Goal: Task Accomplishment & Management: Complete application form

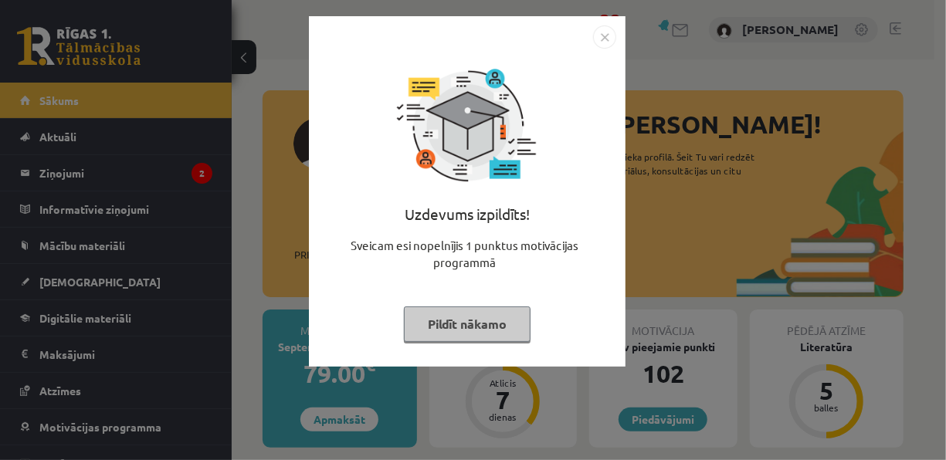
click at [603, 34] on img "Close" at bounding box center [604, 36] width 23 height 23
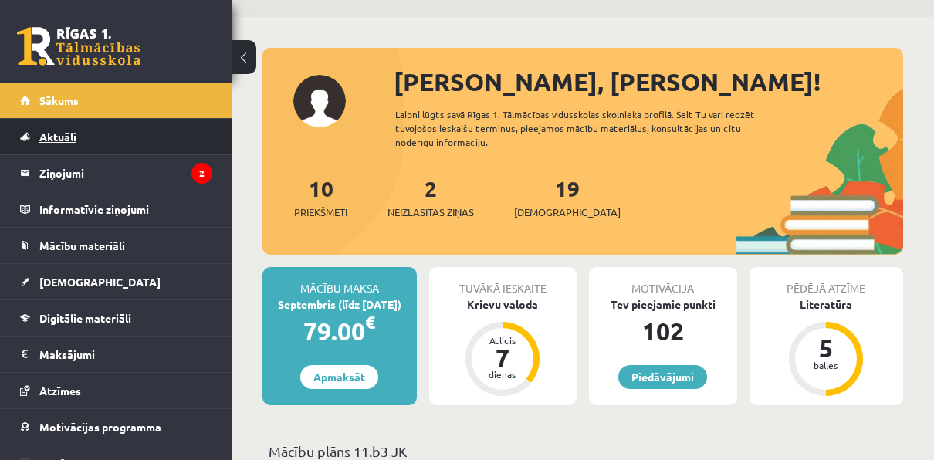
scroll to position [41, 0]
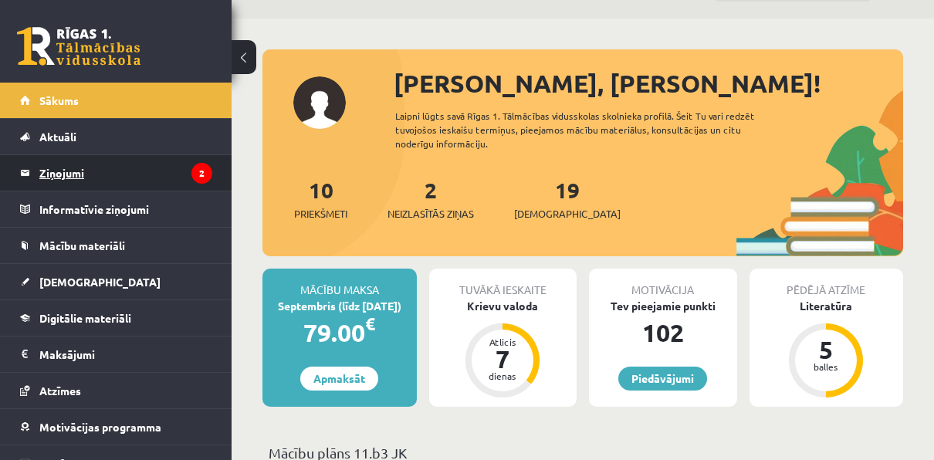
click at [90, 172] on legend "Ziņojumi 2" at bounding box center [125, 173] width 173 height 36
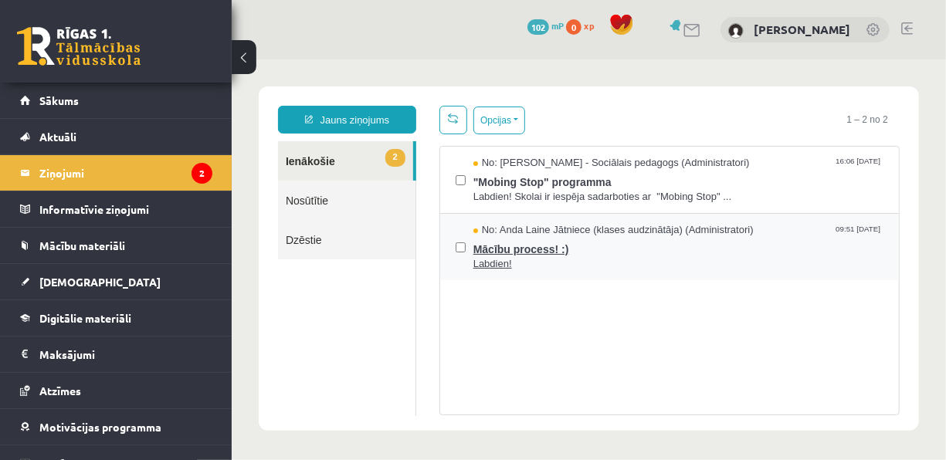
click at [606, 239] on span "Mācību process! :)" at bounding box center [677, 246] width 410 height 19
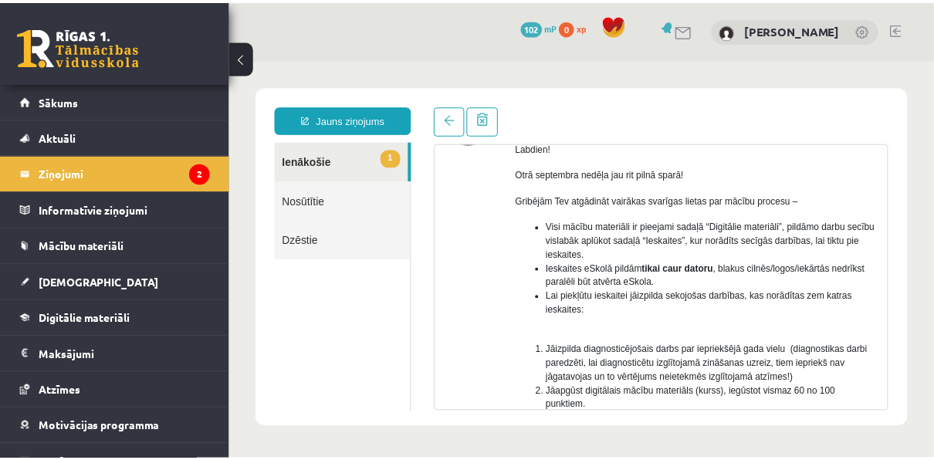
scroll to position [114, 0]
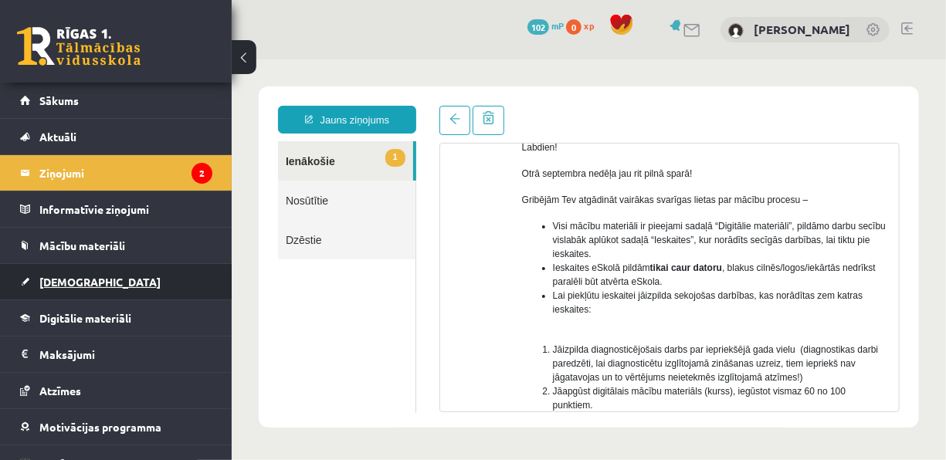
click at [62, 272] on link "[DEMOGRAPHIC_DATA]" at bounding box center [116, 282] width 192 height 36
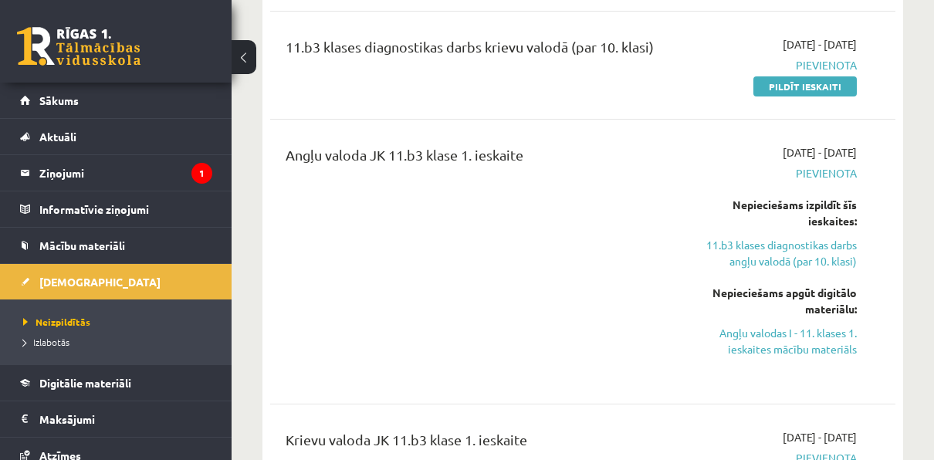
scroll to position [296, 0]
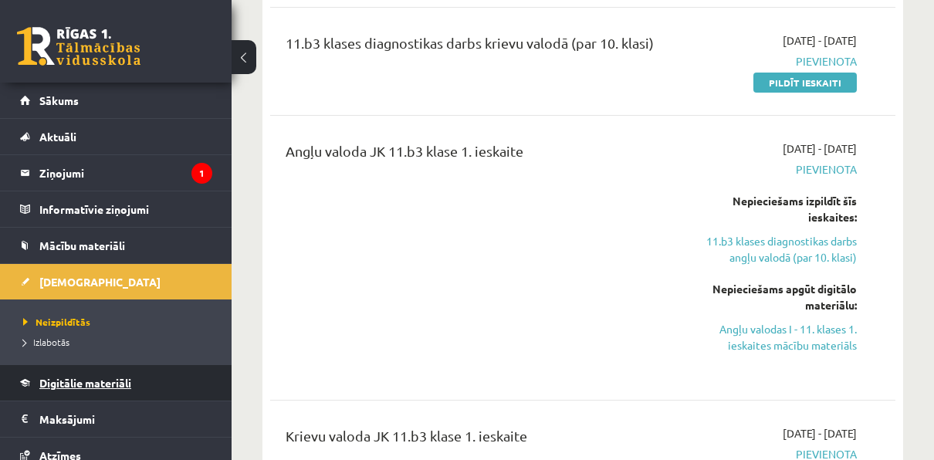
click at [109, 379] on span "Digitālie materiāli" at bounding box center [85, 383] width 92 height 14
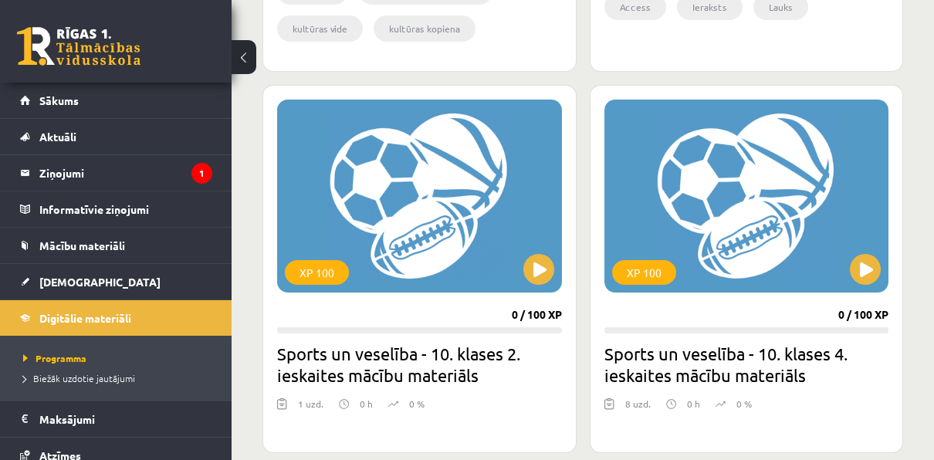
scroll to position [868, 0]
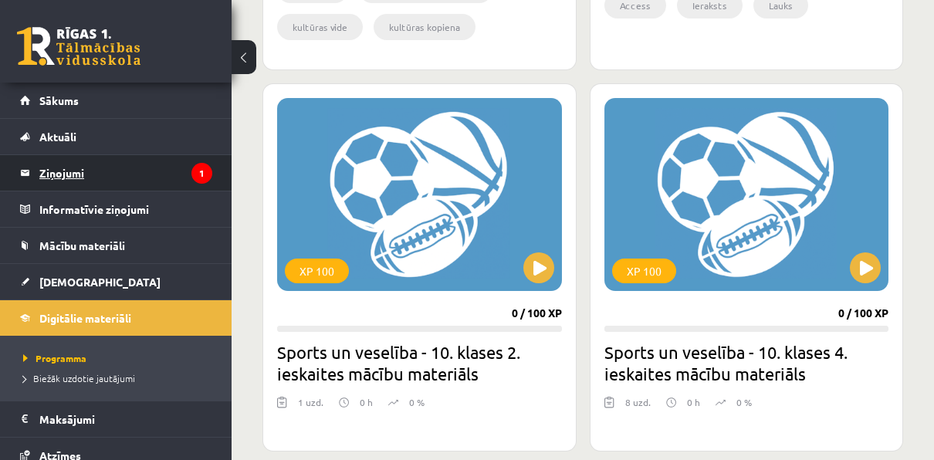
click at [110, 167] on legend "Ziņojumi 1" at bounding box center [125, 173] width 173 height 36
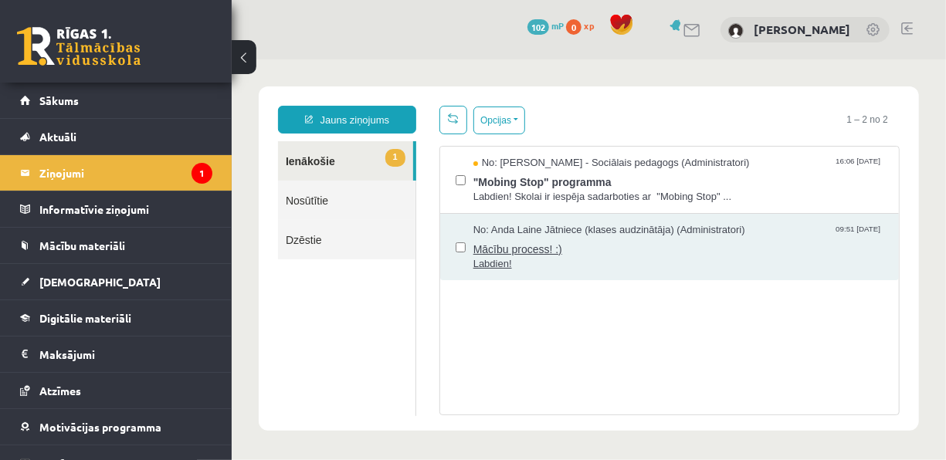
click at [590, 245] on span "Mācību process! :)" at bounding box center [677, 246] width 410 height 19
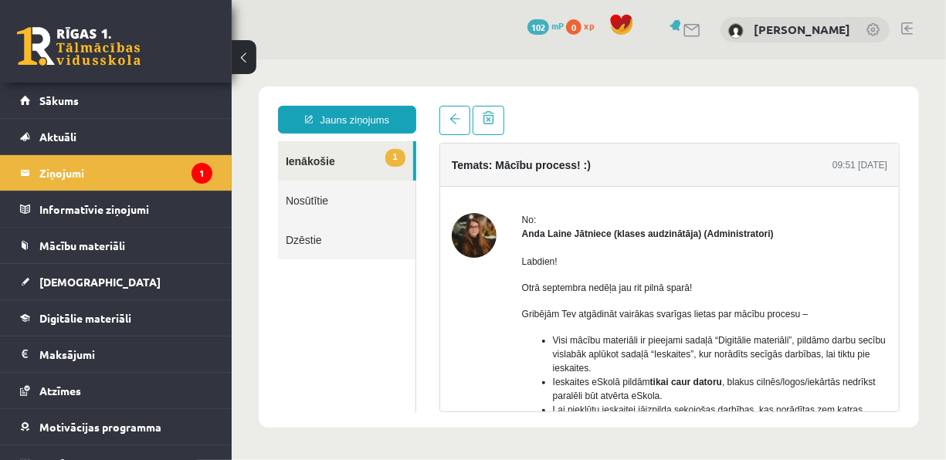
click at [468, 235] on img at bounding box center [473, 234] width 45 height 45
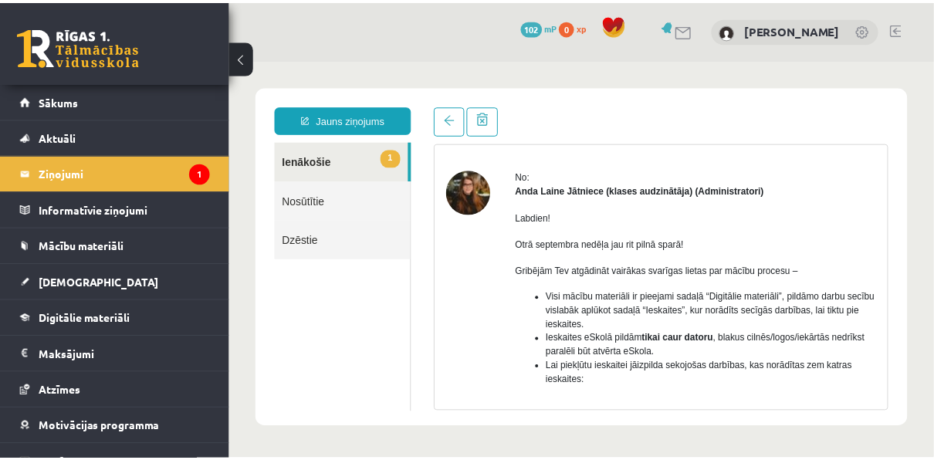
scroll to position [44, 0]
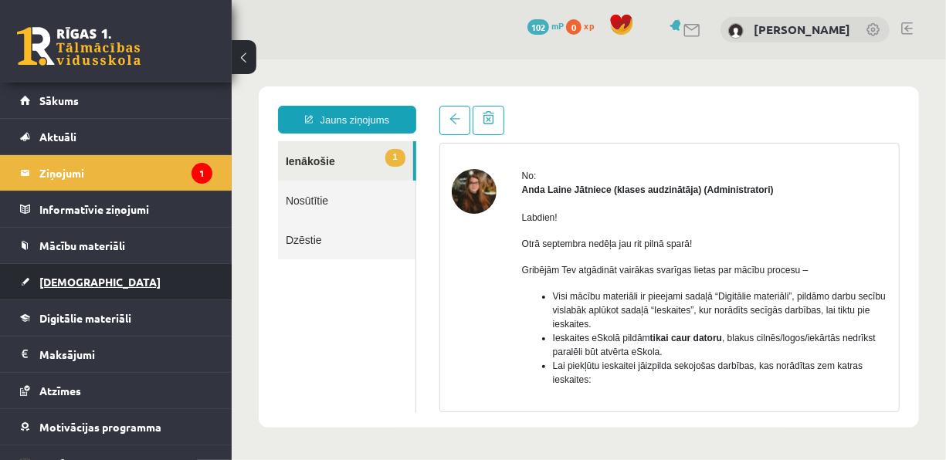
click at [93, 271] on link "[DEMOGRAPHIC_DATA]" at bounding box center [116, 282] width 192 height 36
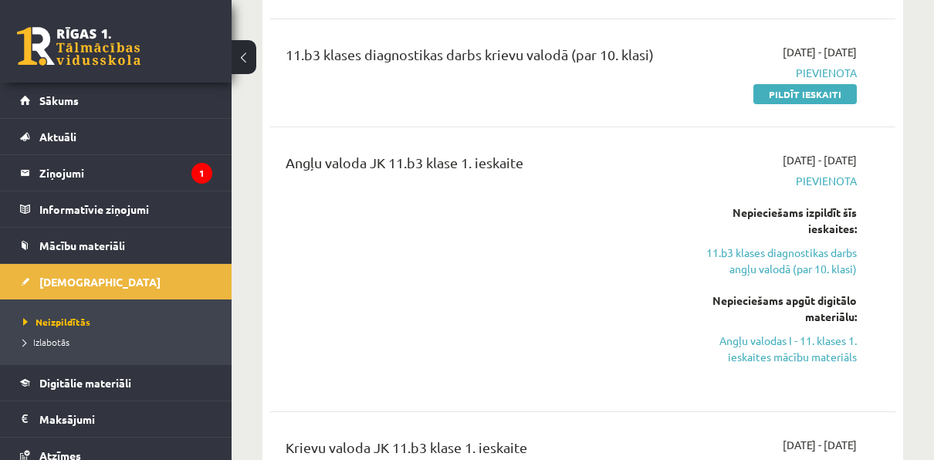
scroll to position [287, 0]
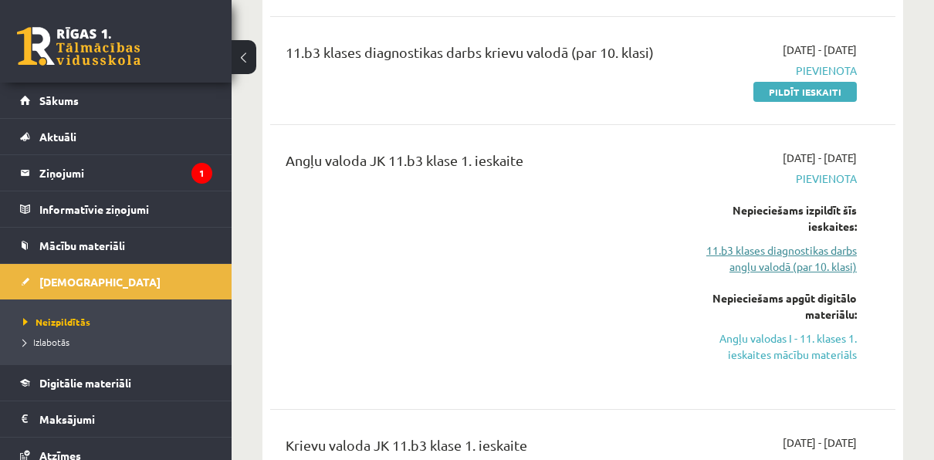
click at [756, 267] on link "11.b3 klases diagnostikas darbs angļu valodā (par 10. klasi)" at bounding box center [769, 258] width 175 height 32
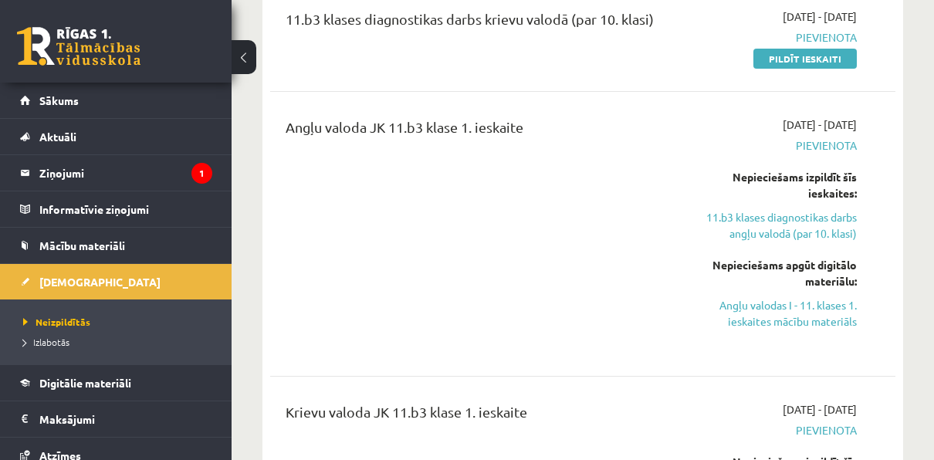
scroll to position [320, 0]
click at [799, 228] on link "11.b3 klases diagnostikas darbs angļu valodā (par 10. klasi)" at bounding box center [769, 226] width 175 height 32
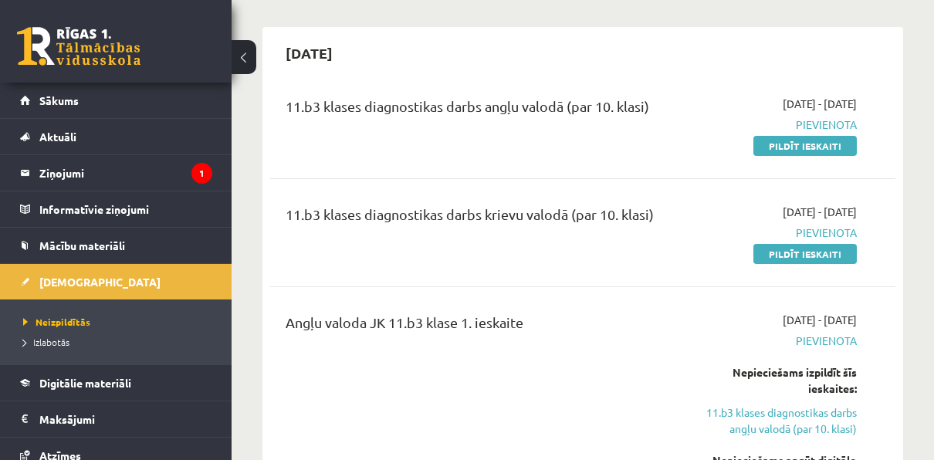
scroll to position [120, 0]
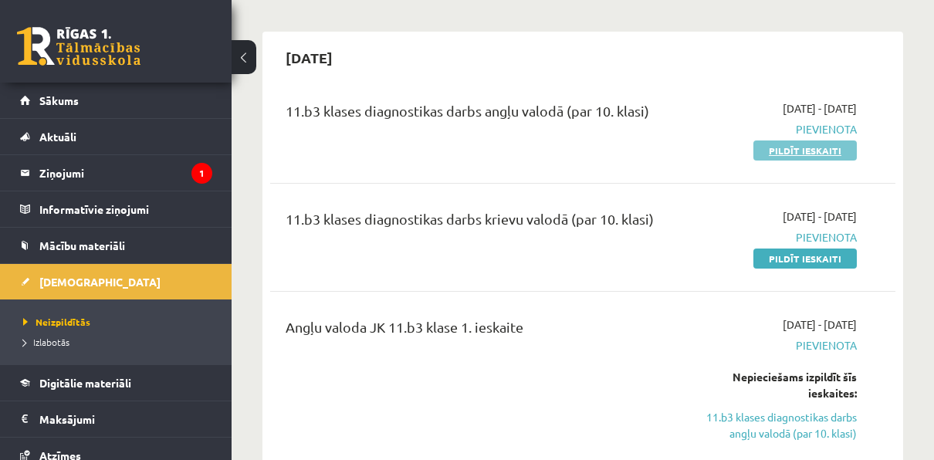
click at [773, 144] on link "Pildīt ieskaiti" at bounding box center [804, 150] width 103 height 20
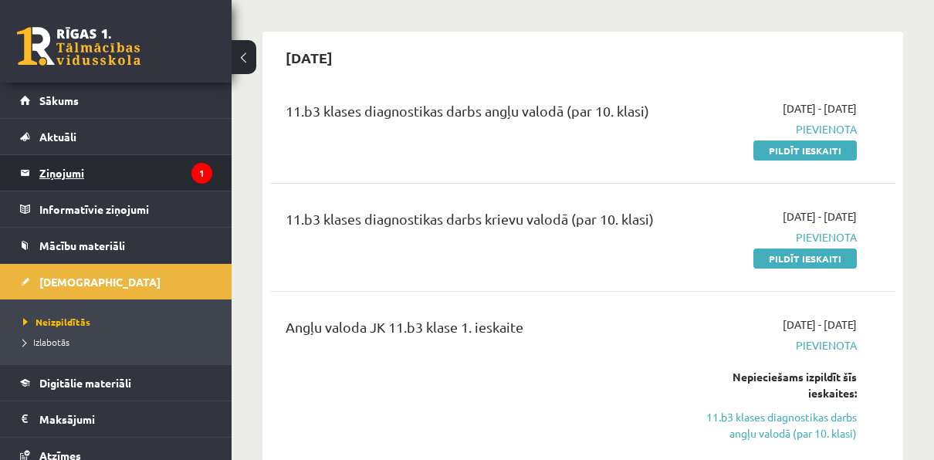
click at [138, 168] on legend "Ziņojumi 1" at bounding box center [125, 173] width 173 height 36
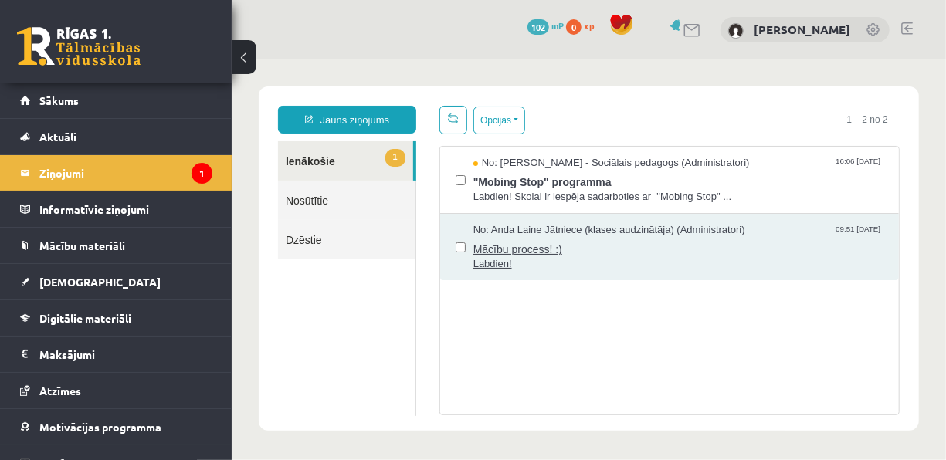
click at [537, 256] on span "Labdien!" at bounding box center [677, 263] width 410 height 15
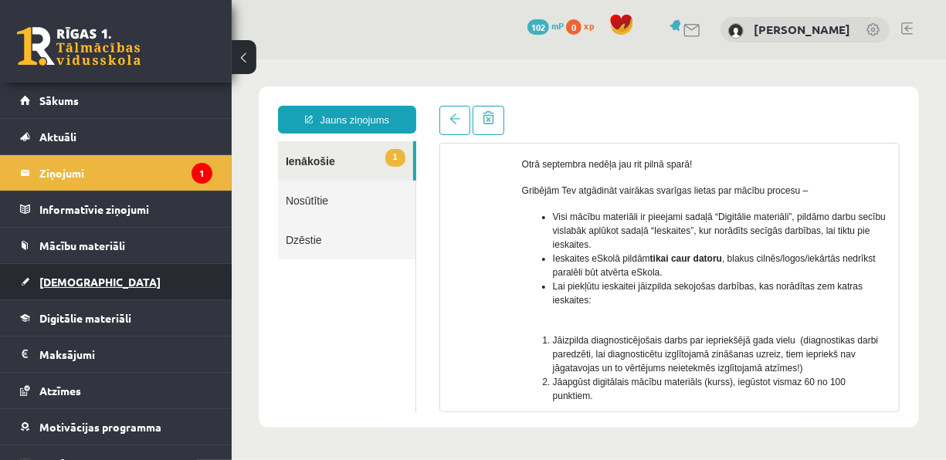
click at [76, 275] on span "[DEMOGRAPHIC_DATA]" at bounding box center [99, 282] width 121 height 14
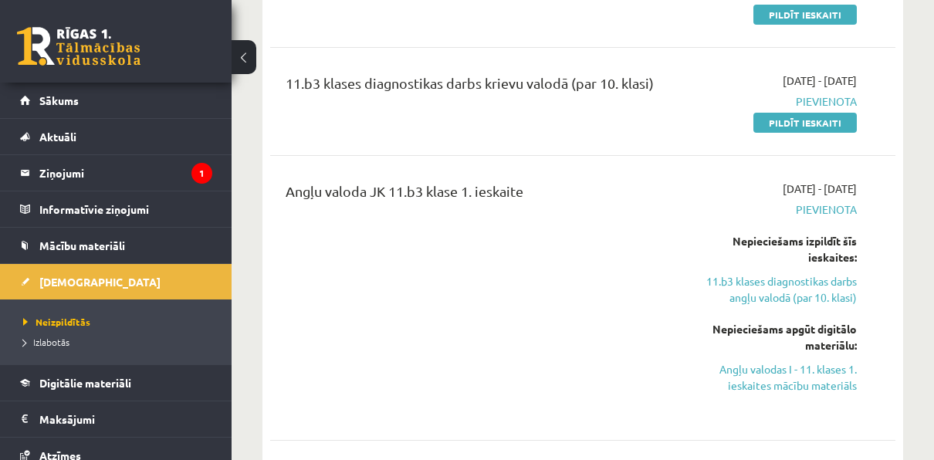
scroll to position [272, 0]
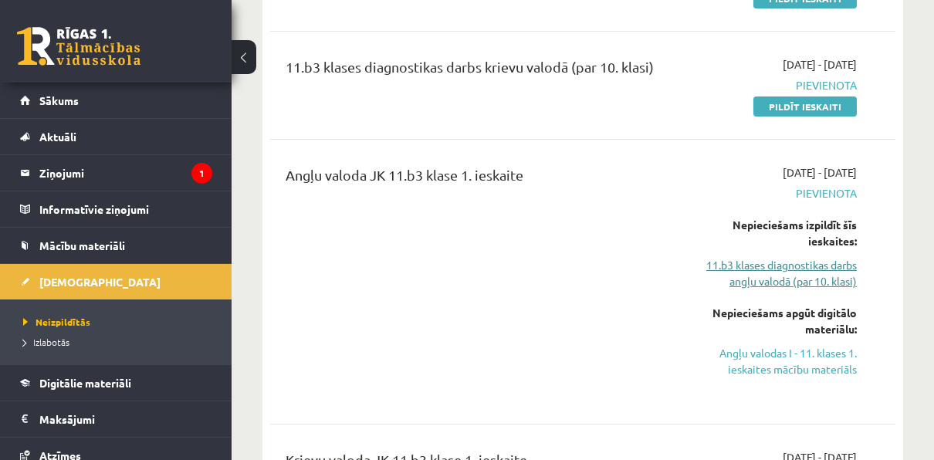
click at [793, 266] on link "11.b3 klases diagnostikas darbs angļu valodā (par 10. klasi)" at bounding box center [769, 273] width 175 height 32
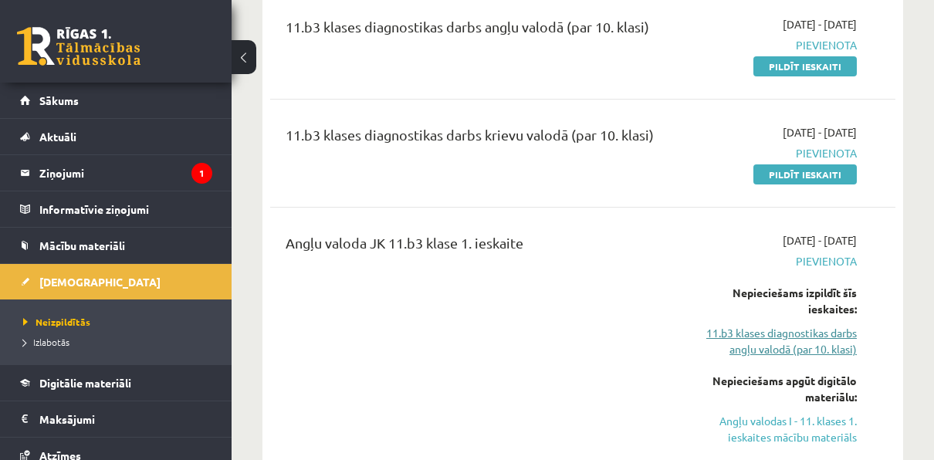
click at [768, 340] on link "11.b3 klases diagnostikas darbs angļu valodā (par 10. klasi)" at bounding box center [769, 341] width 175 height 32
click at [768, 339] on link "11.b3 klases diagnostikas darbs angļu valodā (par 10. klasi)" at bounding box center [769, 341] width 175 height 32
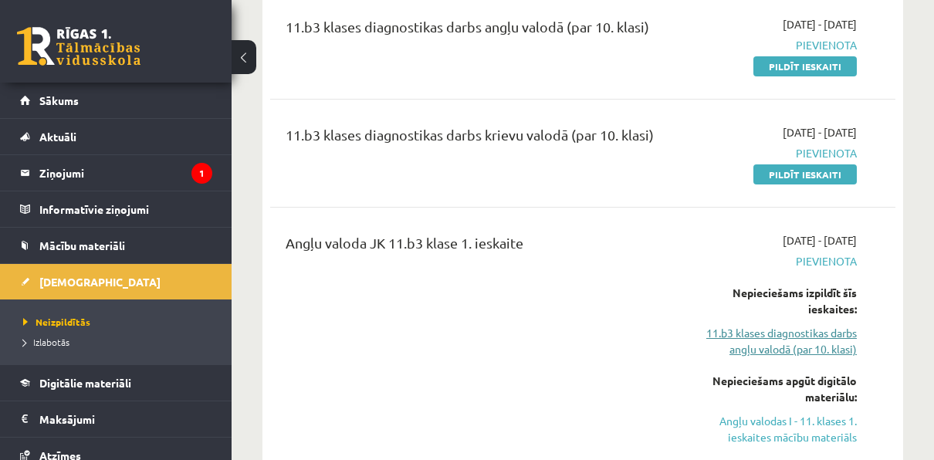
click at [768, 339] on link "11.b3 klases diagnostikas darbs angļu valodā (par 10. klasi)" at bounding box center [769, 341] width 175 height 32
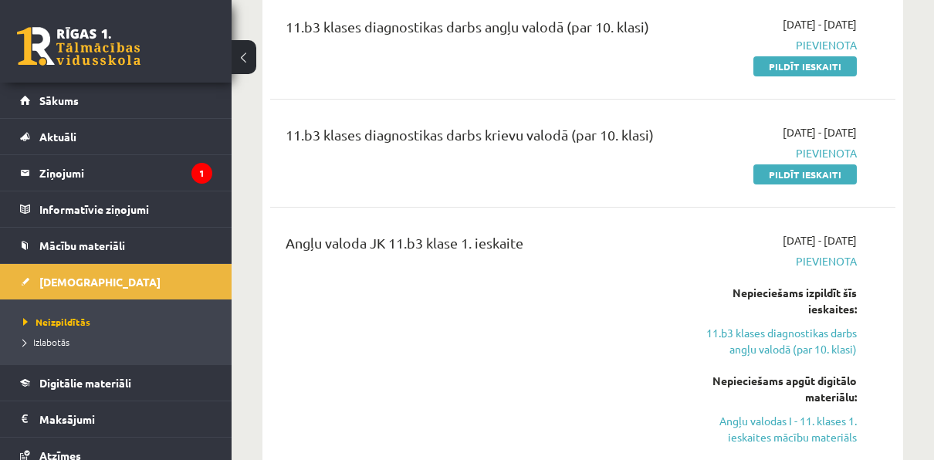
click at [891, 307] on div "Angļu valoda JK 11.b3 klase 1. ieskaite 2025-09-01 - 2025-09-15 Pievienota Nepi…" at bounding box center [582, 350] width 625 height 266
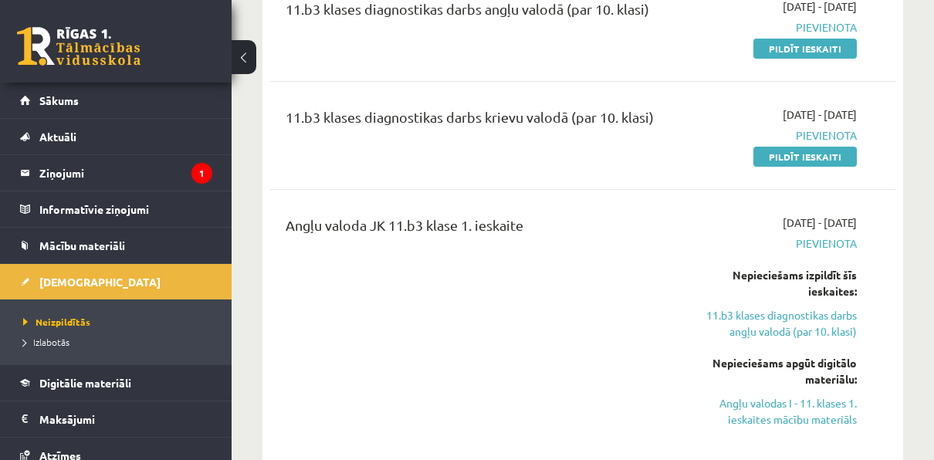
scroll to position [238, 0]
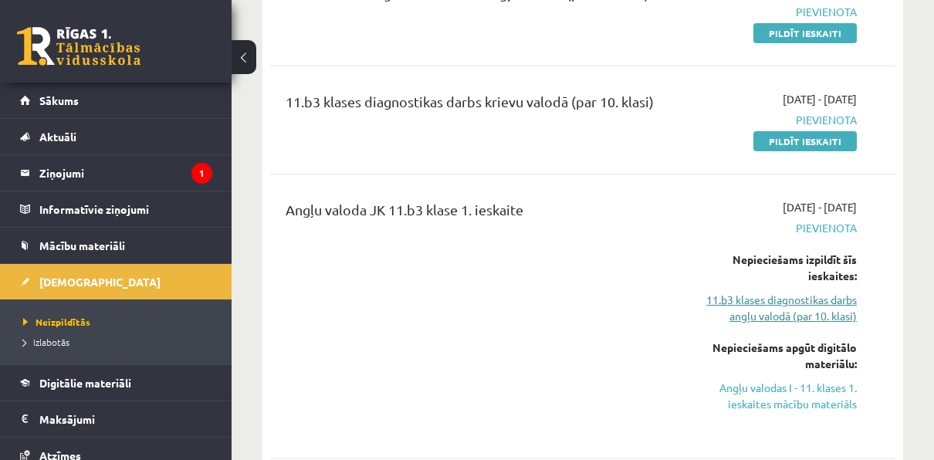
click at [807, 298] on link "11.b3 klases diagnostikas darbs angļu valodā (par 10. klasi)" at bounding box center [769, 308] width 175 height 32
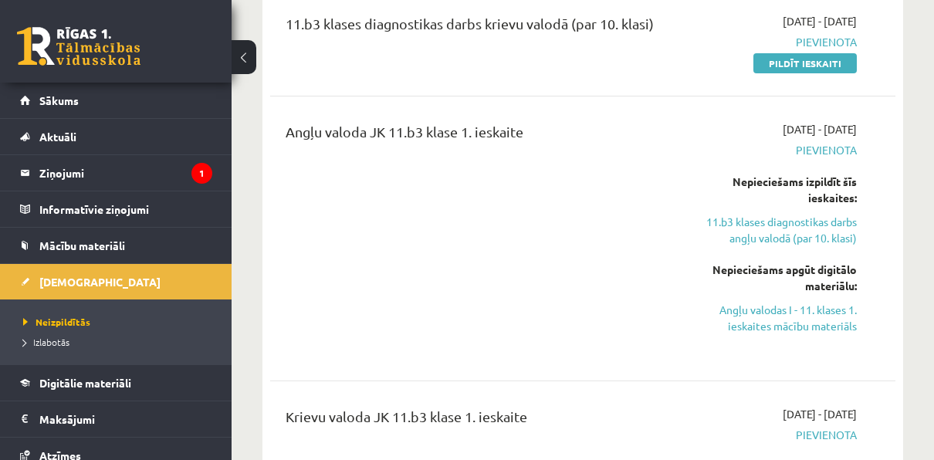
scroll to position [316, 0]
click at [757, 326] on link "Angļu valodas I - 11. klases 1. ieskaites mācību materiāls" at bounding box center [769, 317] width 175 height 32
click at [778, 310] on link "Angļu valodas I - 11. klases 1. ieskaites mācību materiāls" at bounding box center [769, 317] width 175 height 32
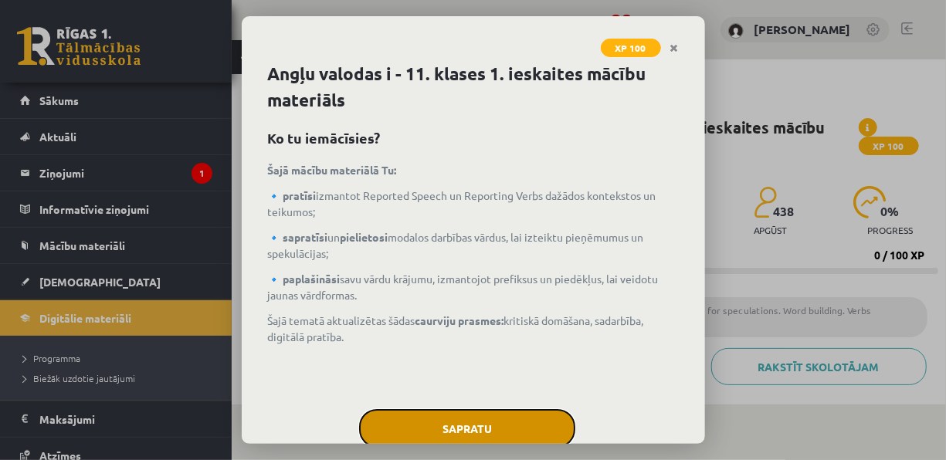
click at [465, 423] on button "Sapratu" at bounding box center [467, 428] width 216 height 39
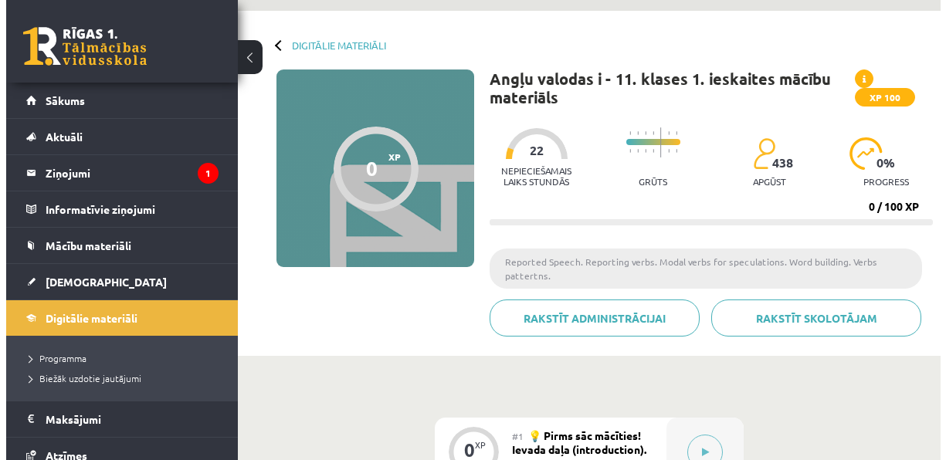
scroll to position [89, 0]
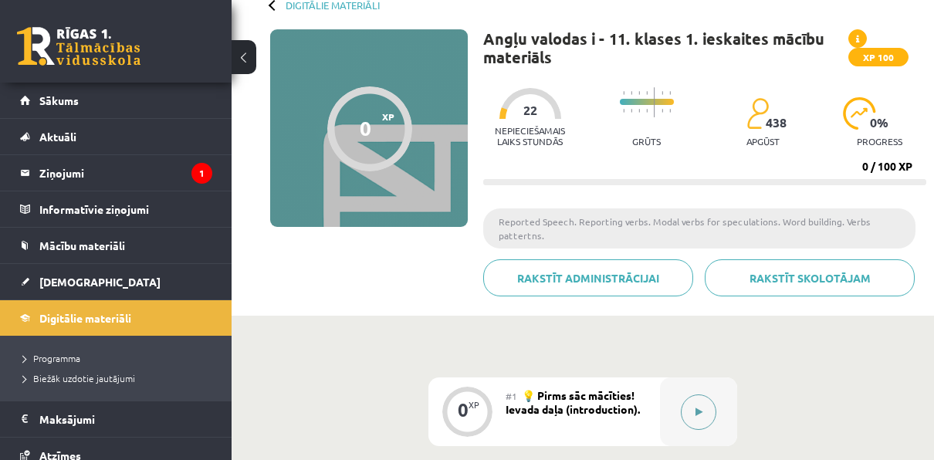
click at [694, 426] on button at bounding box center [699, 412] width 36 height 36
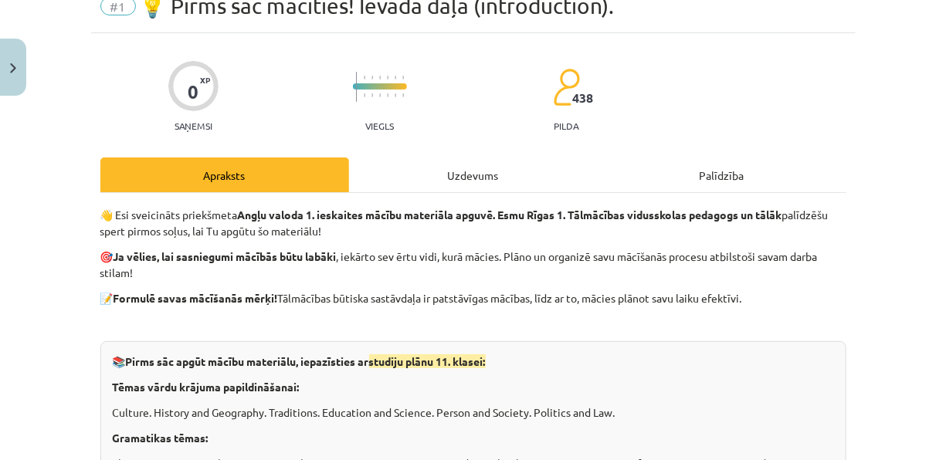
scroll to position [68, 0]
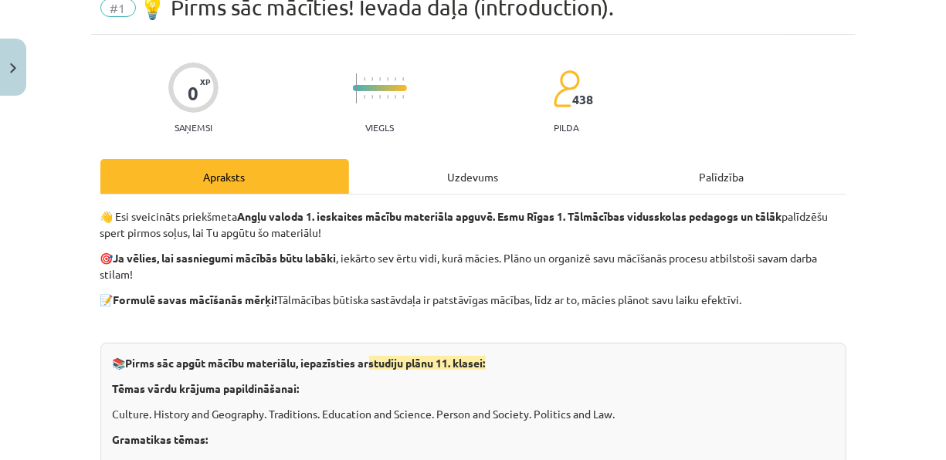
click at [452, 184] on div "Uzdevums" at bounding box center [473, 176] width 249 height 35
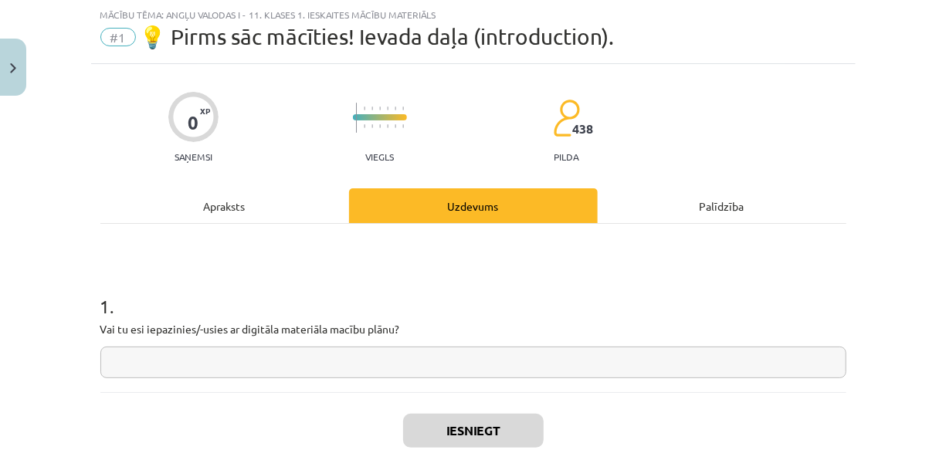
scroll to position [39, 0]
click at [252, 199] on div "Apraksts" at bounding box center [224, 205] width 249 height 35
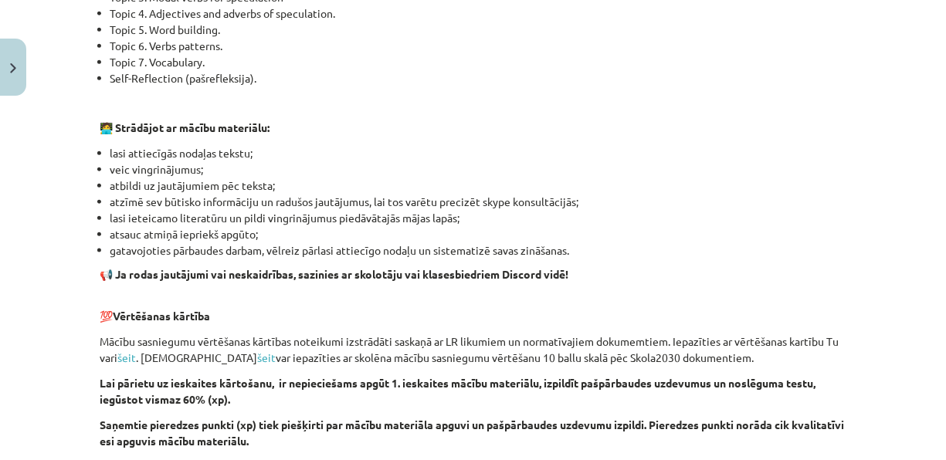
scroll to position [1162, 0]
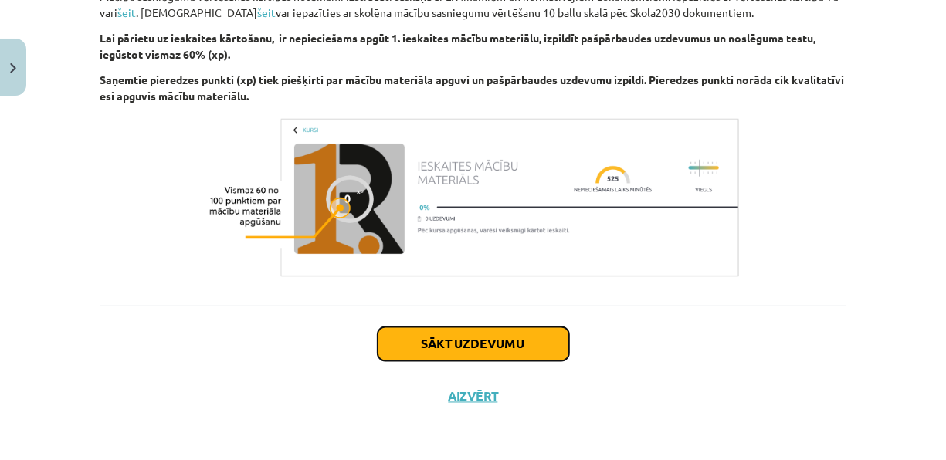
click at [515, 354] on button "Sākt uzdevumu" at bounding box center [472, 344] width 191 height 34
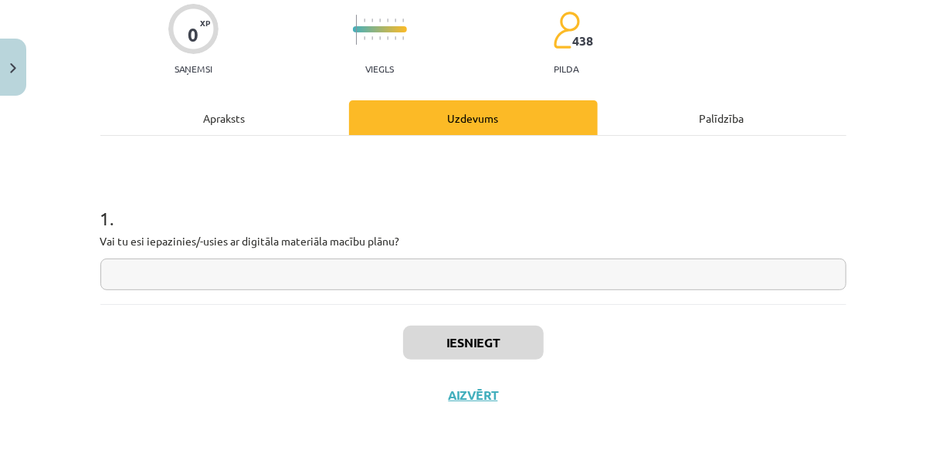
scroll to position [39, 0]
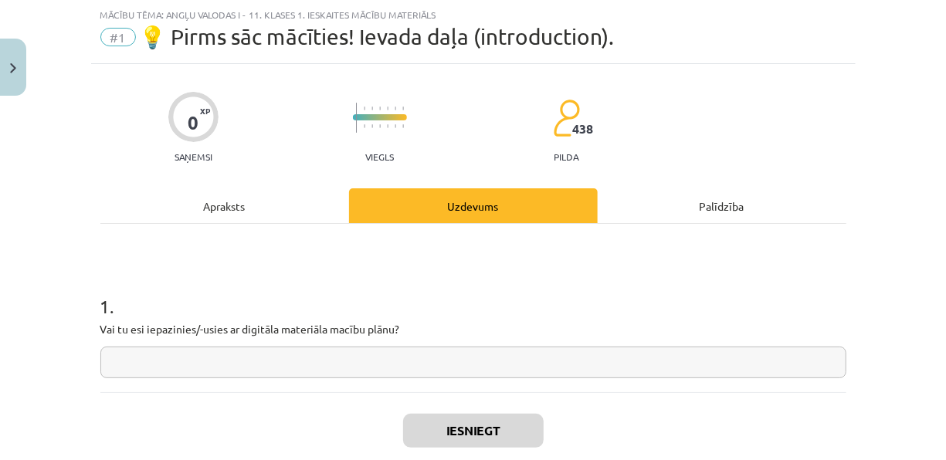
click at [496, 358] on input "text" at bounding box center [473, 363] width 746 height 32
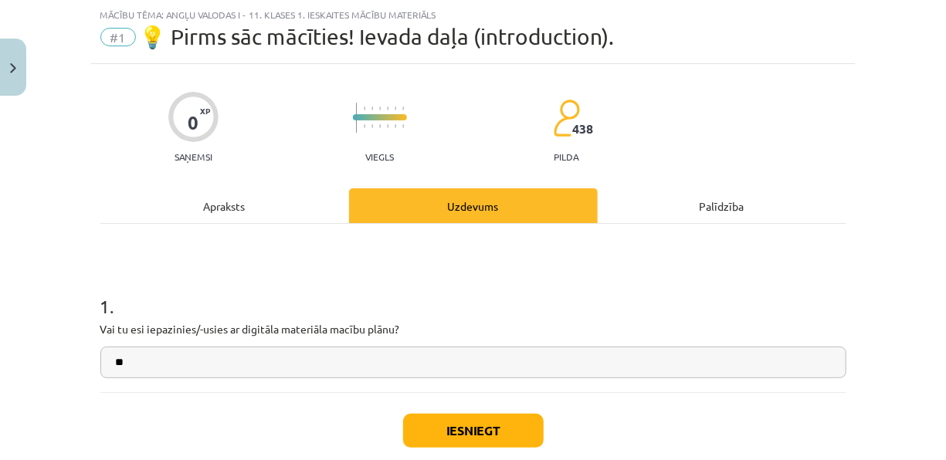
type input "**"
click at [464, 418] on button "Iesniegt" at bounding box center [473, 431] width 140 height 34
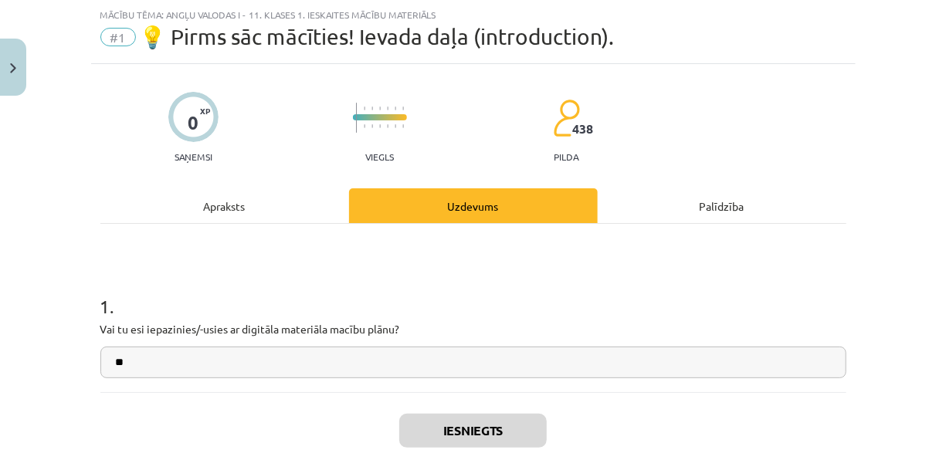
click at [683, 196] on div "Palīdzība" at bounding box center [721, 205] width 249 height 35
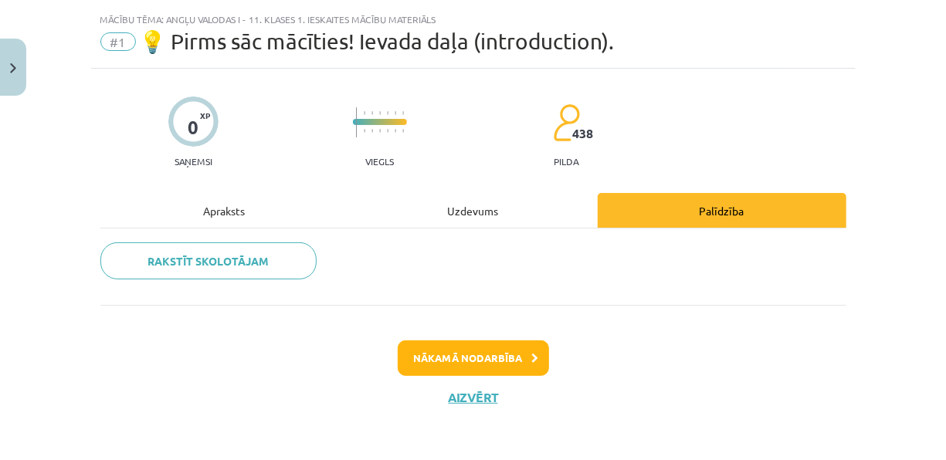
click at [499, 215] on div "Uzdevums" at bounding box center [473, 210] width 249 height 35
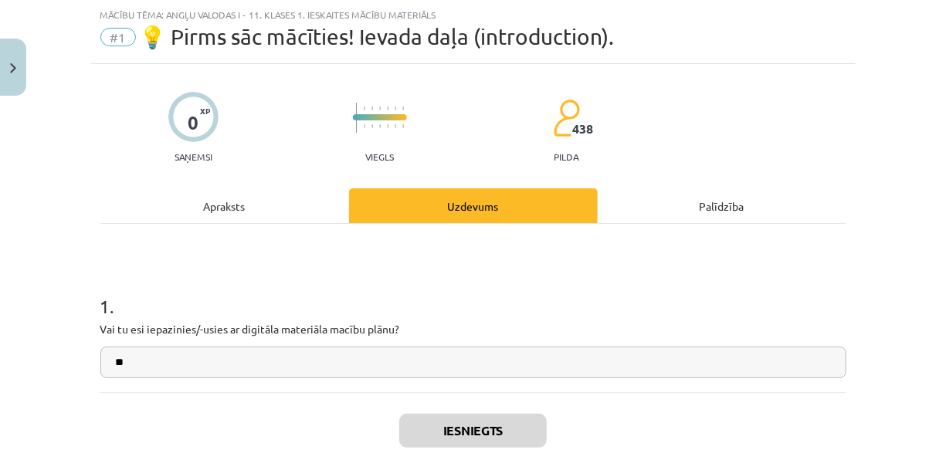
click at [614, 193] on div "Palīdzība" at bounding box center [721, 205] width 249 height 35
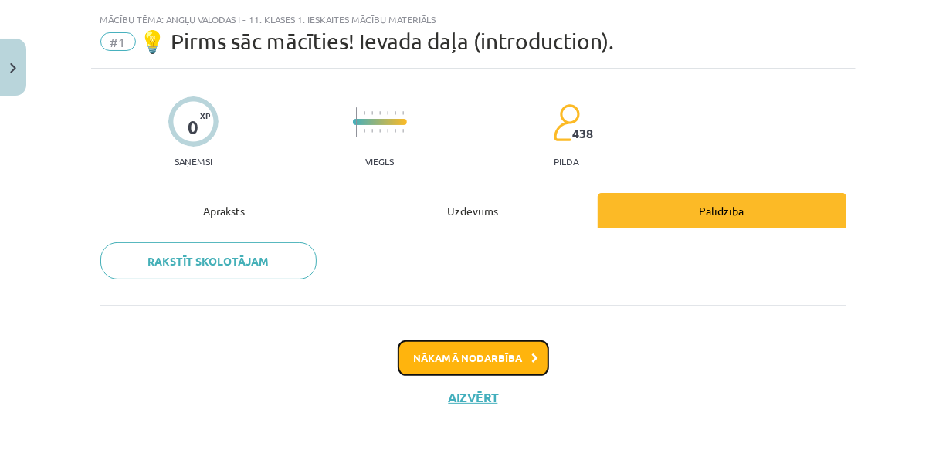
click at [464, 349] on button "Nākamā nodarbība" at bounding box center [473, 358] width 151 height 36
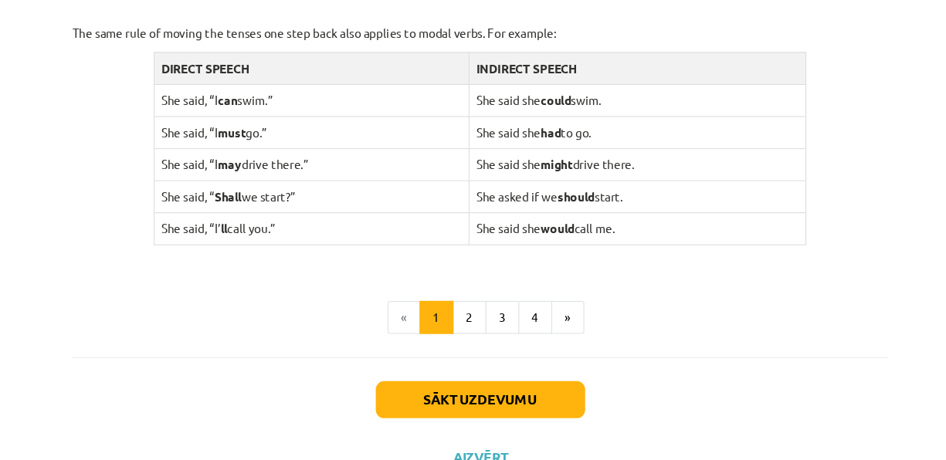
scroll to position [1590, 0]
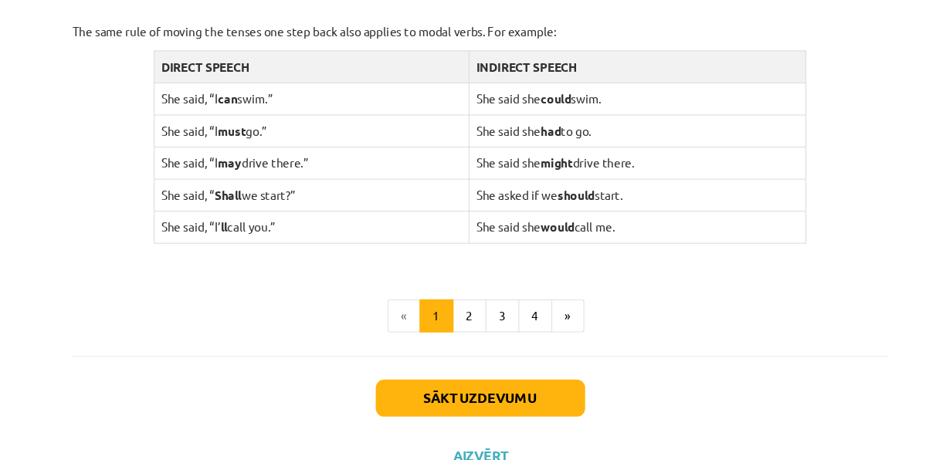
click at [849, 103] on div "Mācību tēma: Angļu valodas i - 11. klases 1. ieskaites mācību materiāls #2 📝 To…" at bounding box center [473, 230] width 946 height 460
click at [450, 302] on button "2" at bounding box center [463, 304] width 31 height 31
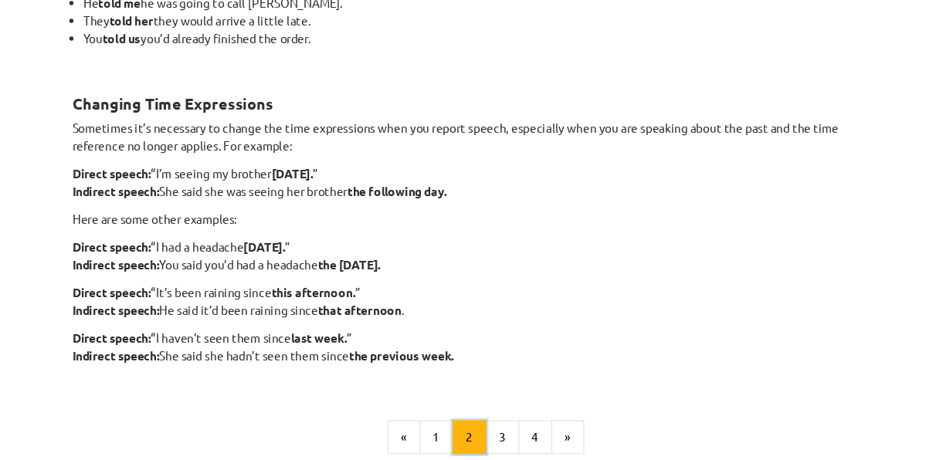
scroll to position [497, 0]
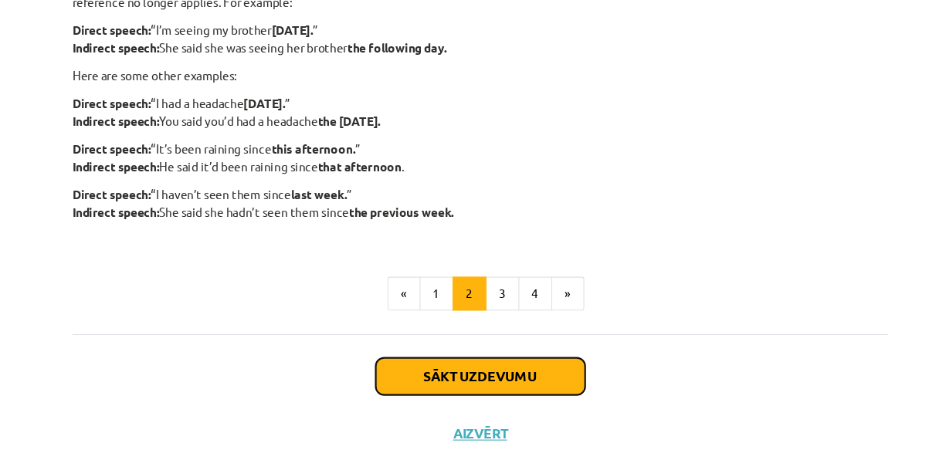
click at [496, 337] on button "Sākt uzdevumu" at bounding box center [472, 344] width 191 height 34
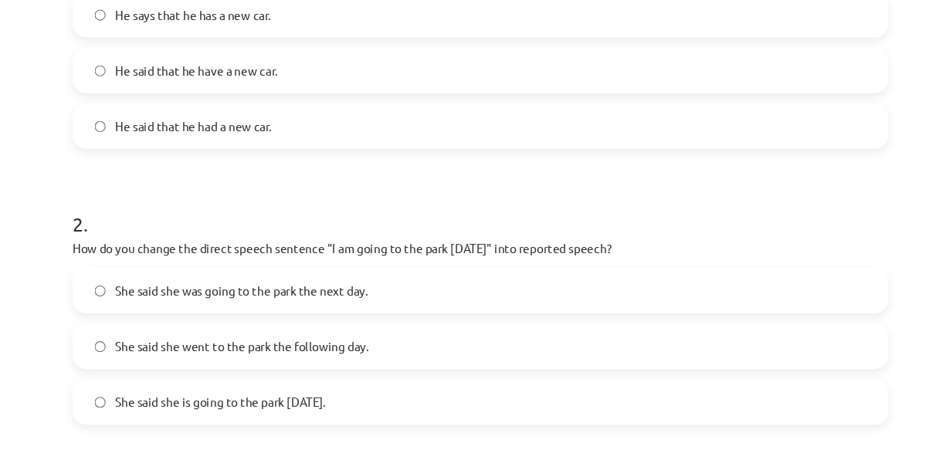
scroll to position [403, 0]
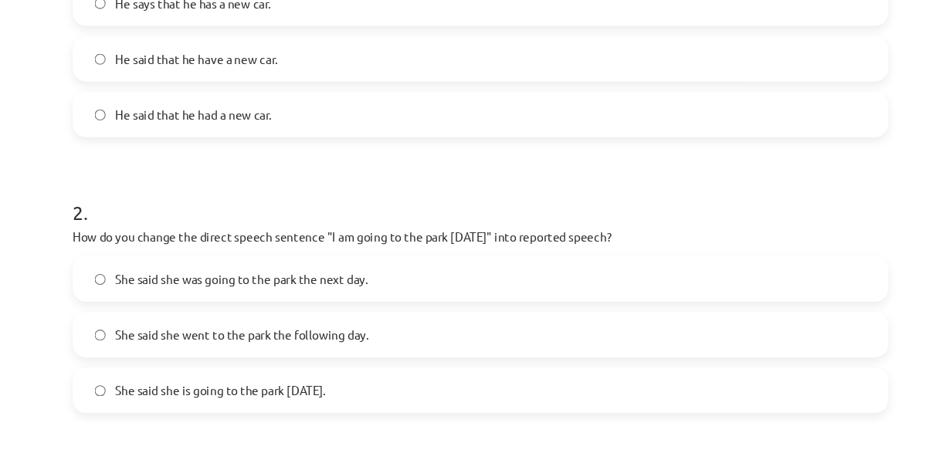
click at [122, 312] on label "She said she went to the park the following day." at bounding box center [473, 306] width 743 height 39
click at [126, 267] on label "She said she was going to the park the next day." at bounding box center [473, 255] width 743 height 39
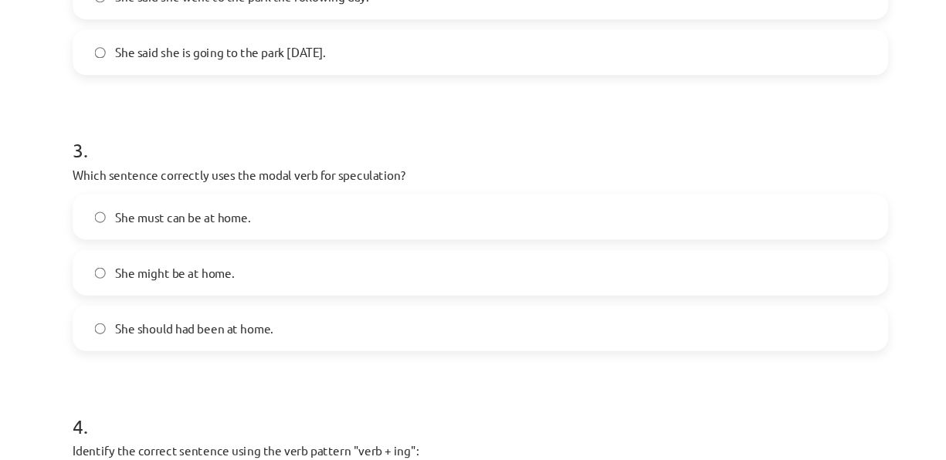
scroll to position [715, 0]
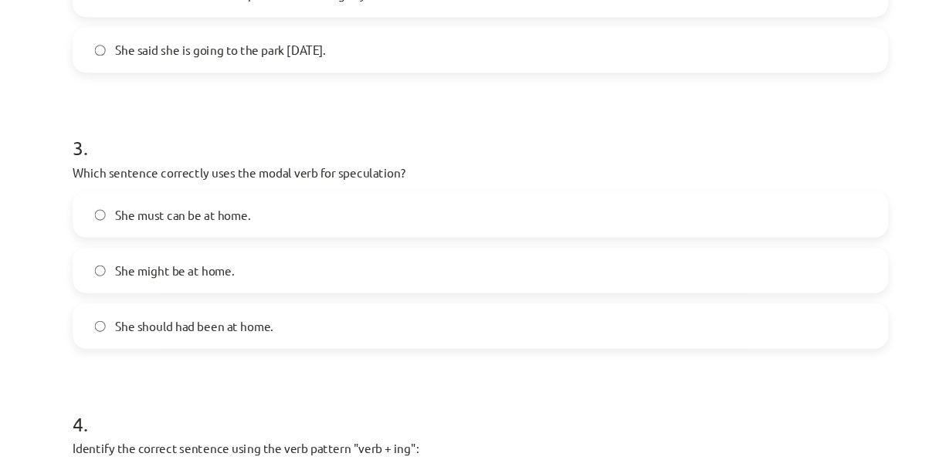
click at [123, 306] on label "She should had been at home." at bounding box center [473, 298] width 743 height 39
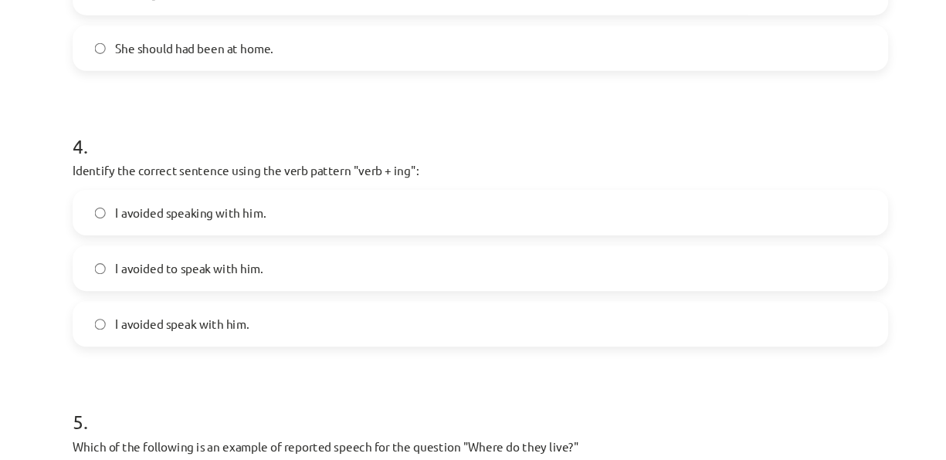
scroll to position [971, 0]
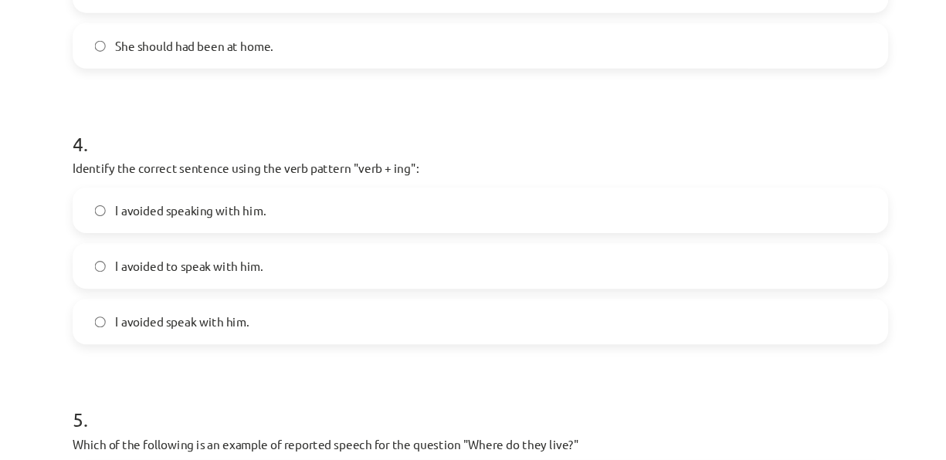
click at [117, 198] on label "I avoided speaking with him." at bounding box center [473, 192] width 743 height 39
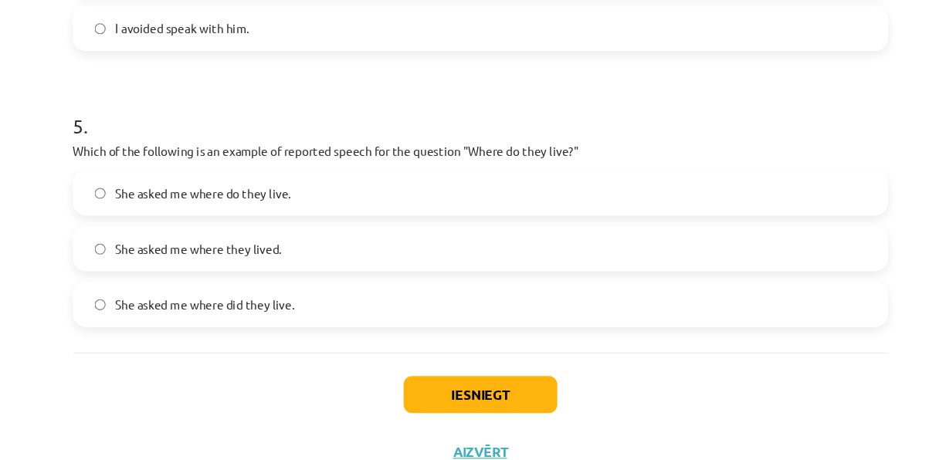
scroll to position [1241, 0]
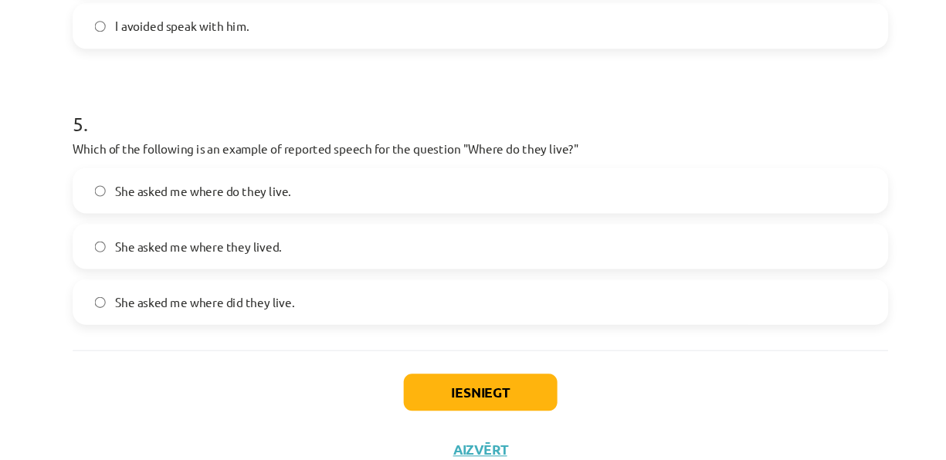
click at [127, 272] on label "She asked me where did they live." at bounding box center [473, 276] width 743 height 39
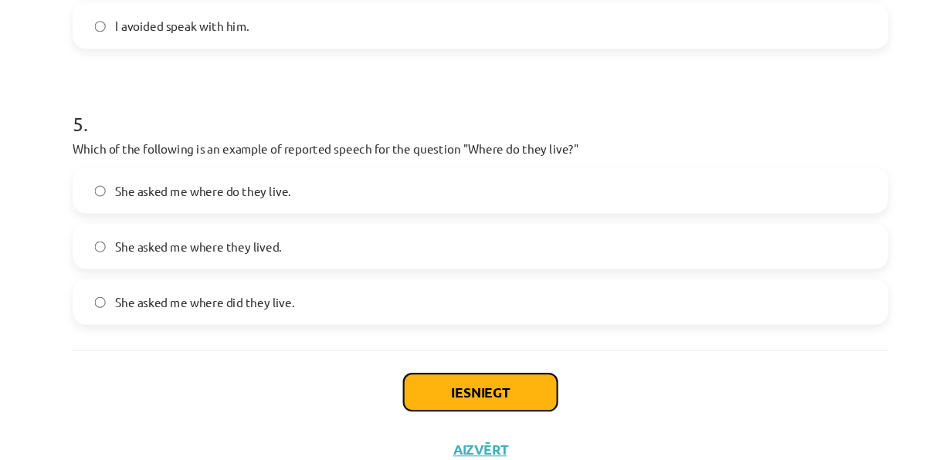
click at [422, 365] on button "Iesniegt" at bounding box center [473, 359] width 140 height 34
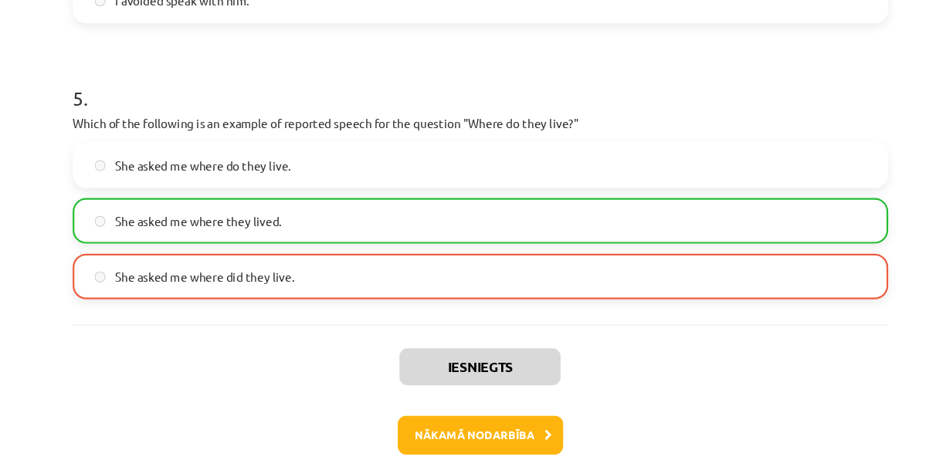
scroll to position [1304, 0]
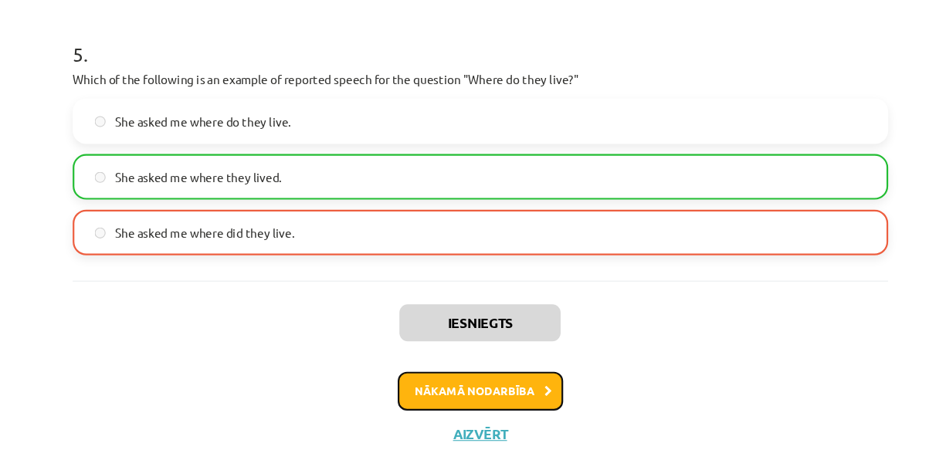
click at [491, 347] on button "Nākamā nodarbība" at bounding box center [473, 358] width 151 height 36
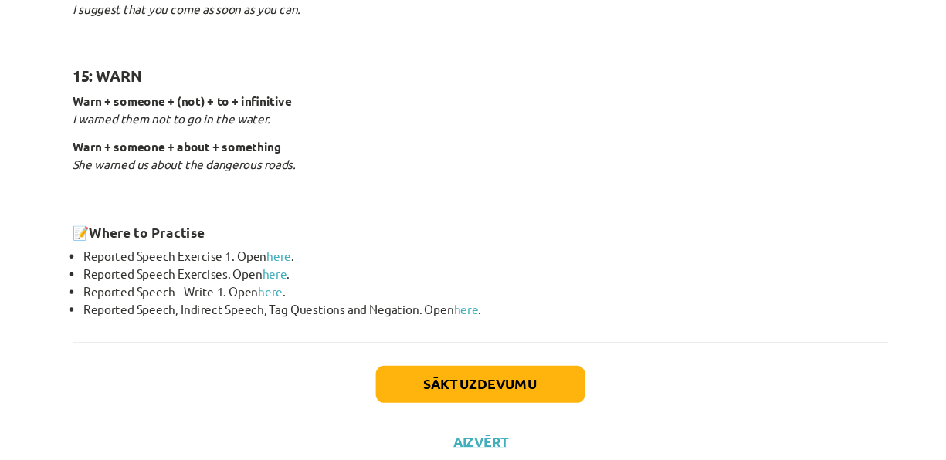
scroll to position [2475, 0]
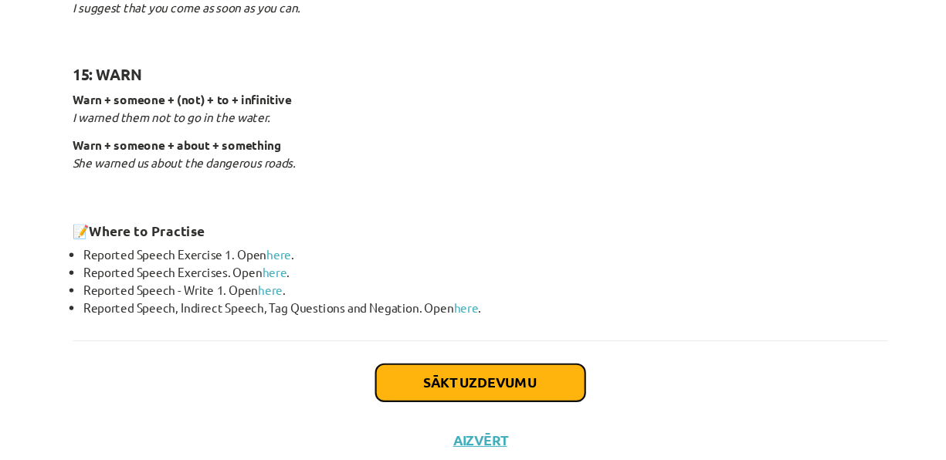
click at [452, 379] on button "Sākt uzdevumu" at bounding box center [472, 389] width 191 height 34
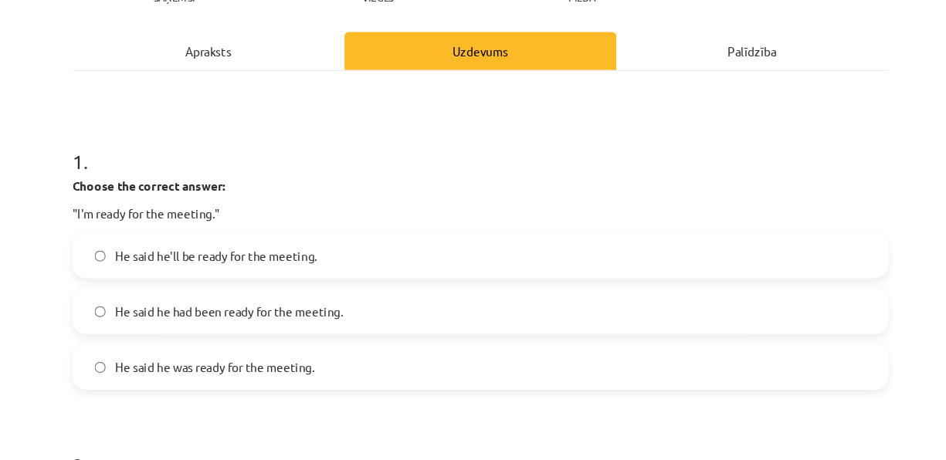
scroll to position [197, 0]
click at [236, 44] on div "Apraksts" at bounding box center [224, 47] width 249 height 35
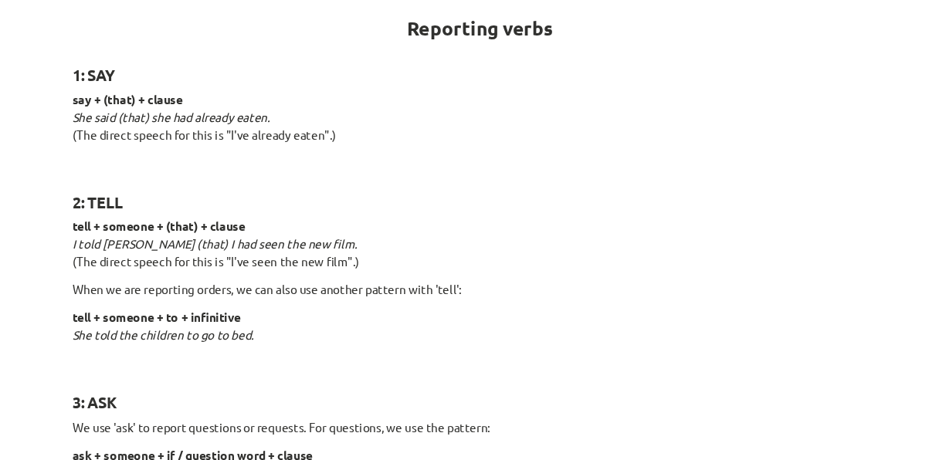
scroll to position [0, 0]
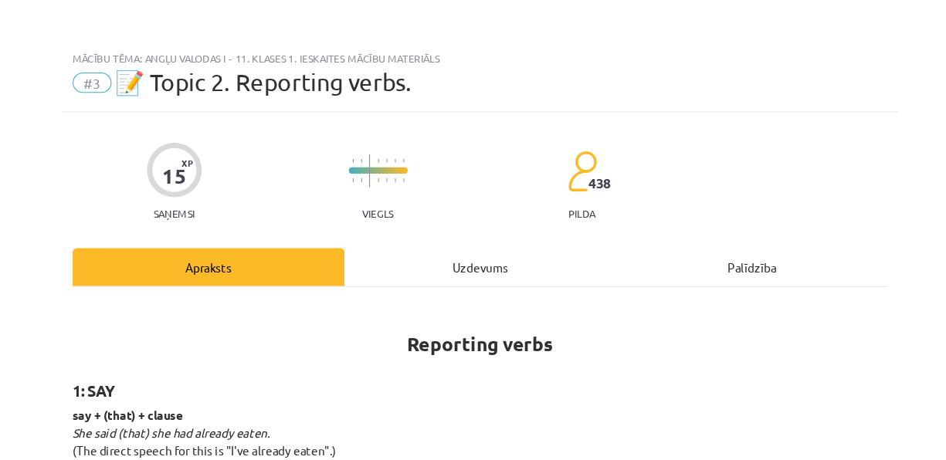
click at [445, 247] on div "Uzdevums" at bounding box center [473, 244] width 249 height 35
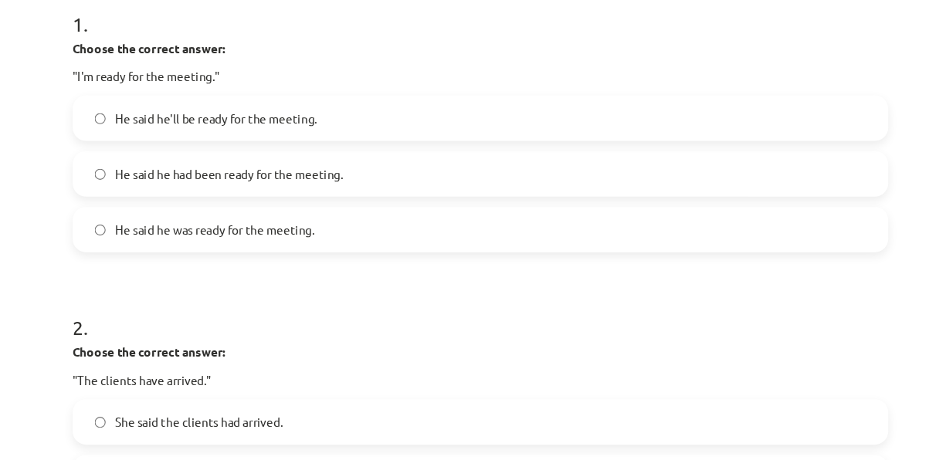
scroll to position [325, 0]
click at [347, 214] on label "He said he was ready for the meeting." at bounding box center [473, 208] width 743 height 39
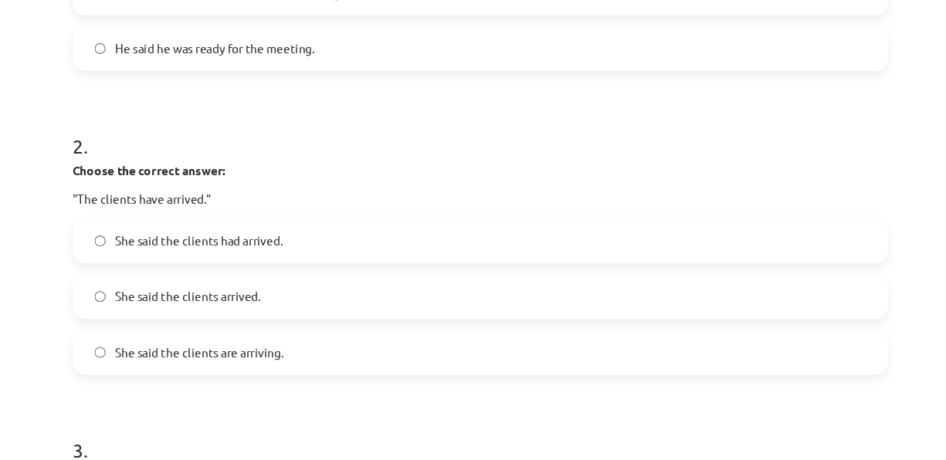
scroll to position [490, 0]
click at [357, 202] on label "She said the clients had arrived." at bounding box center [473, 219] width 743 height 39
click at [344, 221] on label "She said the clients had arrived." at bounding box center [473, 219] width 743 height 39
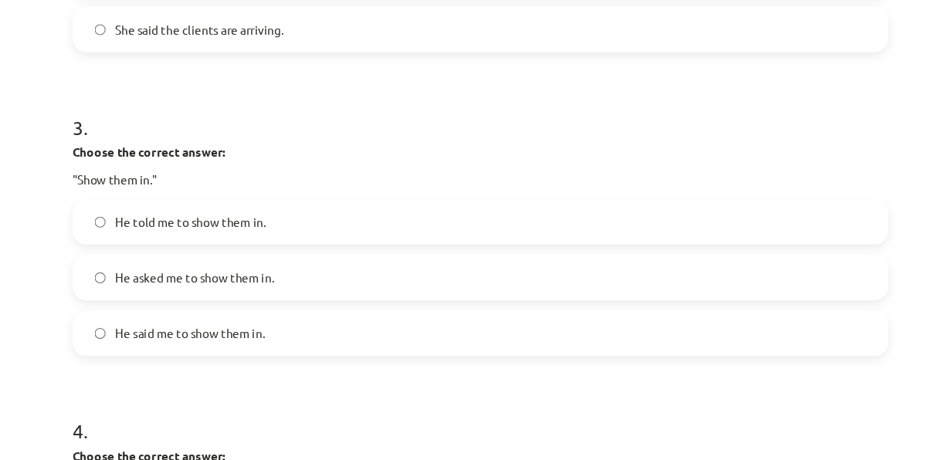
scroll to position [784, 0]
click at [523, 185] on label "He told me to show them in." at bounding box center [473, 203] width 743 height 39
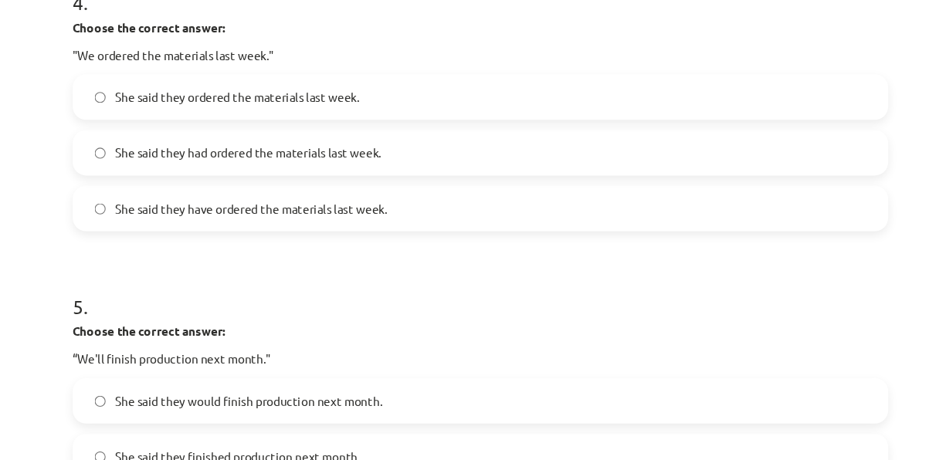
scroll to position [1178, 0]
click at [428, 131] on label "She said they had ordered the materials last week." at bounding box center [473, 138] width 743 height 39
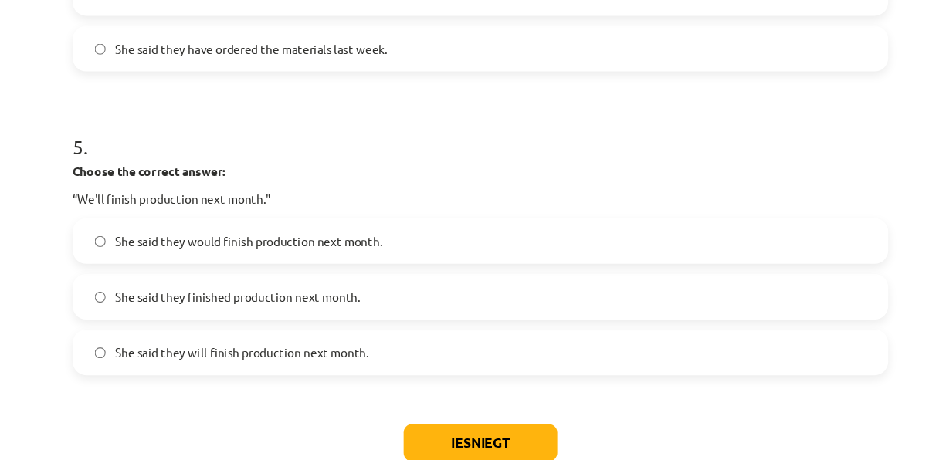
scroll to position [1329, 0]
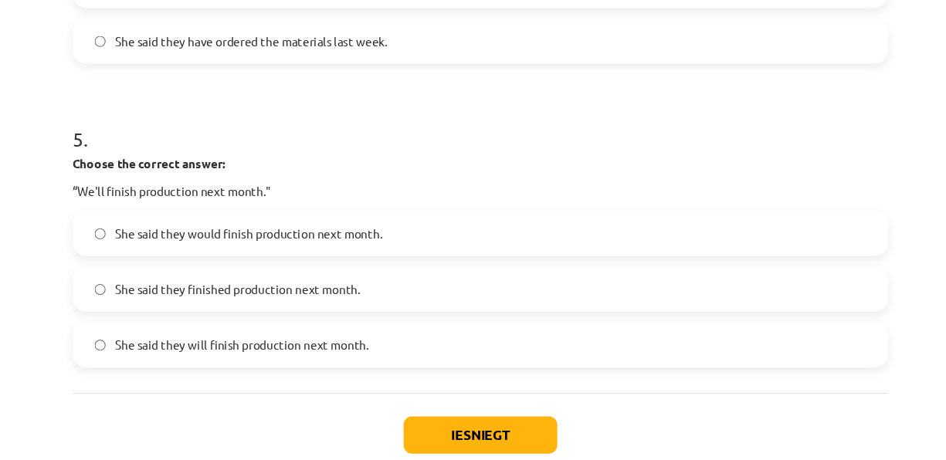
click at [361, 299] on label "She said they will finish production next month." at bounding box center [473, 315] width 743 height 39
click at [422, 398] on button "Iesniegt" at bounding box center [473, 398] width 140 height 34
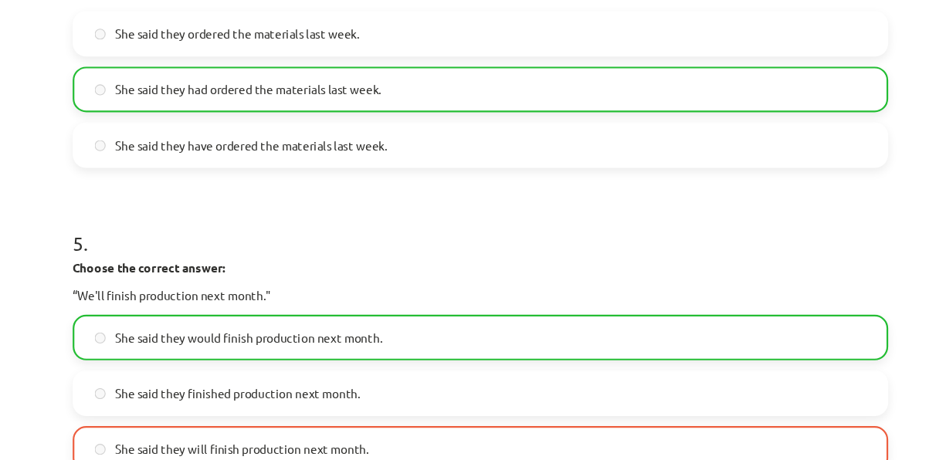
scroll to position [1433, 0]
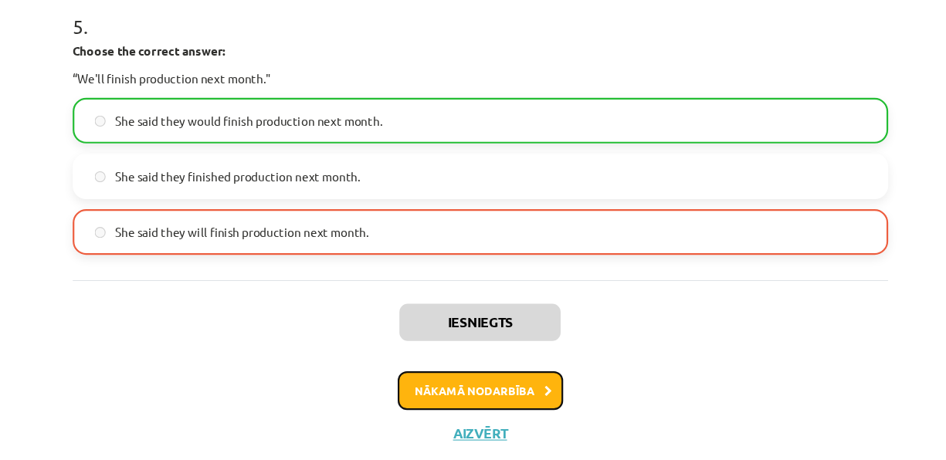
click at [459, 356] on button "Nākamā nodarbība" at bounding box center [473, 358] width 151 height 36
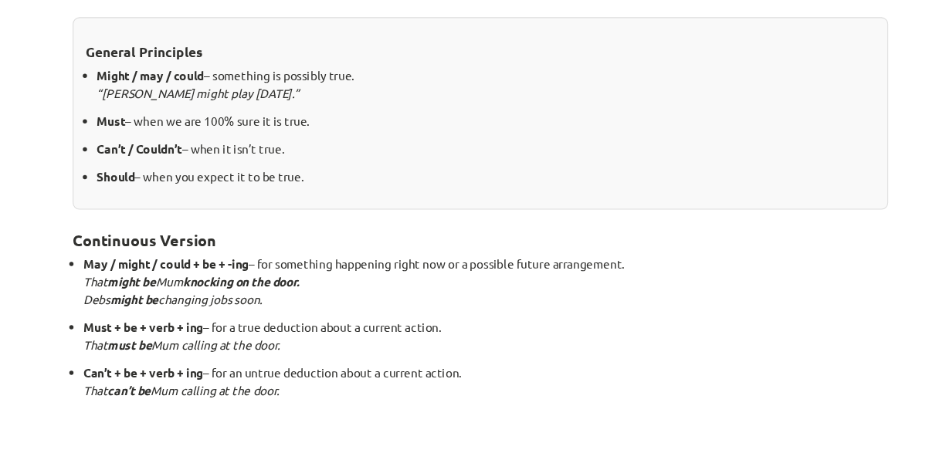
scroll to position [505, 0]
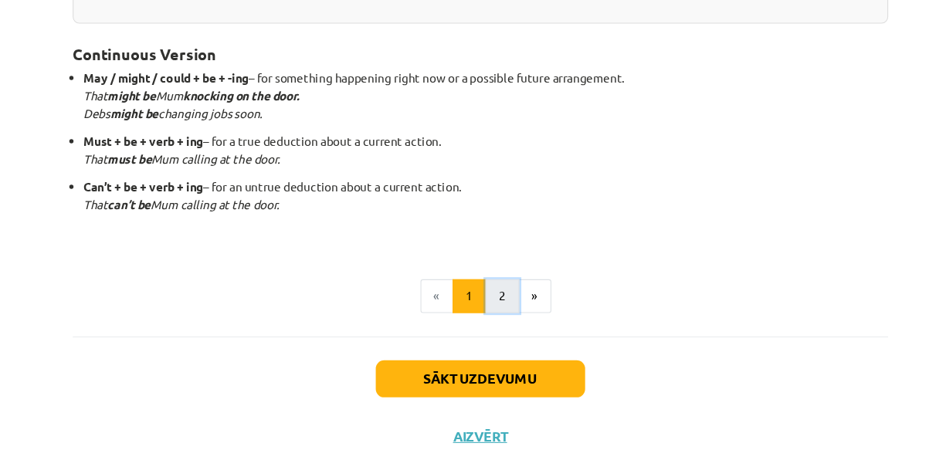
click at [479, 265] on button "2" at bounding box center [493, 270] width 31 height 31
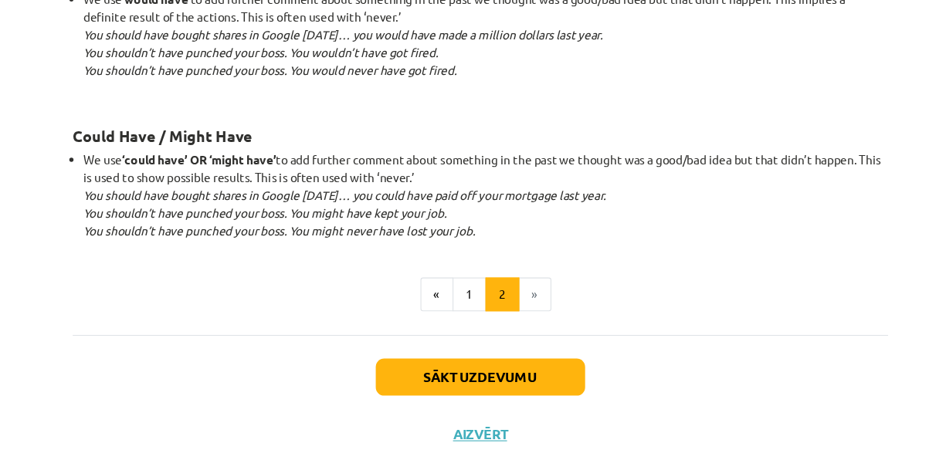
scroll to position [88, 0]
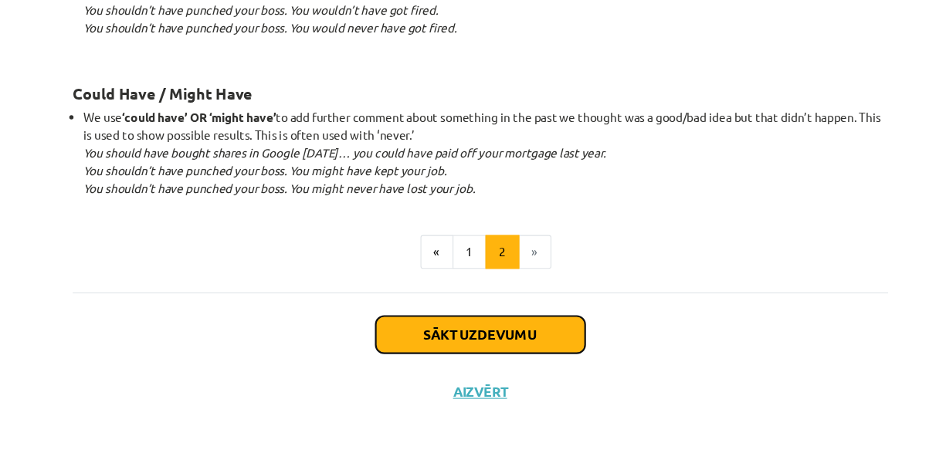
click at [404, 342] on button "Sākt uzdevumu" at bounding box center [472, 345] width 191 height 34
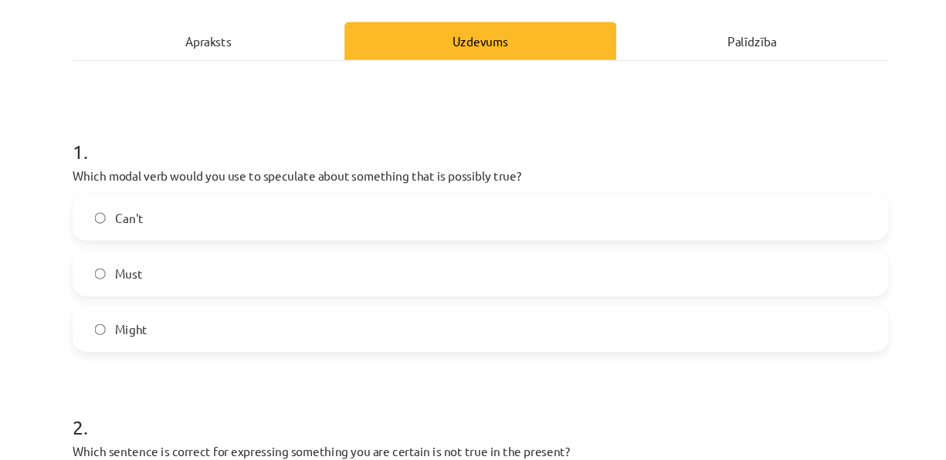
scroll to position [215, 0]
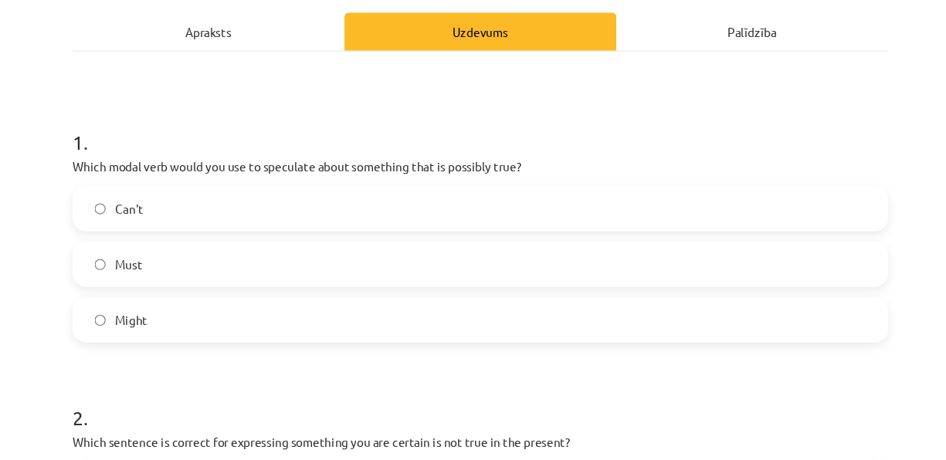
click at [152, 286] on span "Might" at bounding box center [154, 294] width 29 height 16
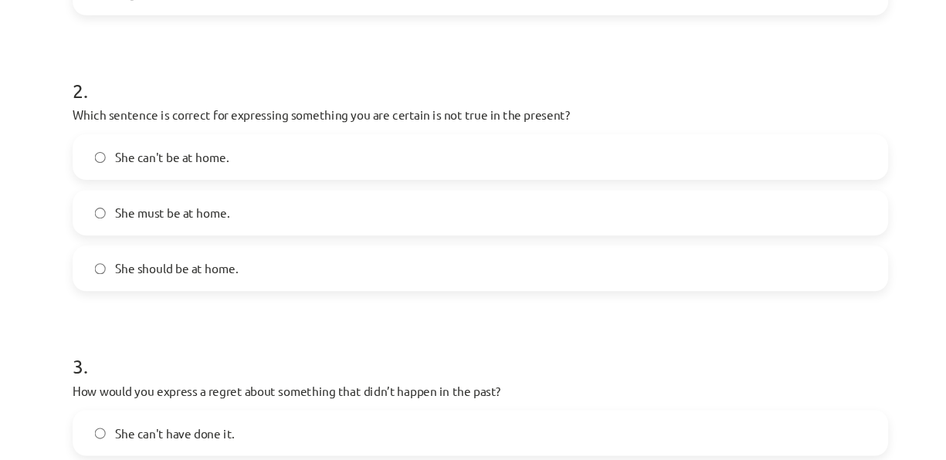
scroll to position [515, 0]
click at [199, 136] on span "She can't be at home." at bounding box center [191, 144] width 103 height 16
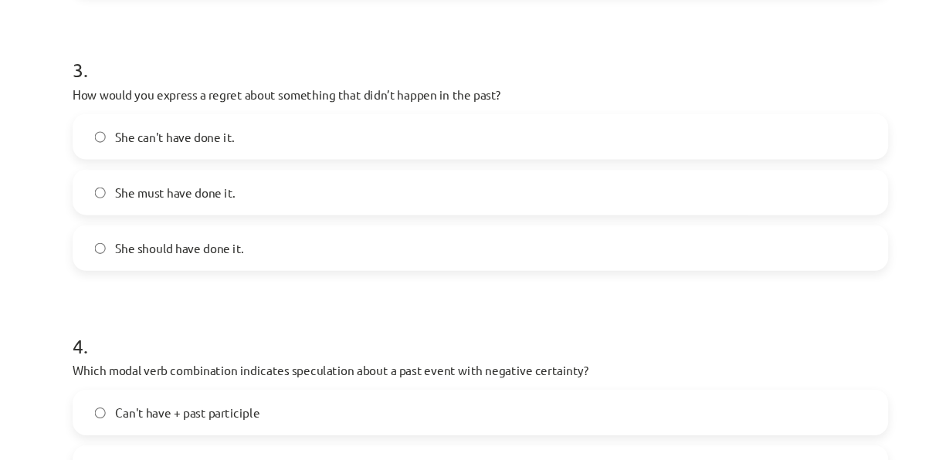
scroll to position [786, 0]
click at [198, 113] on label "She can't have done it." at bounding box center [473, 125] width 743 height 39
click at [259, 232] on label "She should have done it." at bounding box center [473, 227] width 743 height 39
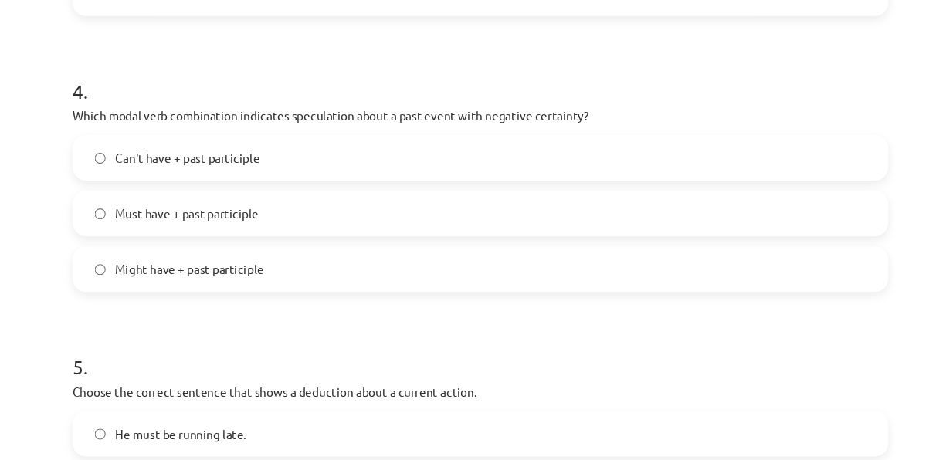
scroll to position [1017, 0]
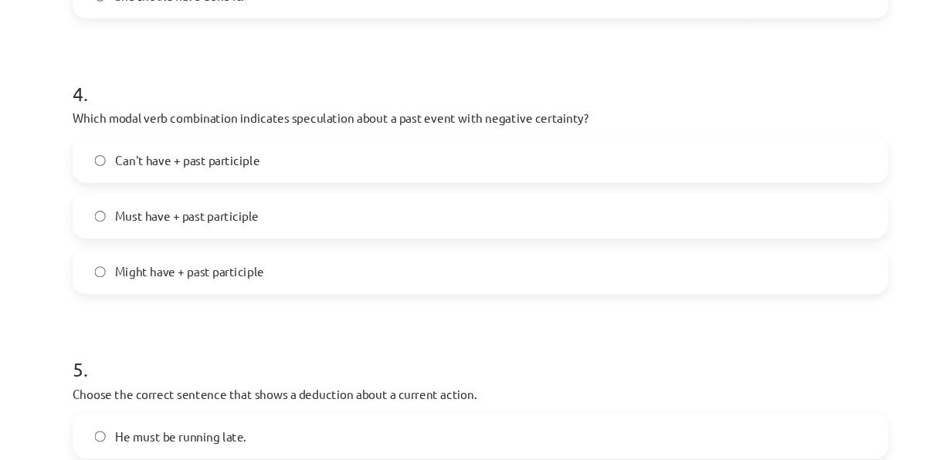
click at [154, 130] on label "Can't have + past participle" at bounding box center [473, 146] width 743 height 39
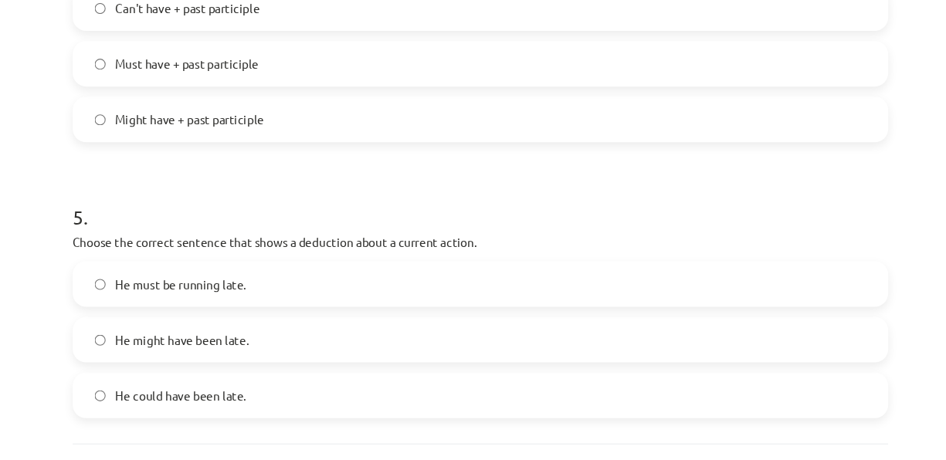
scroll to position [1257, 0]
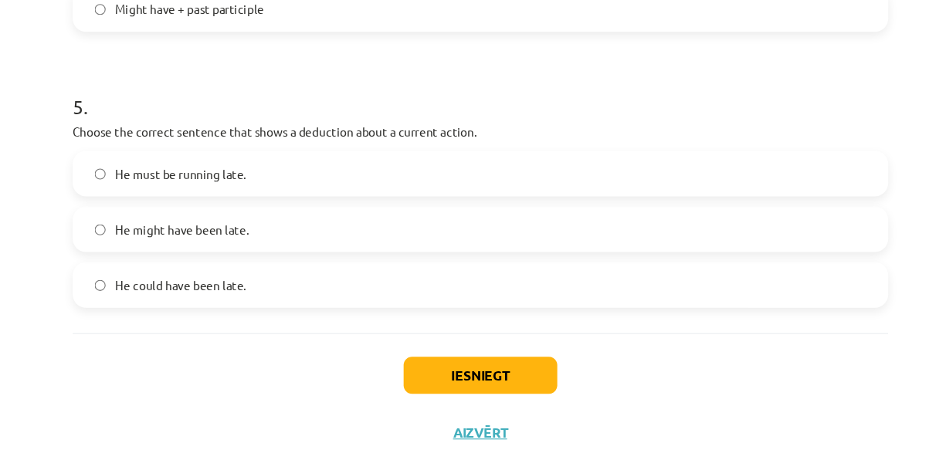
click at [174, 158] on span "He must be running late." at bounding box center [200, 159] width 120 height 16
click at [425, 327] on button "Iesniegt" at bounding box center [473, 343] width 140 height 34
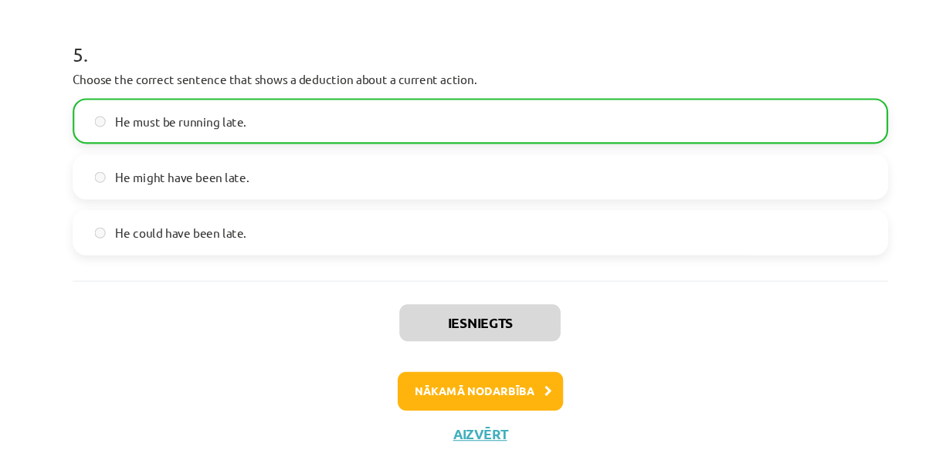
scroll to position [87, 0]
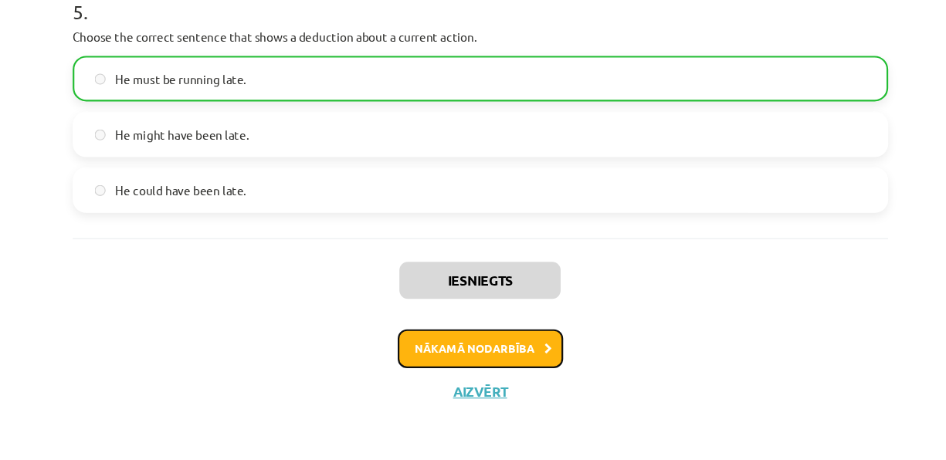
click at [434, 350] on button "Nākamā nodarbība" at bounding box center [473, 358] width 151 height 36
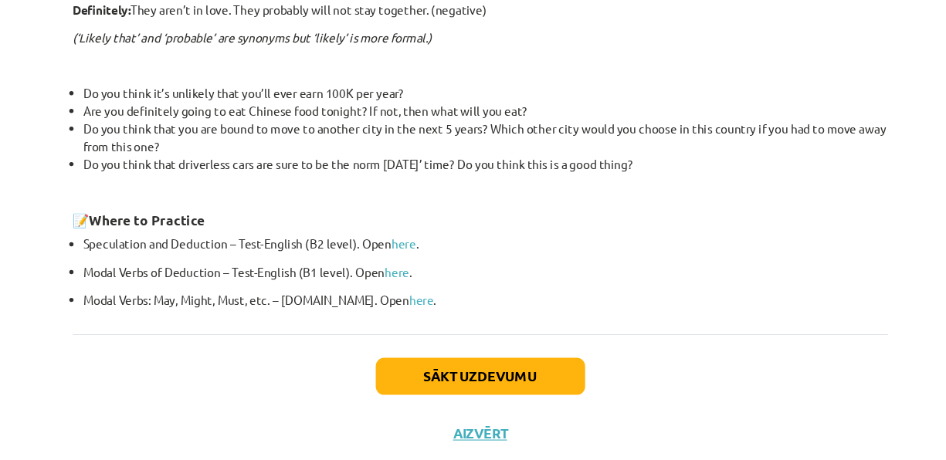
scroll to position [86, 0]
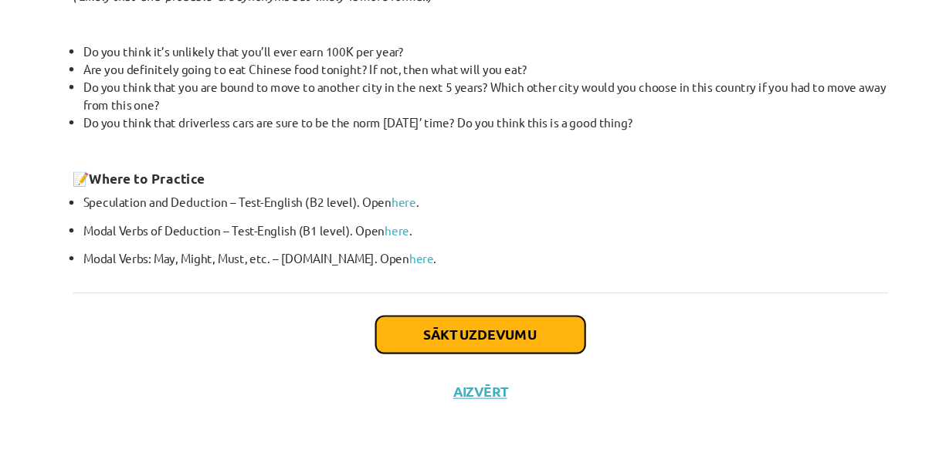
click at [434, 350] on button "Sākt uzdevumu" at bounding box center [472, 345] width 191 height 34
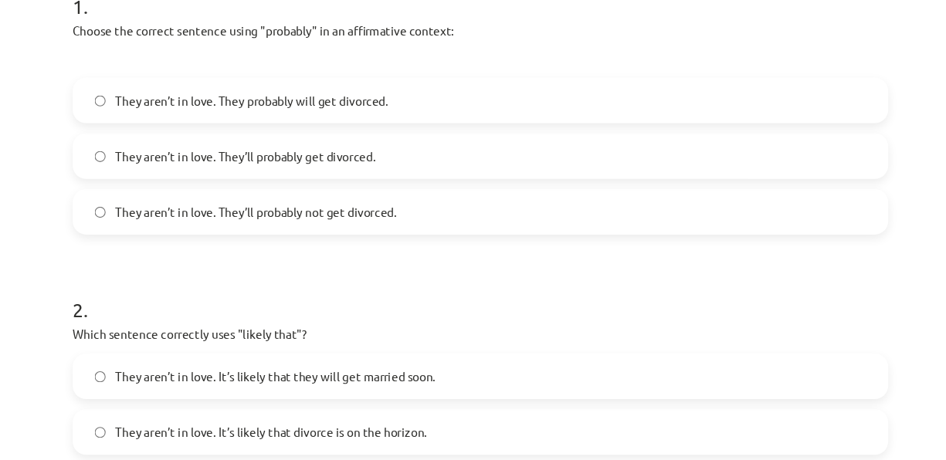
scroll to position [337, 0]
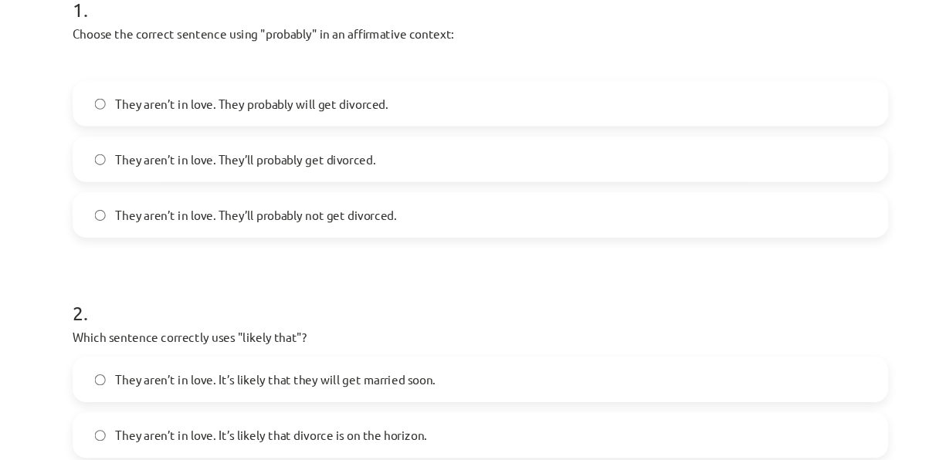
click at [471, 82] on label "They aren’t in love. They probably will get divorced." at bounding box center [473, 95] width 743 height 39
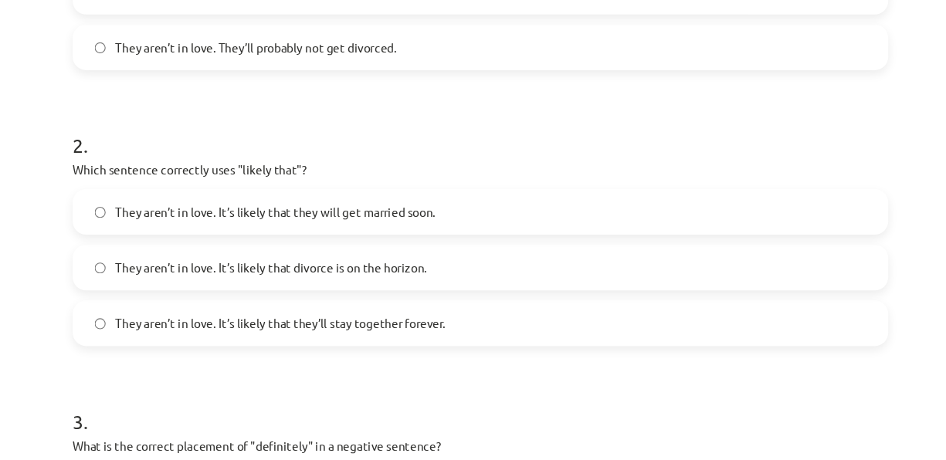
scroll to position [502, 0]
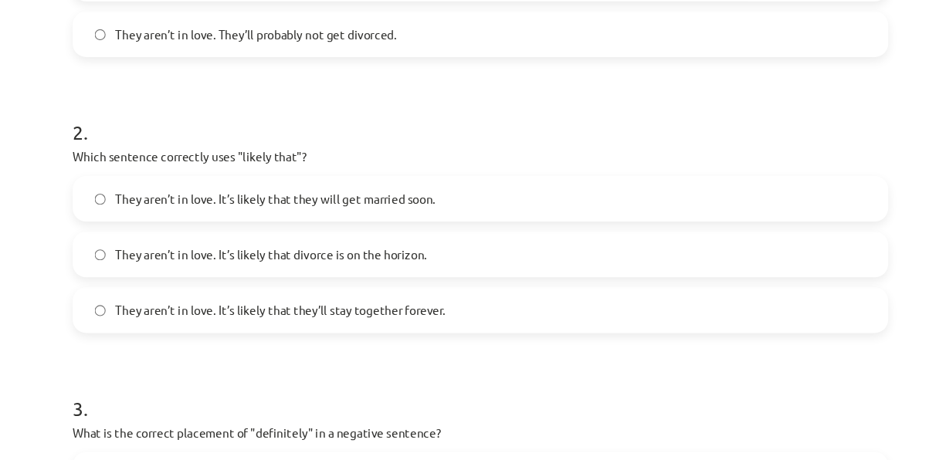
click at [433, 222] on label "They aren’t in love. It’s likely that divorce is on the horizon." at bounding box center [473, 233] width 743 height 39
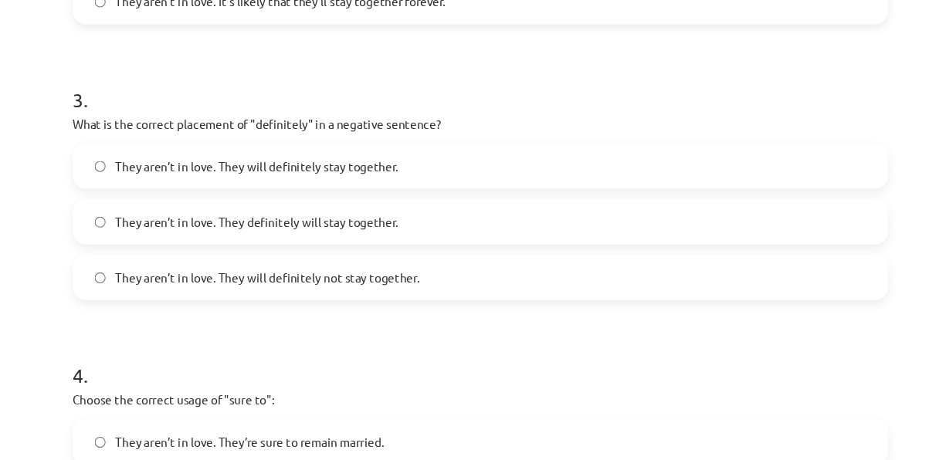
scroll to position [785, 0]
click at [412, 260] on label "They aren’t in love. They will definitely not stay together." at bounding box center [473, 253] width 743 height 39
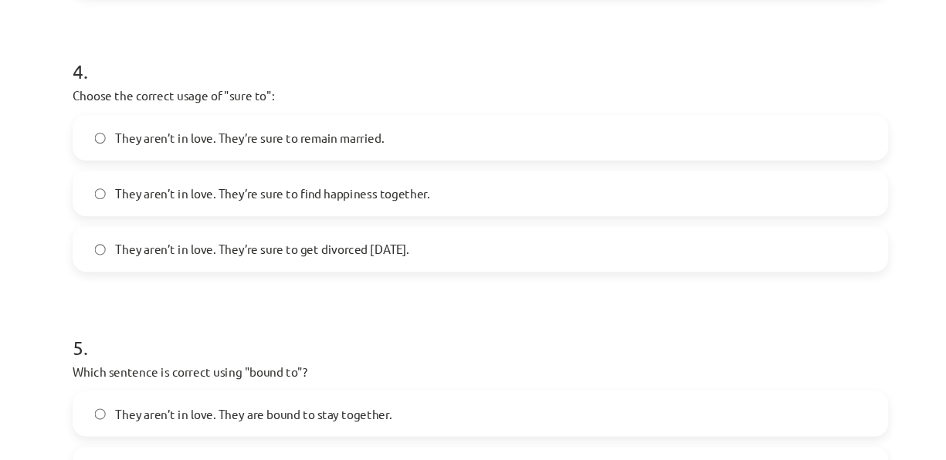
scroll to position [1066, 0]
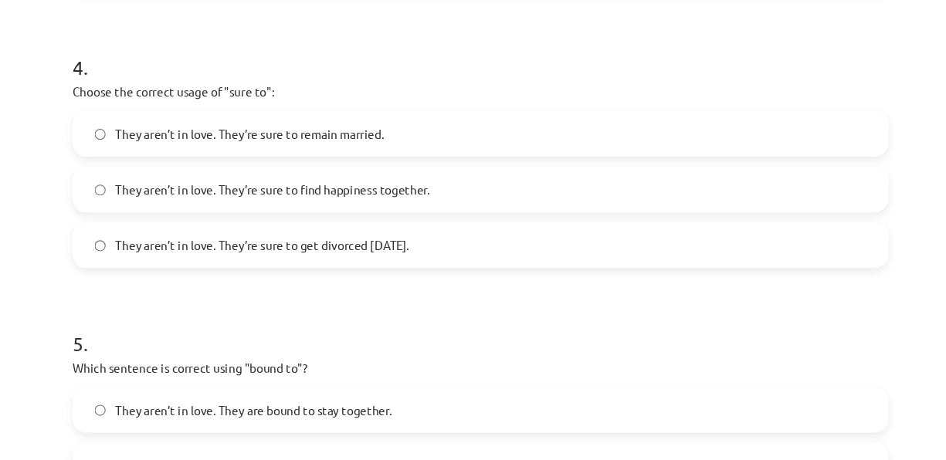
click at [408, 217] on span "They aren’t in love. They’re sure to get divorced within six months." at bounding box center [274, 225] width 269 height 16
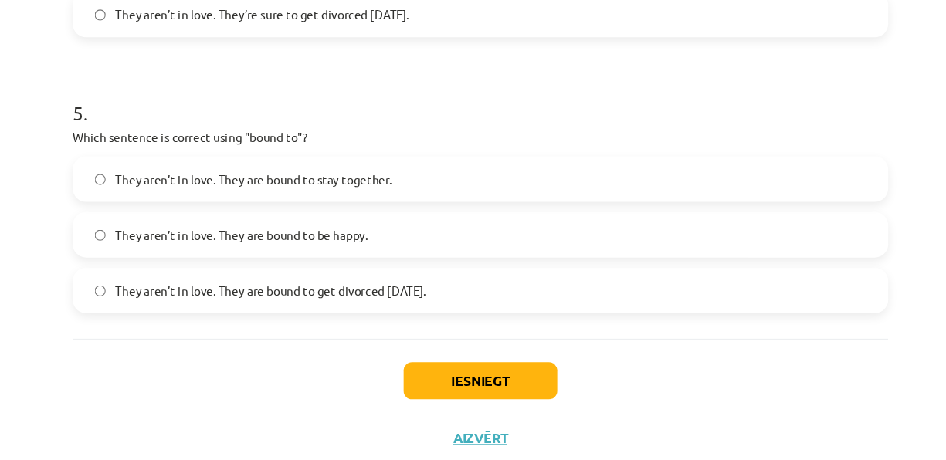
scroll to position [1282, 0]
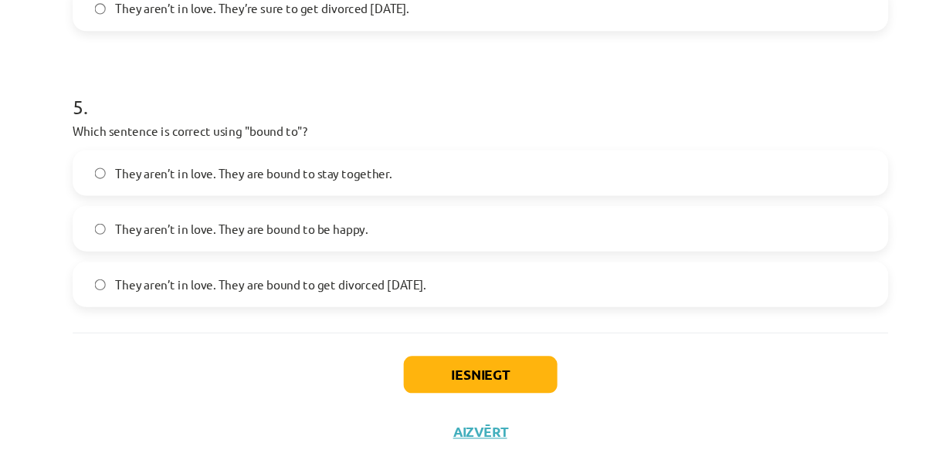
click at [424, 258] on span "They aren’t in love. They are bound to get divorced within six months." at bounding box center [282, 261] width 284 height 16
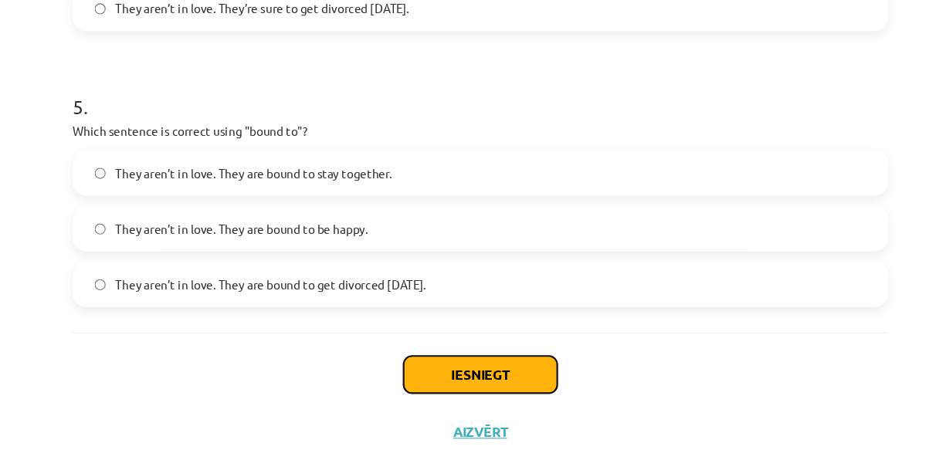
click at [468, 336] on button "Iesniegt" at bounding box center [473, 343] width 140 height 34
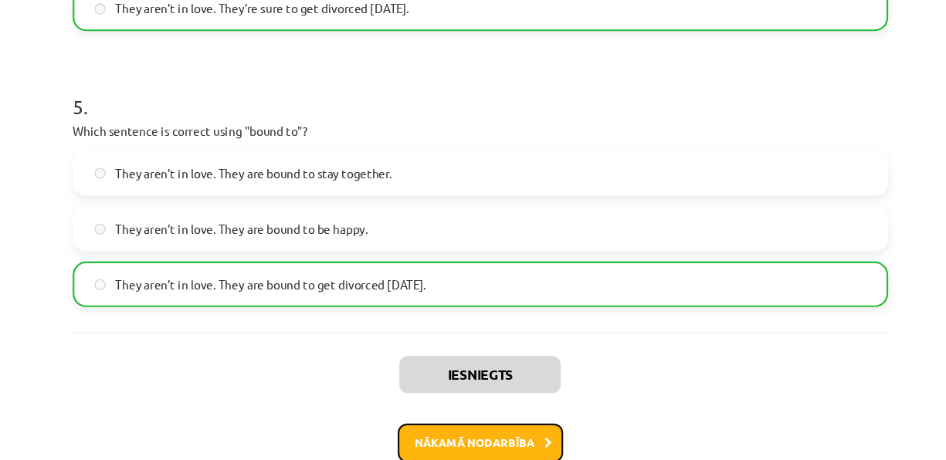
click at [469, 402] on button "Nākamā nodarbība" at bounding box center [473, 406] width 151 height 36
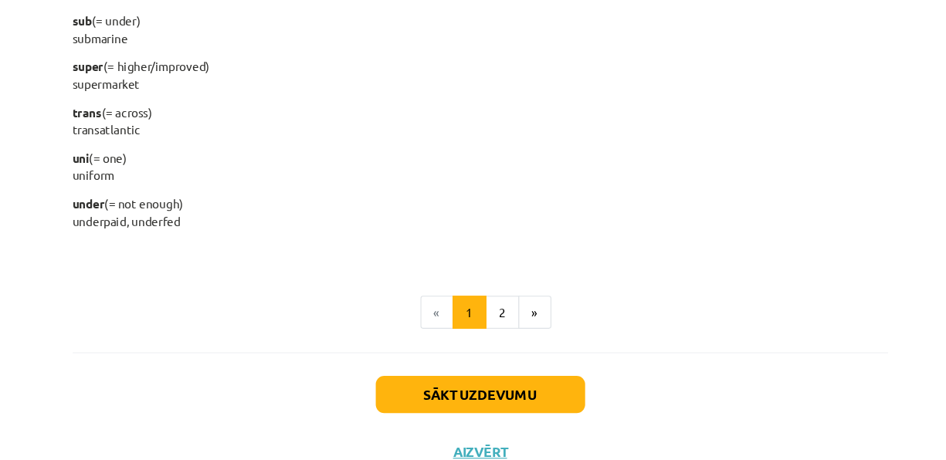
scroll to position [2058, 0]
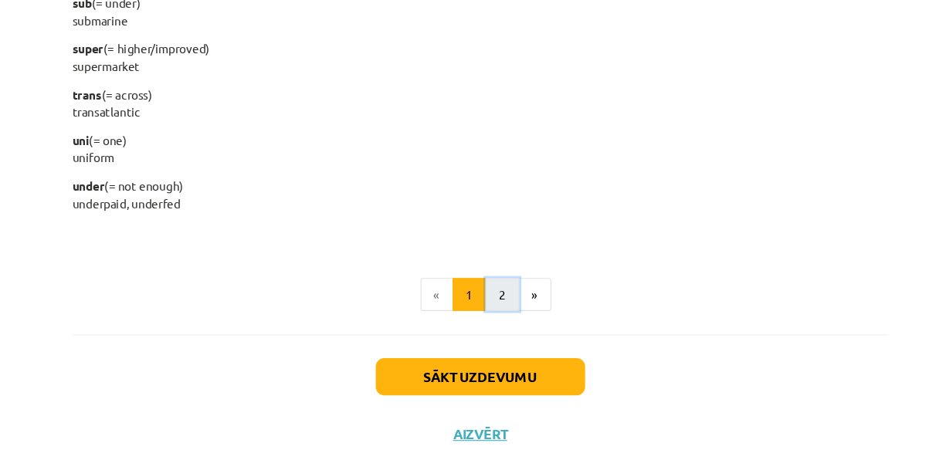
click at [488, 272] on button "2" at bounding box center [493, 270] width 31 height 31
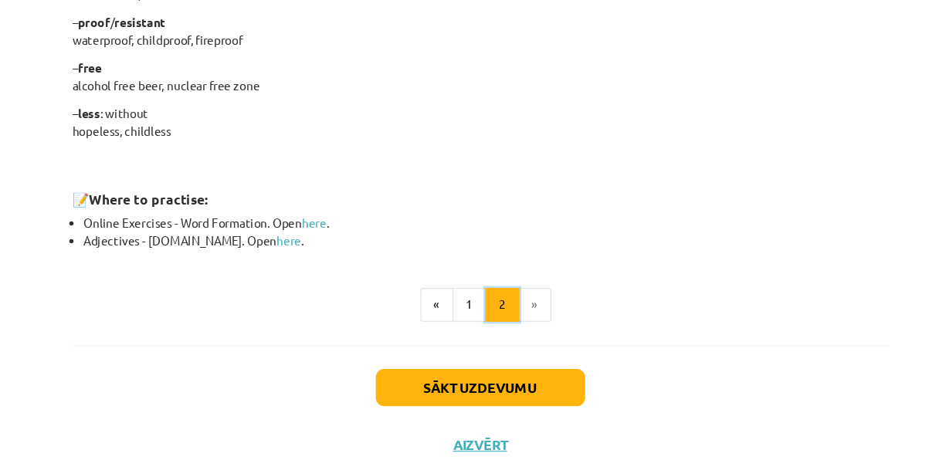
scroll to position [1428, 0]
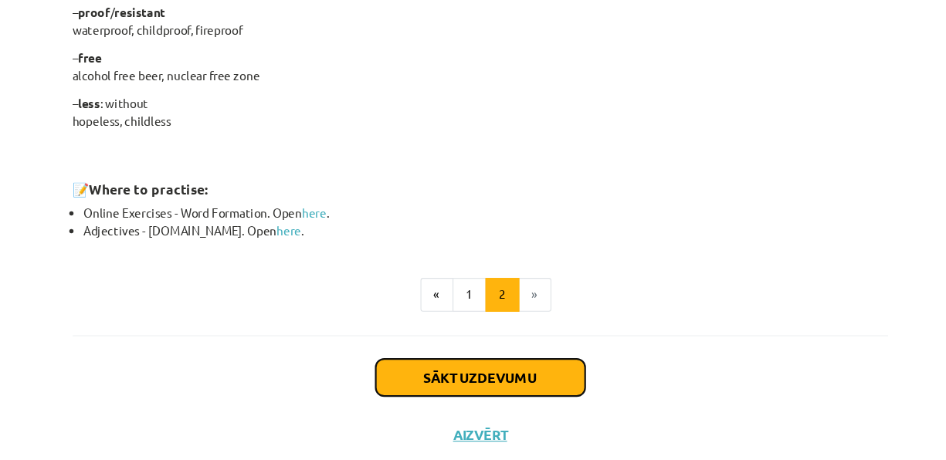
click at [408, 338] on button "Sākt uzdevumu" at bounding box center [472, 345] width 191 height 34
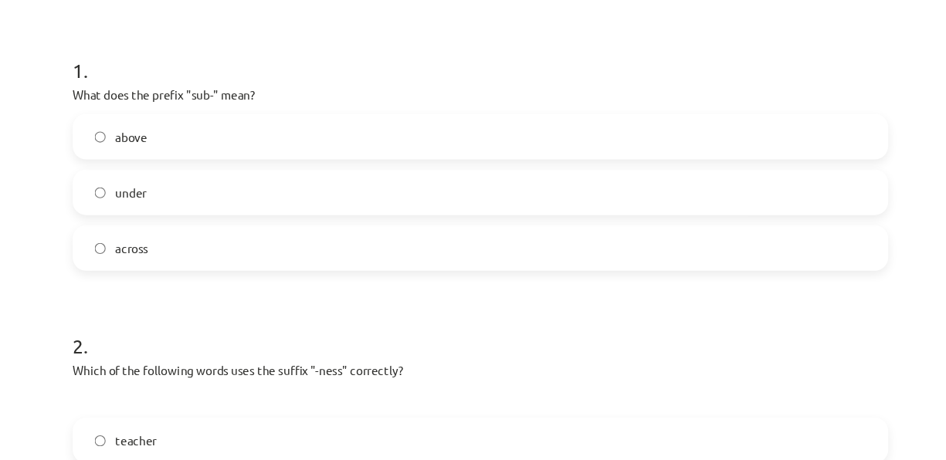
scroll to position [281, 0]
click at [180, 161] on label "under" at bounding box center [473, 176] width 743 height 39
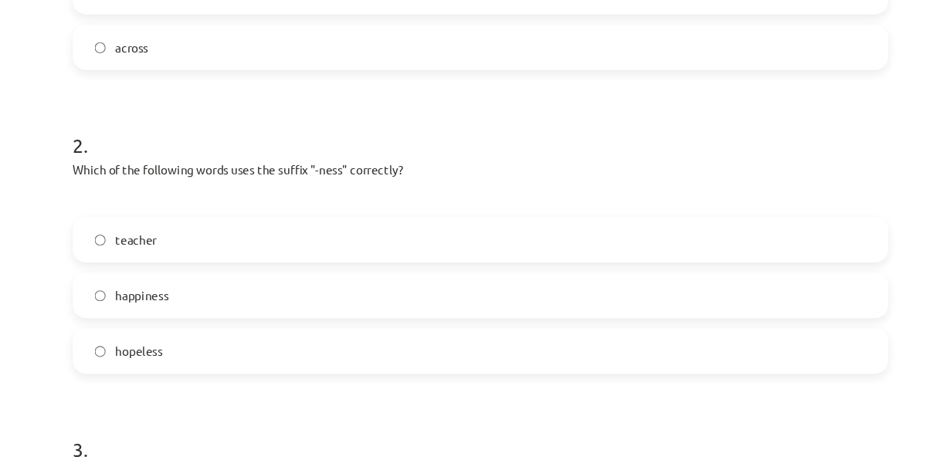
scroll to position [466, 0]
click at [196, 263] on label "happiness" at bounding box center [473, 268] width 743 height 39
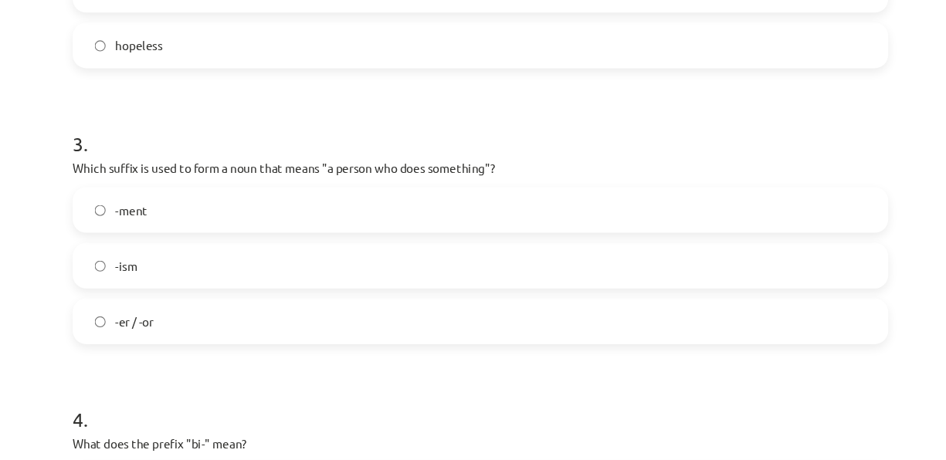
scroll to position [747, 0]
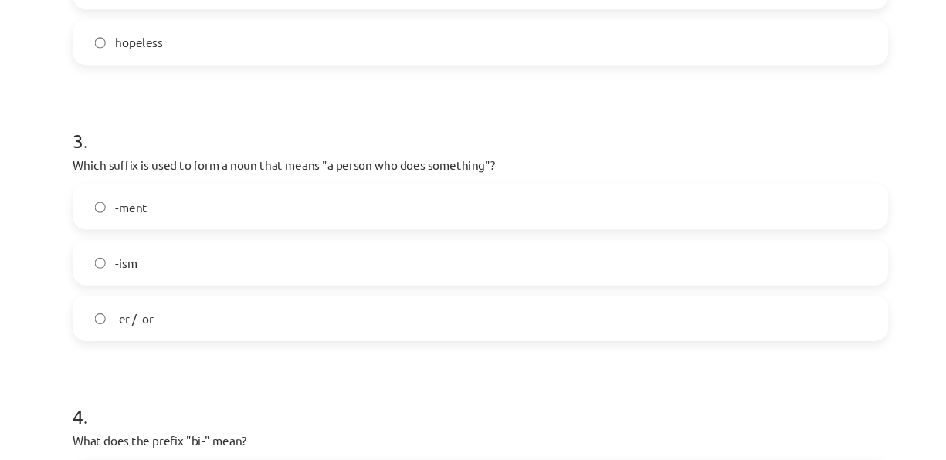
click at [165, 296] on span "-er / -or" at bounding box center [157, 291] width 35 height 16
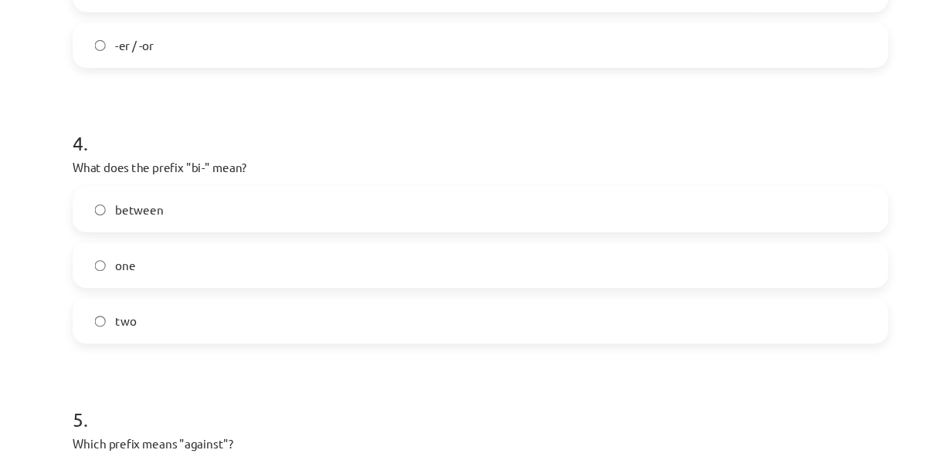
scroll to position [1003, 0]
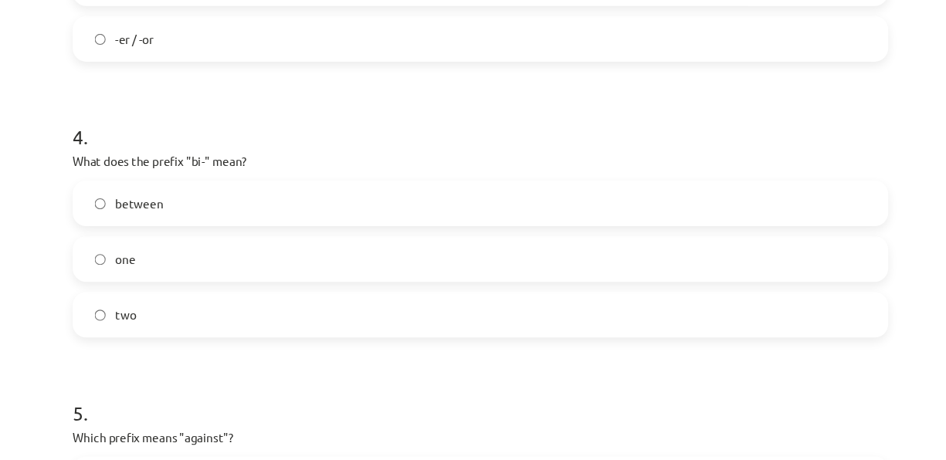
click at [225, 295] on label "two" at bounding box center [473, 288] width 743 height 39
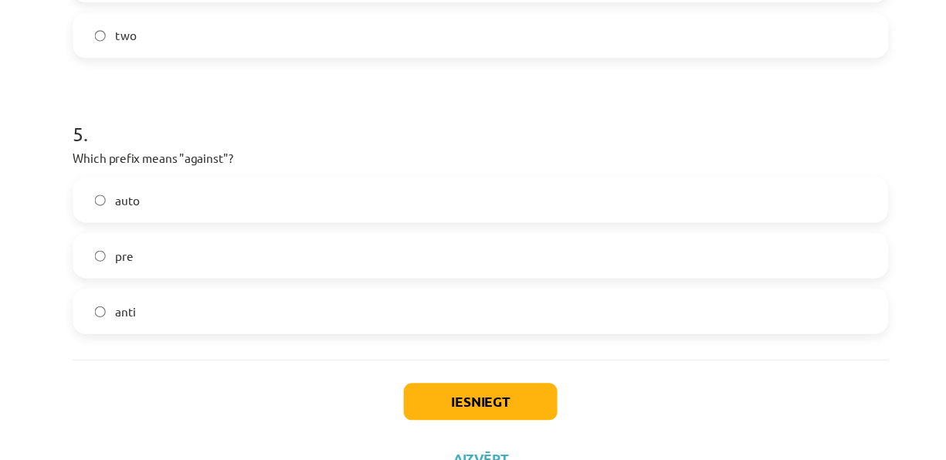
scroll to position [1259, 0]
click at [225, 295] on label "anti" at bounding box center [473, 284] width 743 height 39
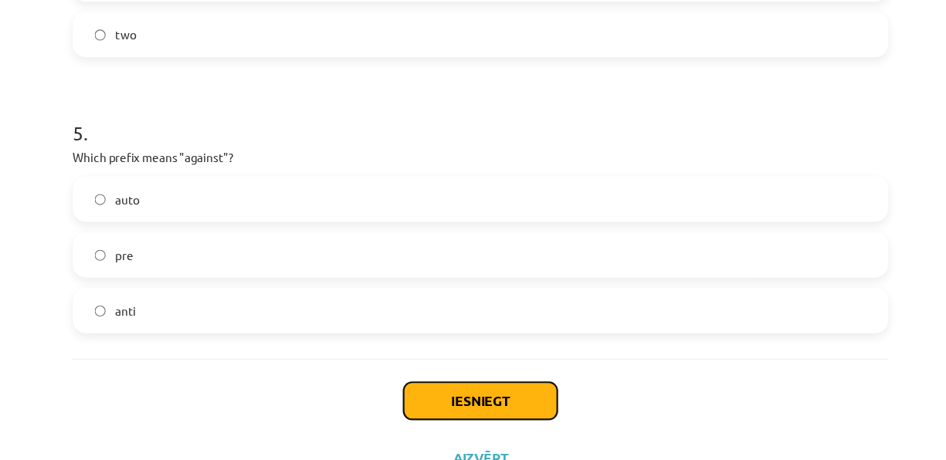
click at [409, 354] on button "Iesniegt" at bounding box center [473, 367] width 140 height 34
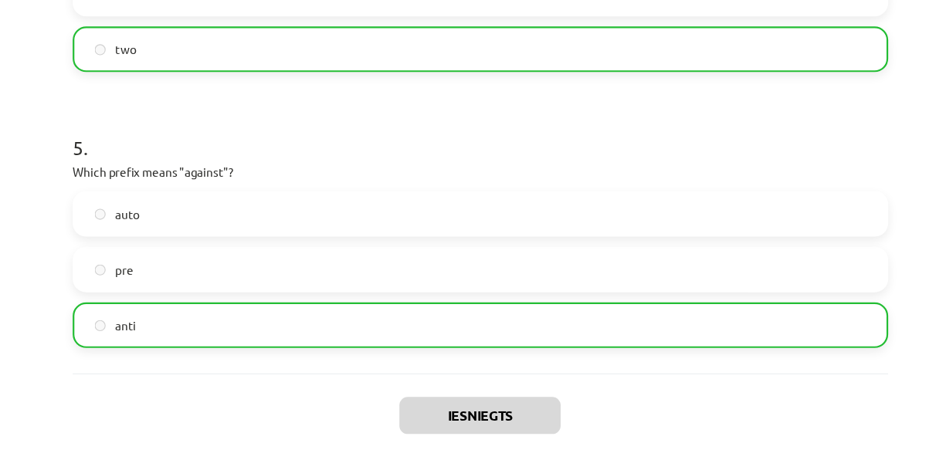
scroll to position [1331, 0]
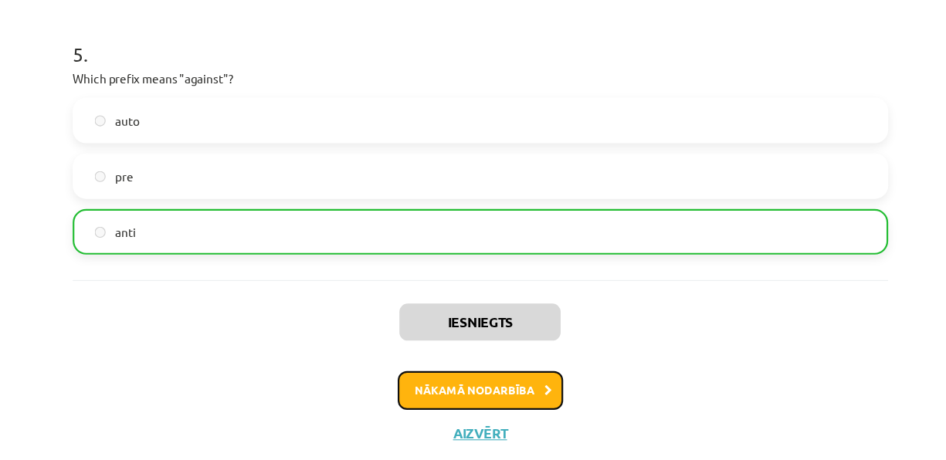
click at [511, 365] on button "Nākamā nodarbība" at bounding box center [473, 358] width 151 height 36
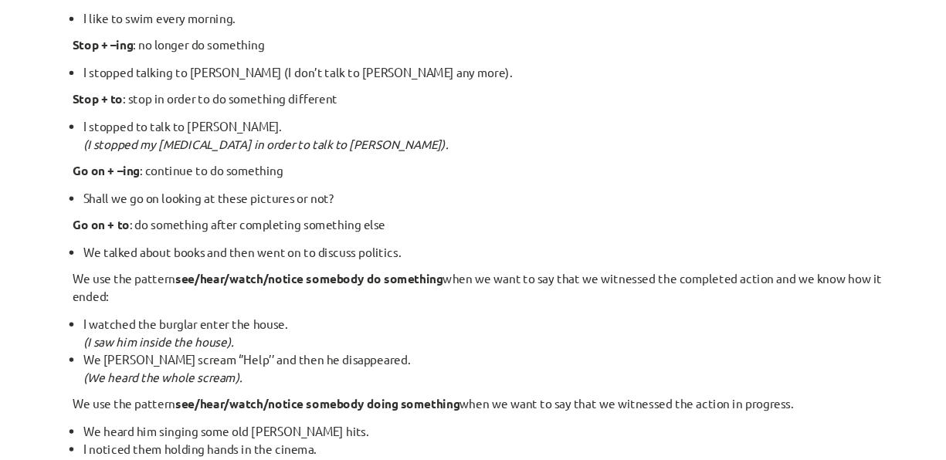
scroll to position [2173, 0]
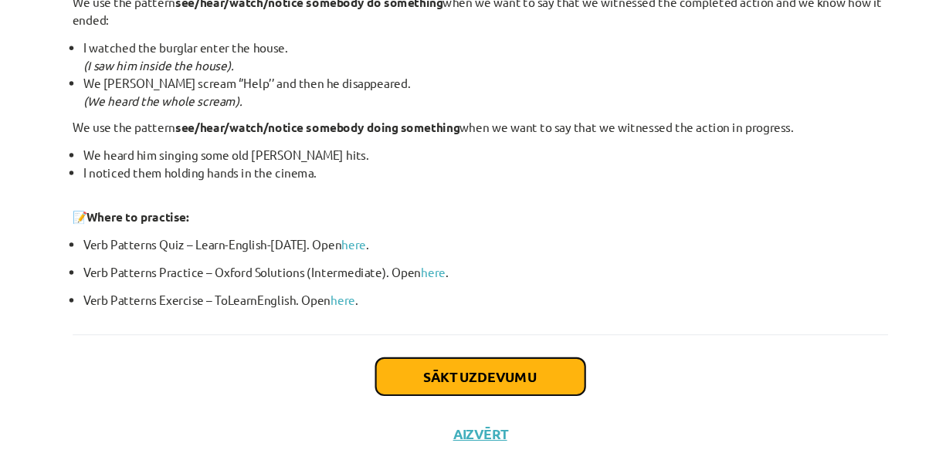
click at [507, 327] on button "Sākt uzdevumu" at bounding box center [472, 344] width 191 height 34
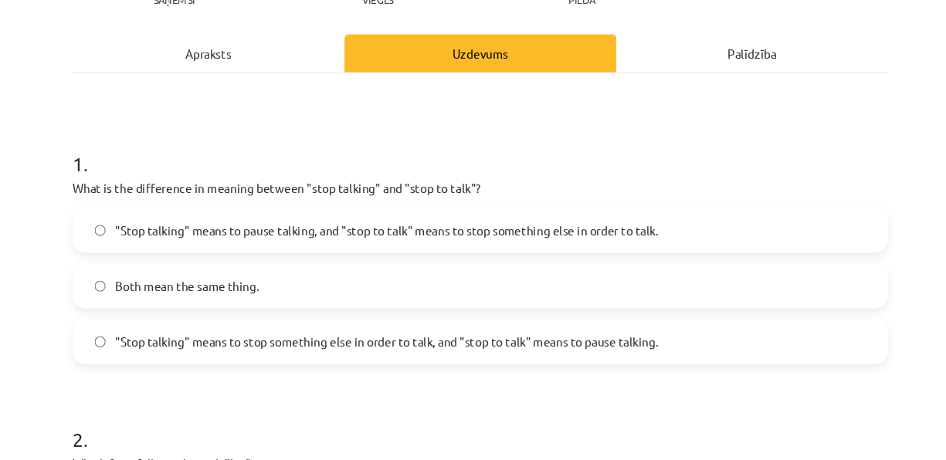
scroll to position [198, 0]
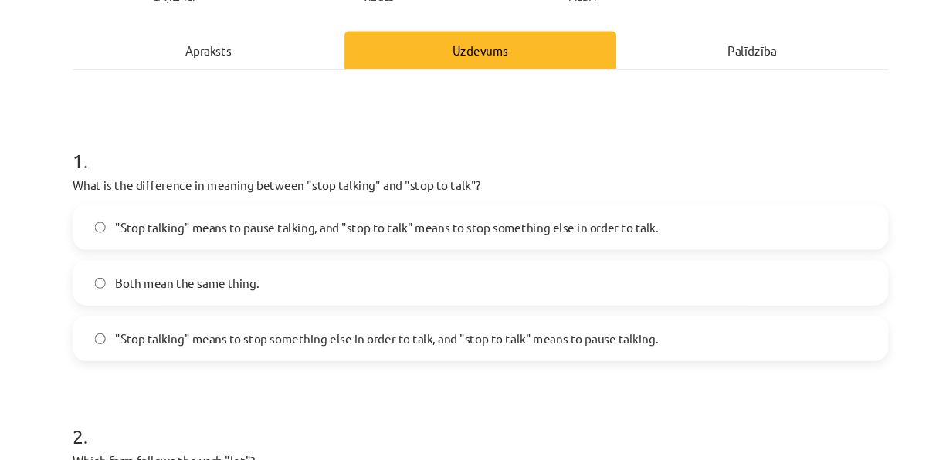
click at [525, 223] on label ""Stop talking" means to pause talking, and "stop to talk" means to stop somethi…" at bounding box center [473, 207] width 743 height 39
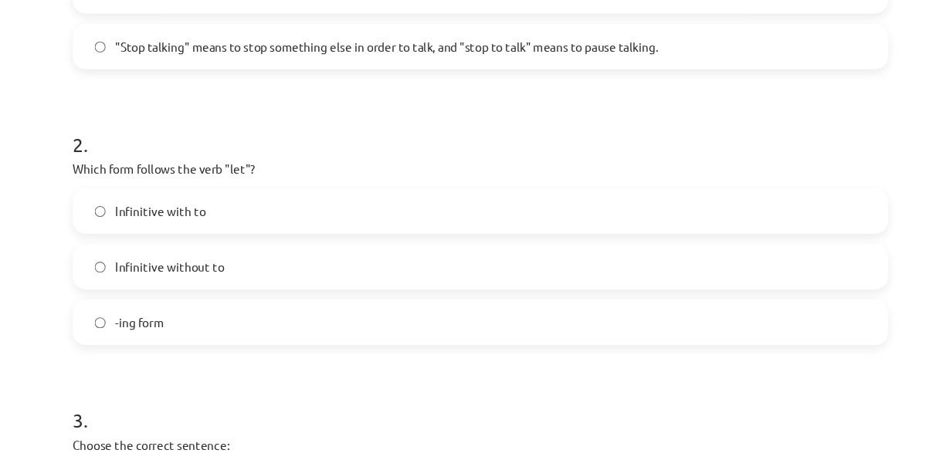
scroll to position [484, 0]
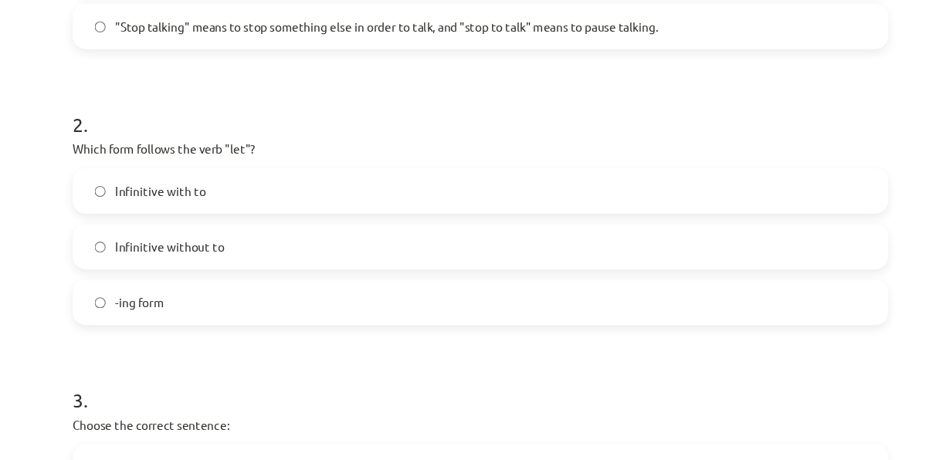
click at [398, 174] on label "Infinitive with to" at bounding box center [473, 174] width 743 height 39
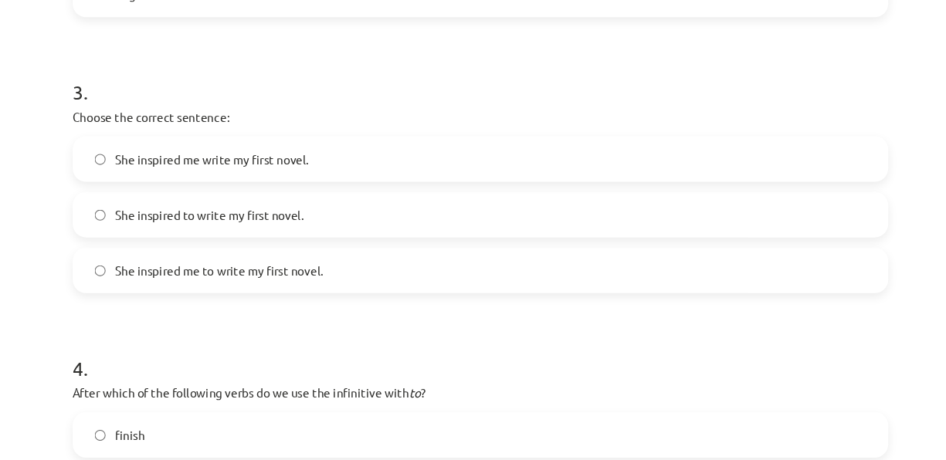
scroll to position [766, 0]
click at [306, 249] on span "She inspired me to write my first novel." at bounding box center [235, 247] width 190 height 16
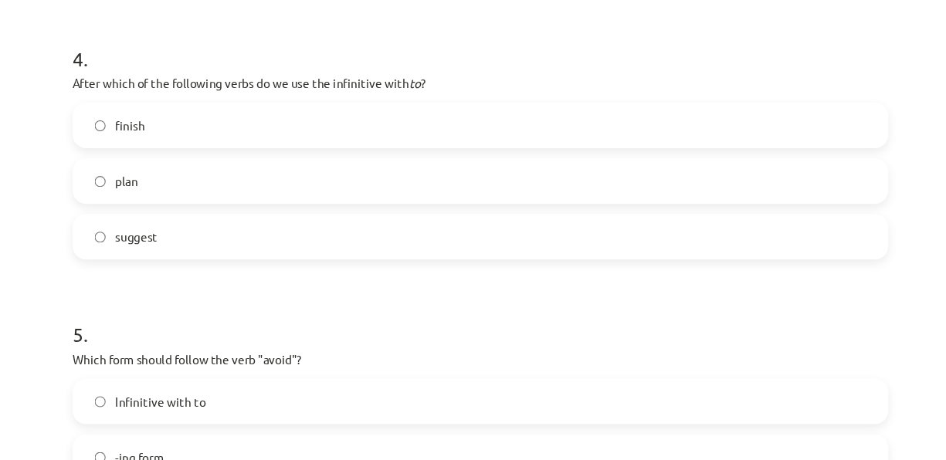
scroll to position [1051, 0]
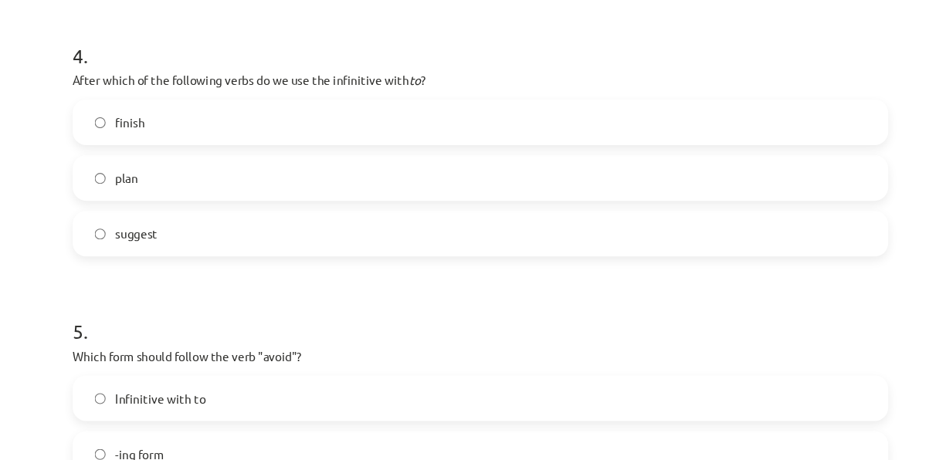
click at [396, 167] on label "plan" at bounding box center [473, 163] width 743 height 39
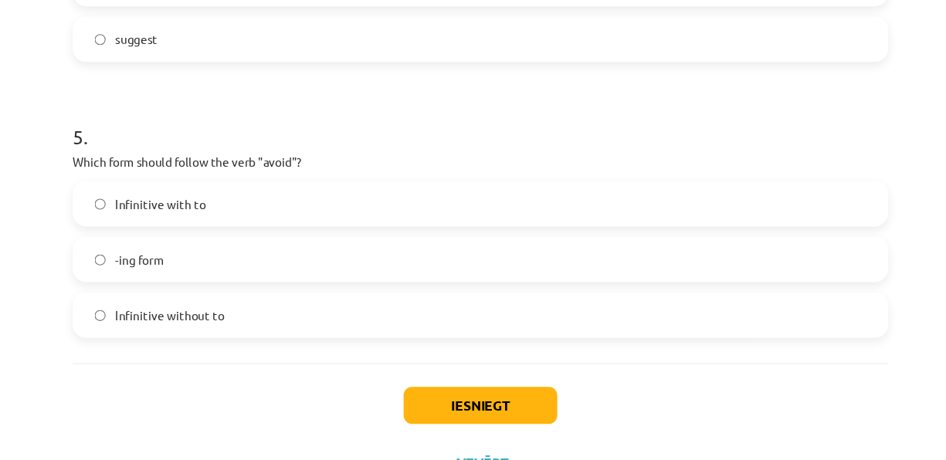
scroll to position [1235, 0]
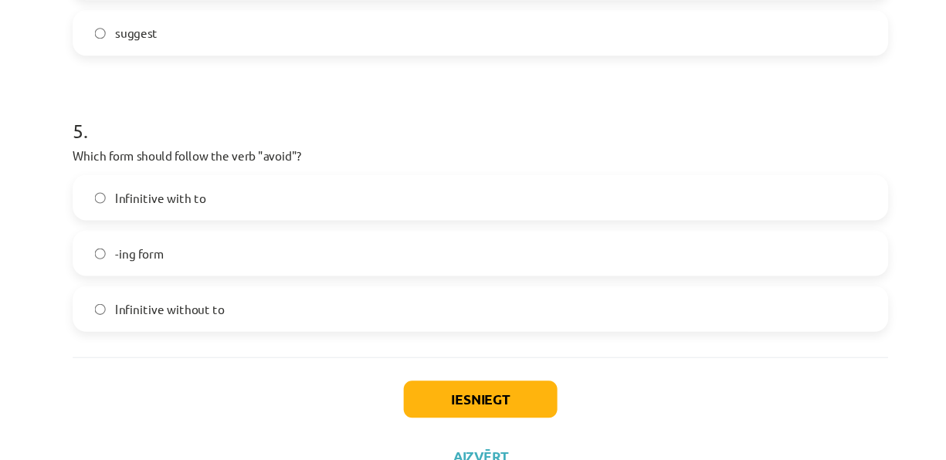
click at [313, 275] on label "Infinitive without to" at bounding box center [473, 282] width 743 height 39
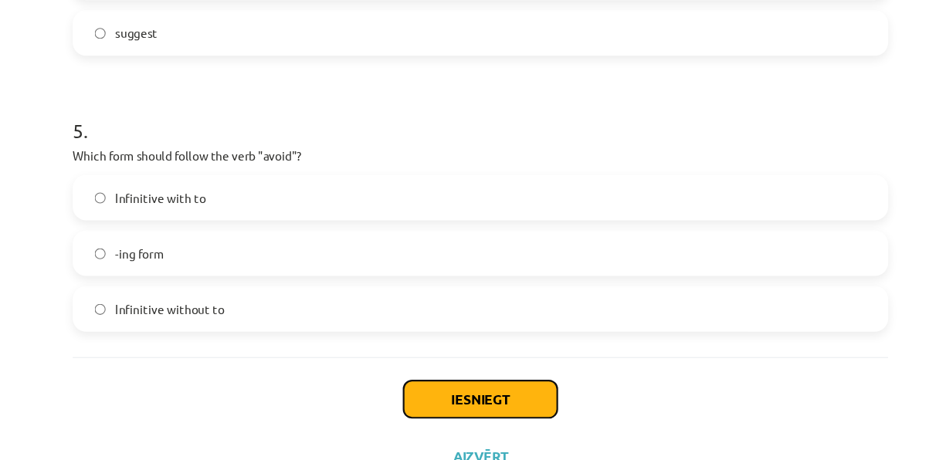
click at [478, 364] on button "Iesniegt" at bounding box center [473, 365] width 140 height 34
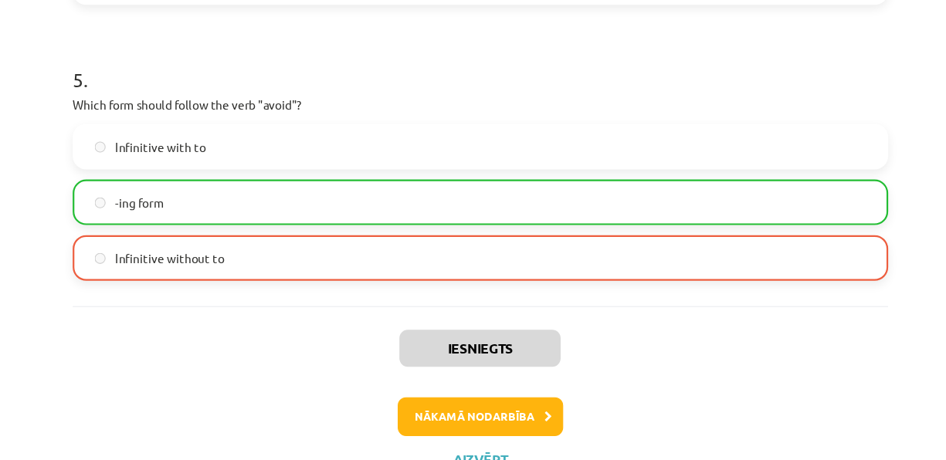
scroll to position [1304, 0]
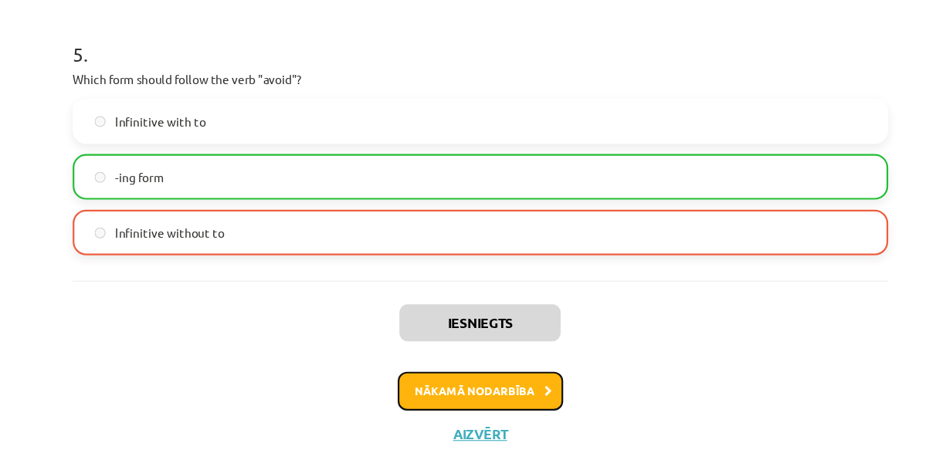
click at [456, 370] on button "Nākamā nodarbība" at bounding box center [473, 358] width 151 height 36
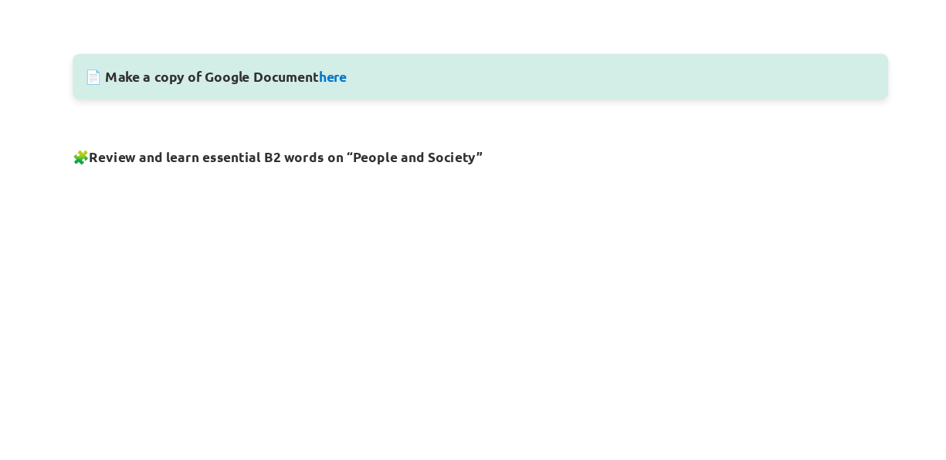
scroll to position [811, 0]
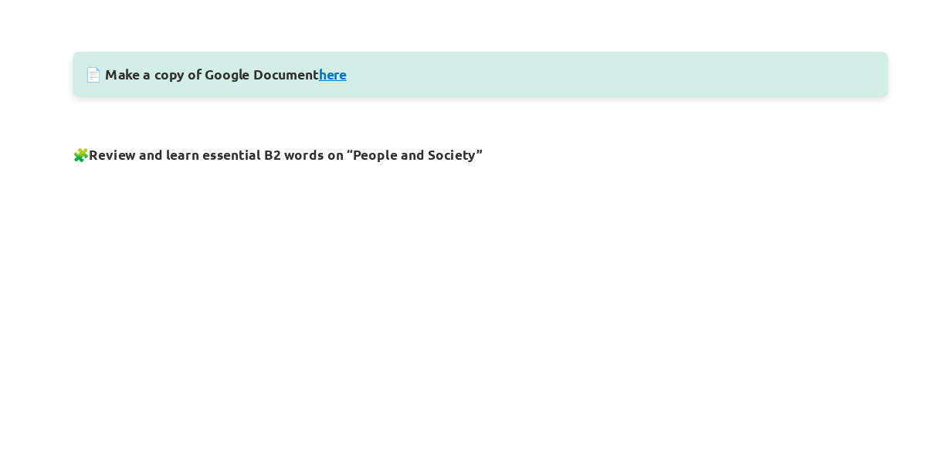
click at [346, 66] on link "here" at bounding box center [338, 67] width 25 height 16
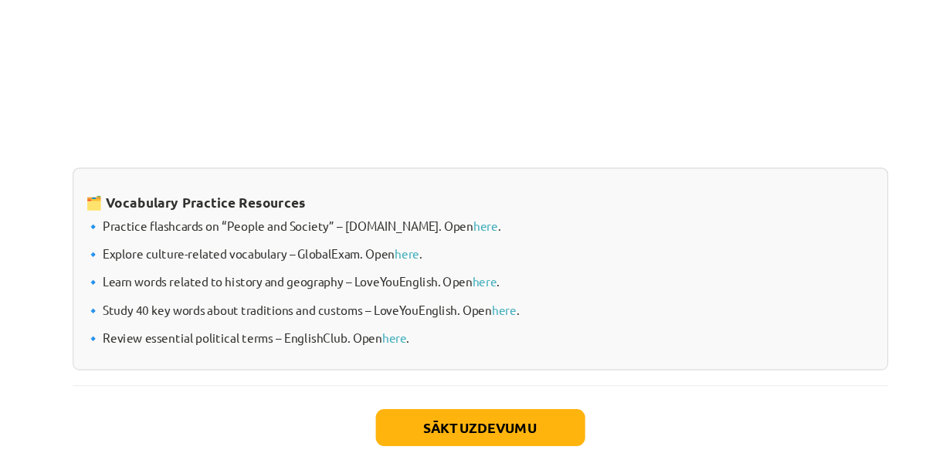
scroll to position [1360, 0]
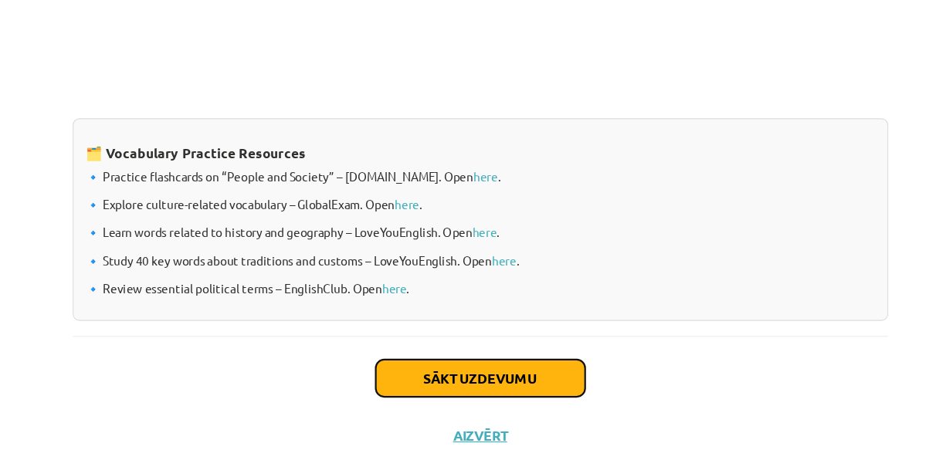
click at [518, 335] on button "Sākt uzdevumu" at bounding box center [472, 346] width 191 height 34
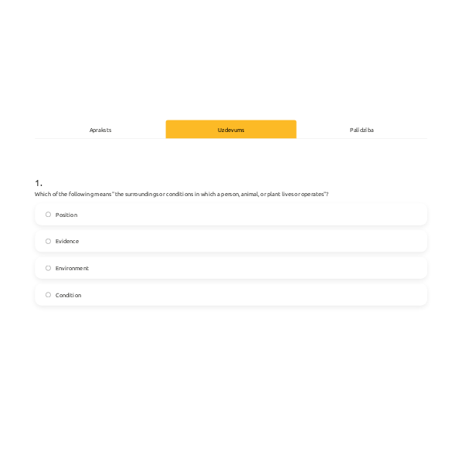
scroll to position [222, 0]
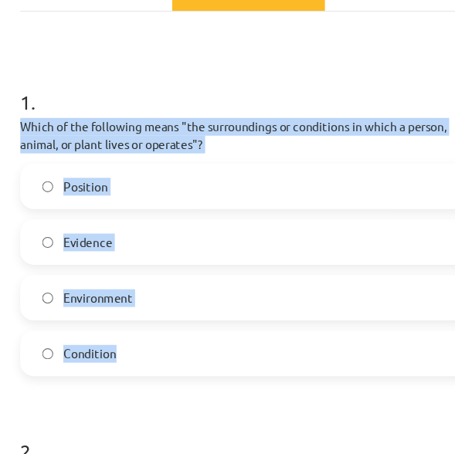
drag, startPoint x: 19, startPoint y: 113, endPoint x: 115, endPoint y: 340, distance: 246.3
click at [115, 340] on div "1 . Which of the following means "the surroundings or conditions in which a per…" at bounding box center [228, 200] width 418 height 289
drag, startPoint x: 115, startPoint y: 340, endPoint x: 85, endPoint y: 314, distance: 39.4
copy div "Which of the following means "the surroundings or conditions in which a person,…"
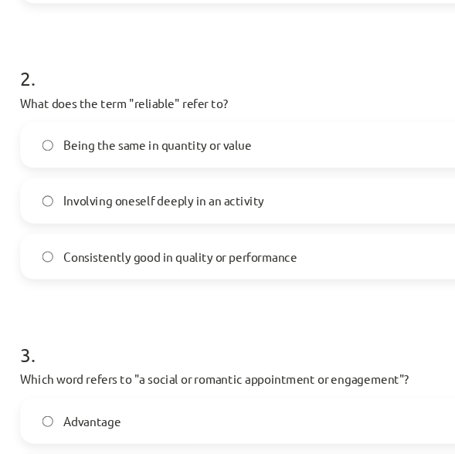
scroll to position [564, 0]
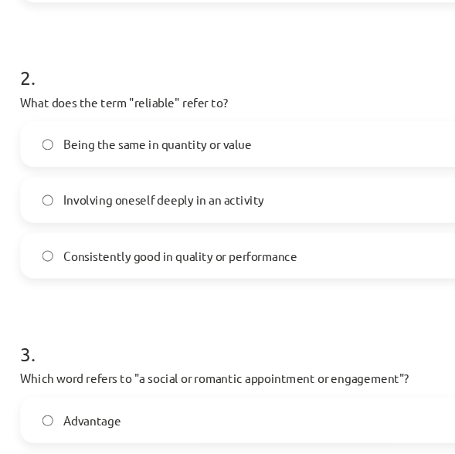
click at [45, 65] on h1 "2 ." at bounding box center [228, 57] width 418 height 48
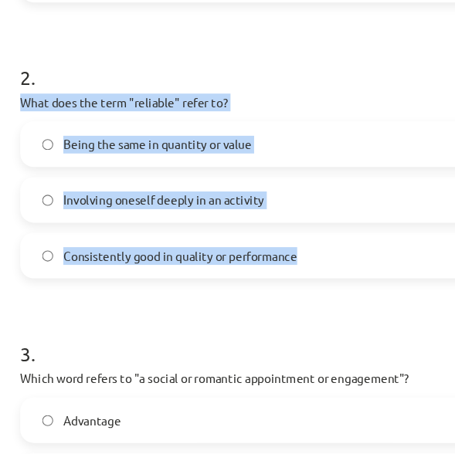
drag, startPoint x: 18, startPoint y: 90, endPoint x: 284, endPoint y: 232, distance: 301.4
click at [284, 232] on div "2 . What does the term "reliable" refer to? Being the same in quantity or value…" at bounding box center [228, 144] width 418 height 222
drag, startPoint x: 284, startPoint y: 232, endPoint x: 194, endPoint y: 211, distance: 92.5
copy div "What does the term "reliable" refer to? Being the same in quantity or value Inv…"
click at [301, 231] on label "Consistently good in quality or performance" at bounding box center [227, 234] width 414 height 39
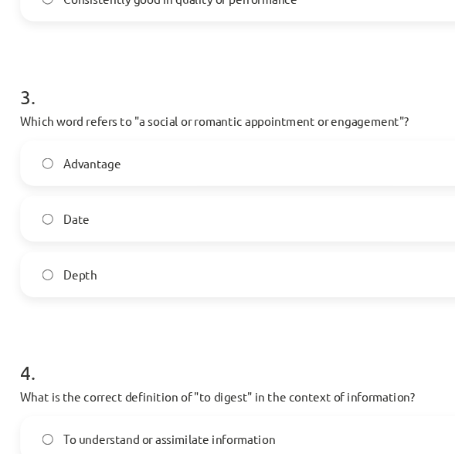
scroll to position [806, 0]
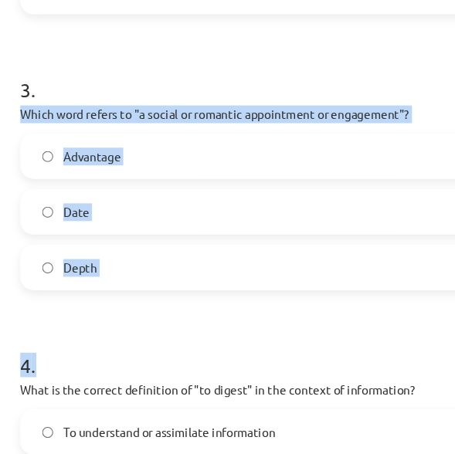
drag, startPoint x: 19, startPoint y: 98, endPoint x: 110, endPoint y: 266, distance: 190.3
click at [110, 266] on form "1 . Which of the following means "the surroundings or conditions in which a per…" at bounding box center [228, 121] width 418 height 1298
drag, startPoint x: 19, startPoint y: 101, endPoint x: 110, endPoint y: 242, distance: 167.8
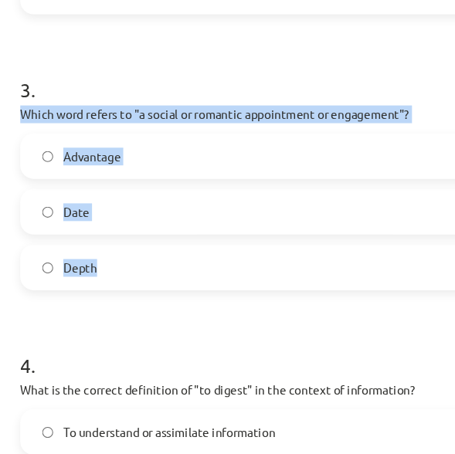
click at [110, 242] on div "3 . Which word refers to "a social or romantic appointment or engagement"? Adva…" at bounding box center [228, 155] width 418 height 222
copy div "Which word refers to "a social or romantic appointment or engagement"? Advantag…"
click at [101, 190] on label "Date" at bounding box center [227, 193] width 414 height 39
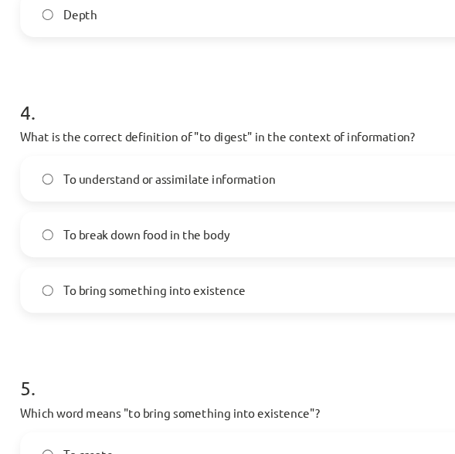
scroll to position [1039, 0]
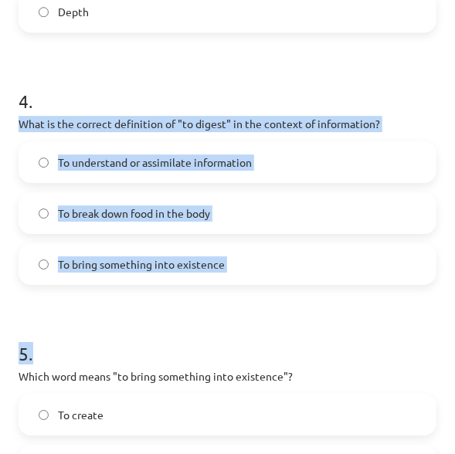
drag, startPoint x: 21, startPoint y: 123, endPoint x: 260, endPoint y: 285, distance: 288.6
drag, startPoint x: 260, startPoint y: 285, endPoint x: 242, endPoint y: 299, distance: 23.2
click at [230, 248] on label "To bring something into existence" at bounding box center [227, 264] width 414 height 39
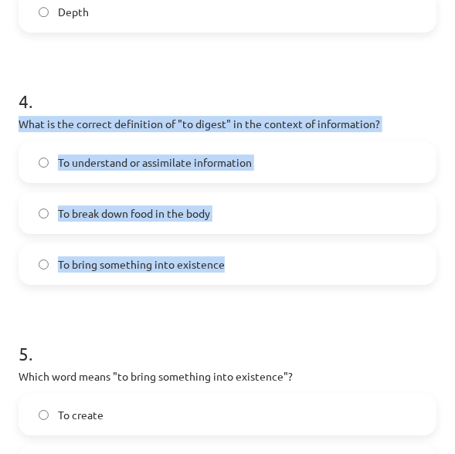
drag, startPoint x: 21, startPoint y: 120, endPoint x: 231, endPoint y: 265, distance: 255.2
click at [231, 265] on div "4 . What is the correct definition of "to digest" in the context of information…" at bounding box center [228, 174] width 418 height 222
drag, startPoint x: 231, startPoint y: 265, endPoint x: 127, endPoint y: 215, distance: 115.6
copy div "What is the correct definition of "to digest" in the context of information? To…"
click at [225, 168] on span "To understand or assimilate information" at bounding box center [155, 162] width 194 height 16
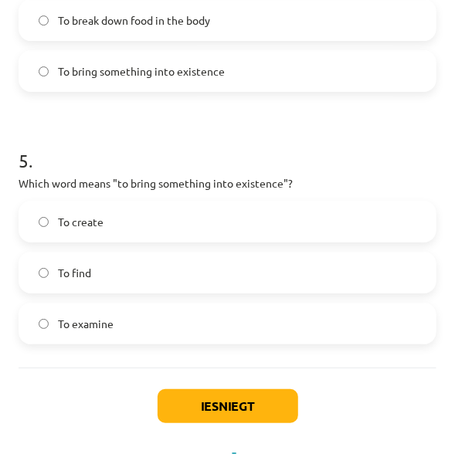
scroll to position [1235, 0]
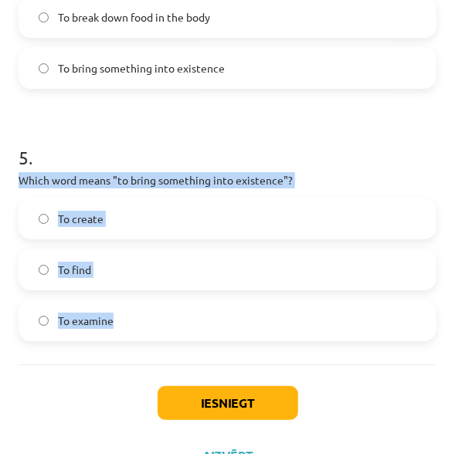
drag, startPoint x: 18, startPoint y: 174, endPoint x: 162, endPoint y: 333, distance: 214.7
click at [162, 333] on div "5 . Which word means "to bring something into existence"? To create To find To …" at bounding box center [228, 231] width 418 height 222
drag, startPoint x: 162, startPoint y: 333, endPoint x: 73, endPoint y: 243, distance: 126.1
copy div "Which word means "to bring something into existence"? To create To find To exam…"
click at [147, 204] on label "To create" at bounding box center [227, 218] width 414 height 39
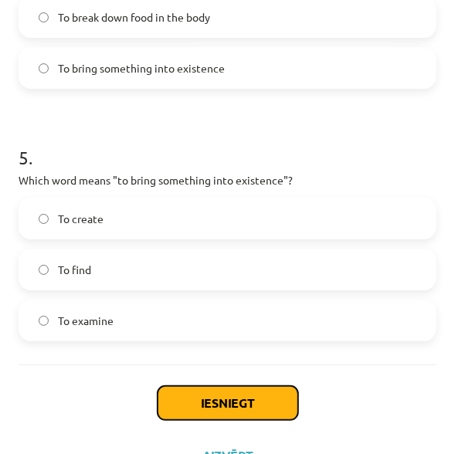
click at [220, 401] on button "Iesniegt" at bounding box center [227, 403] width 140 height 34
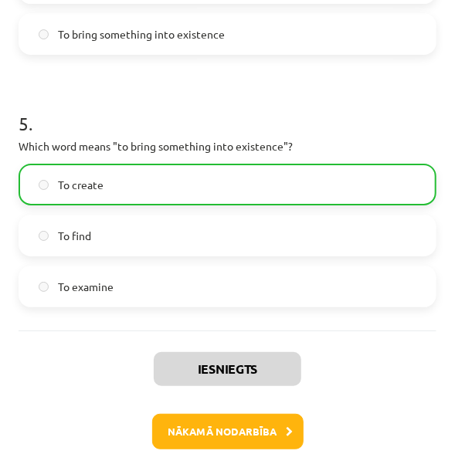
scroll to position [1320, 0]
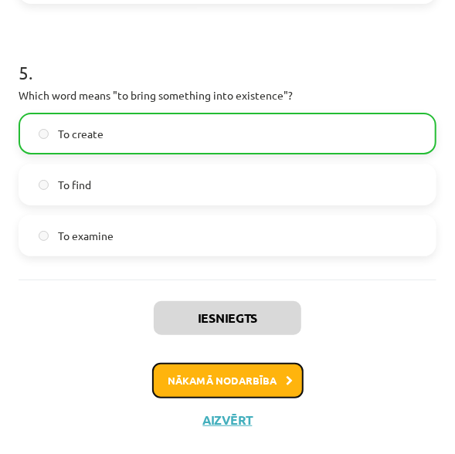
click at [232, 379] on button "Nākamā nodarbība" at bounding box center [227, 381] width 151 height 36
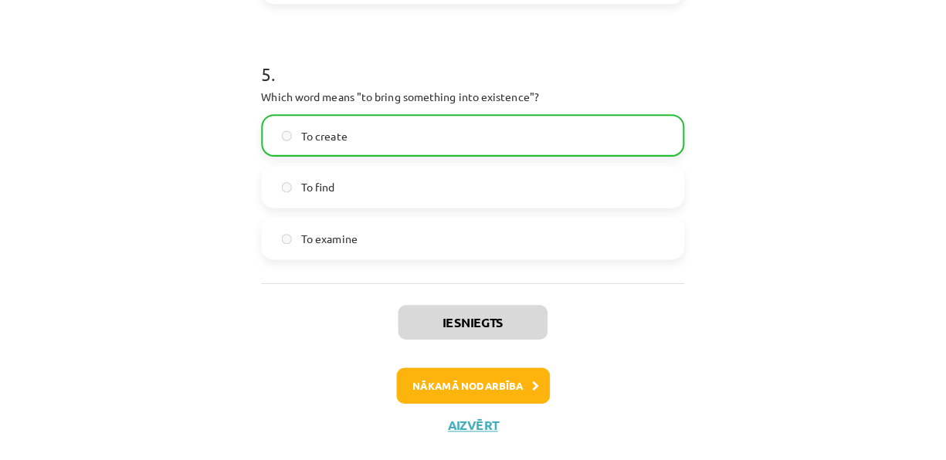
scroll to position [0, 0]
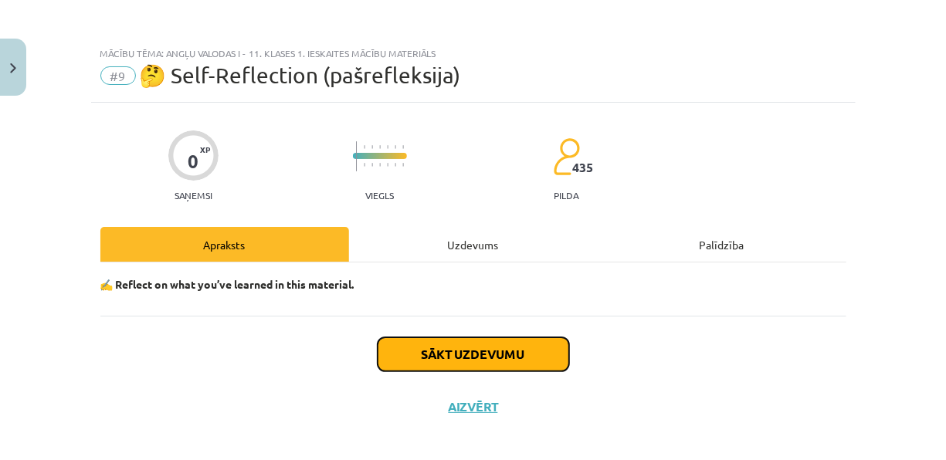
click at [452, 351] on button "Sākt uzdevumu" at bounding box center [472, 354] width 191 height 34
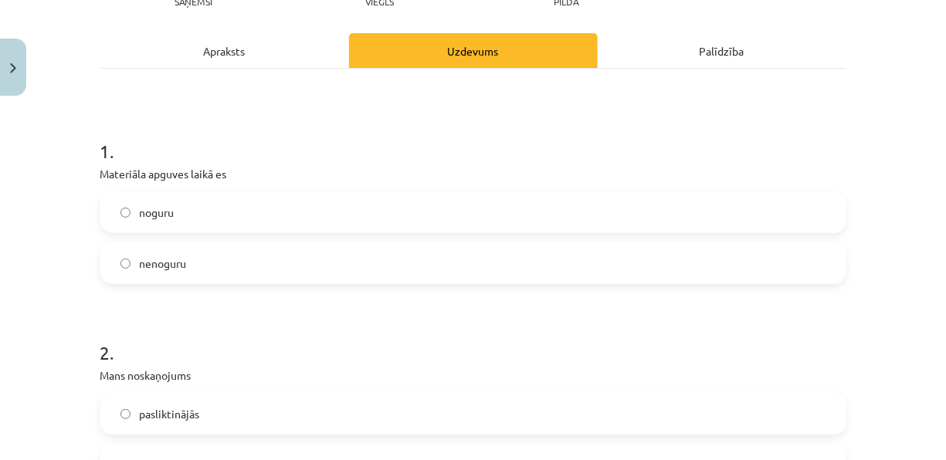
scroll to position [195, 0]
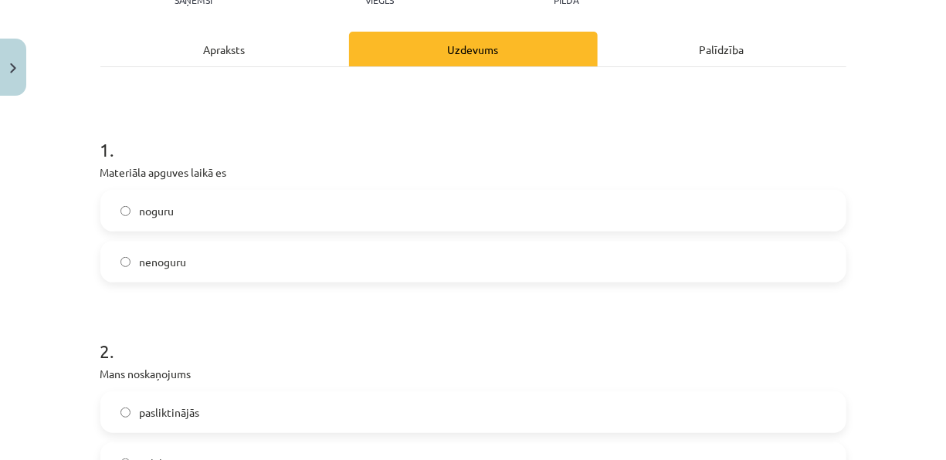
click at [448, 255] on label "nenoguru" at bounding box center [473, 261] width 743 height 39
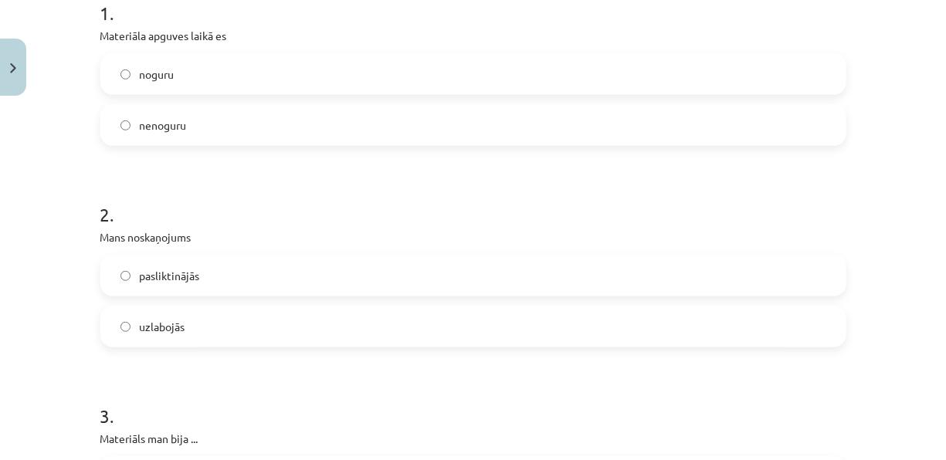
scroll to position [386, 0]
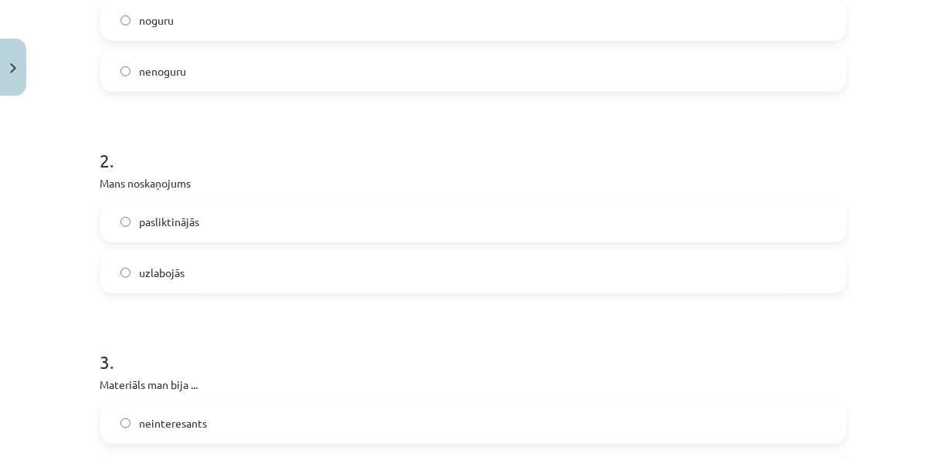
click at [418, 273] on label "uzlabojās" at bounding box center [473, 272] width 743 height 39
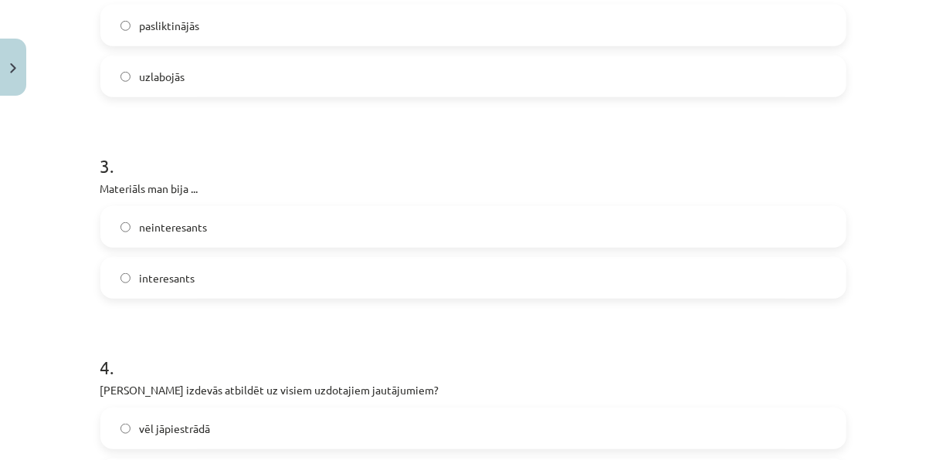
scroll to position [585, 0]
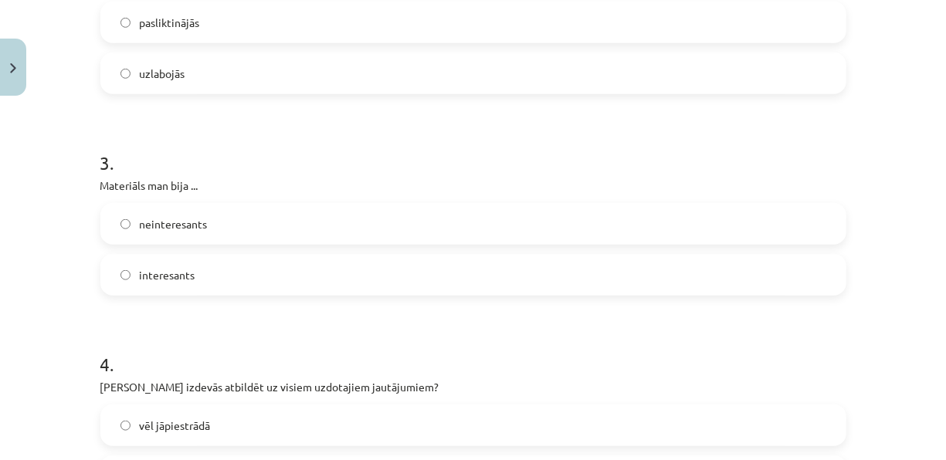
click at [390, 279] on label "interesants" at bounding box center [473, 274] width 743 height 39
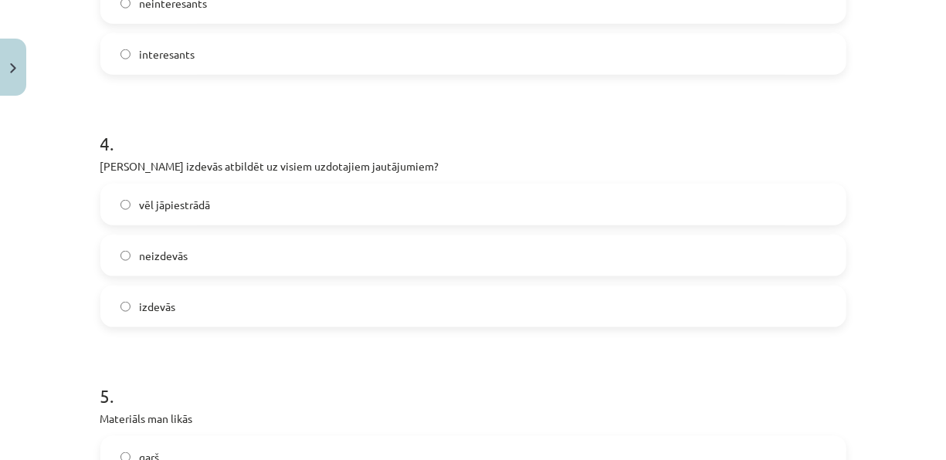
scroll to position [811, 0]
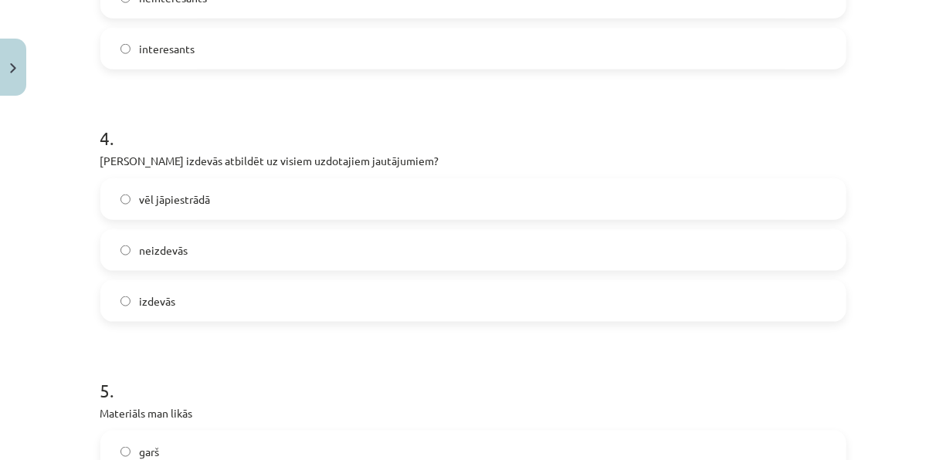
click at [394, 183] on label "vēl jāpiestrādā" at bounding box center [473, 199] width 743 height 39
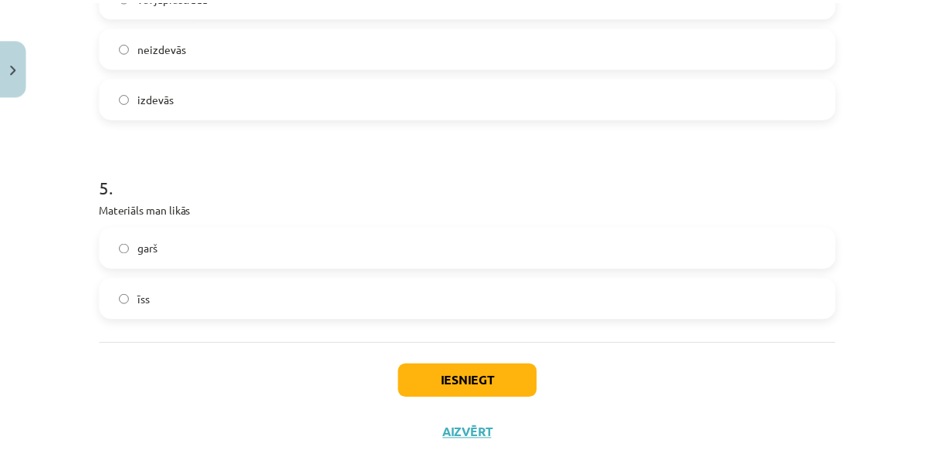
scroll to position [1015, 0]
click at [353, 287] on label "īss" at bounding box center [473, 298] width 743 height 39
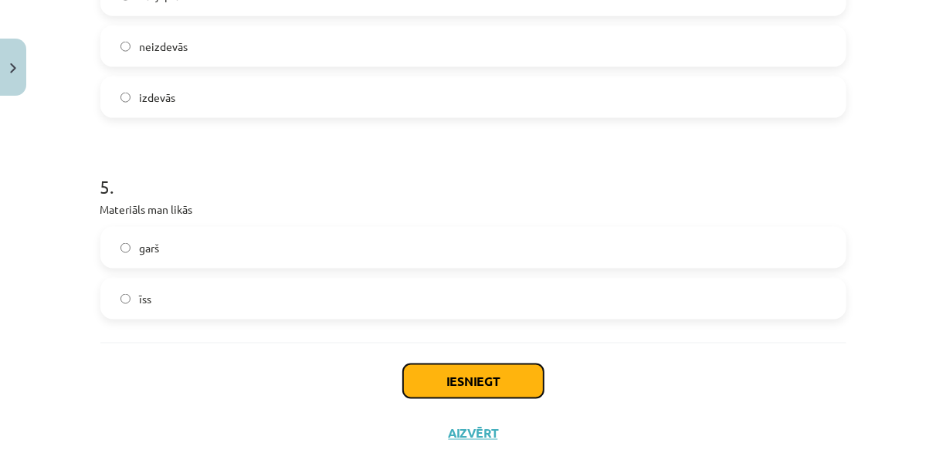
click at [481, 382] on button "Iesniegt" at bounding box center [473, 381] width 140 height 34
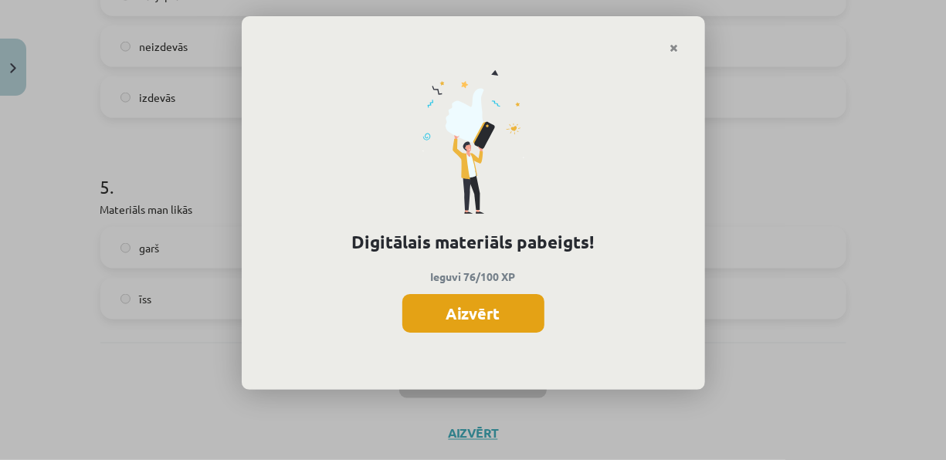
click at [499, 318] on button "Aizvērt" at bounding box center [473, 313] width 142 height 39
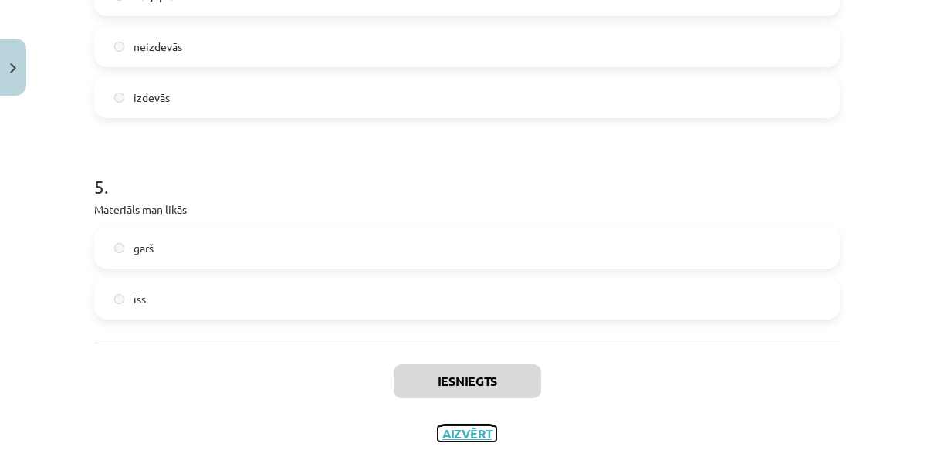
click at [461, 431] on button "Aizvērt" at bounding box center [467, 433] width 59 height 15
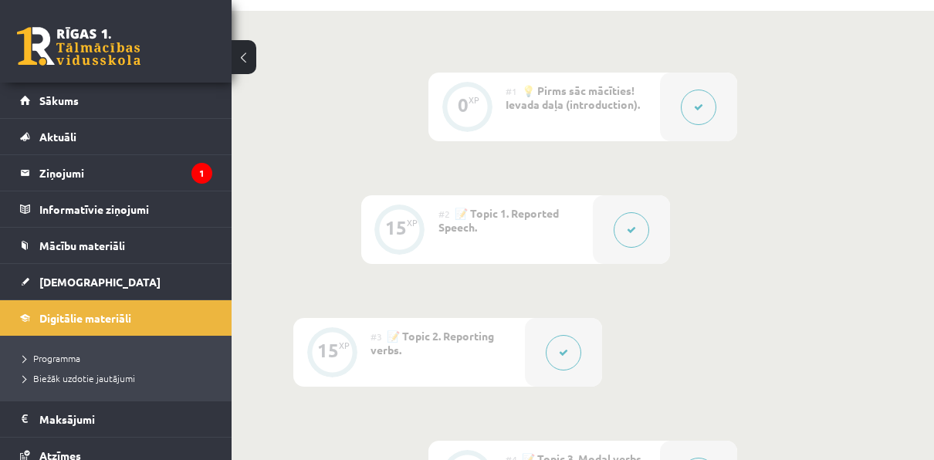
scroll to position [0, 0]
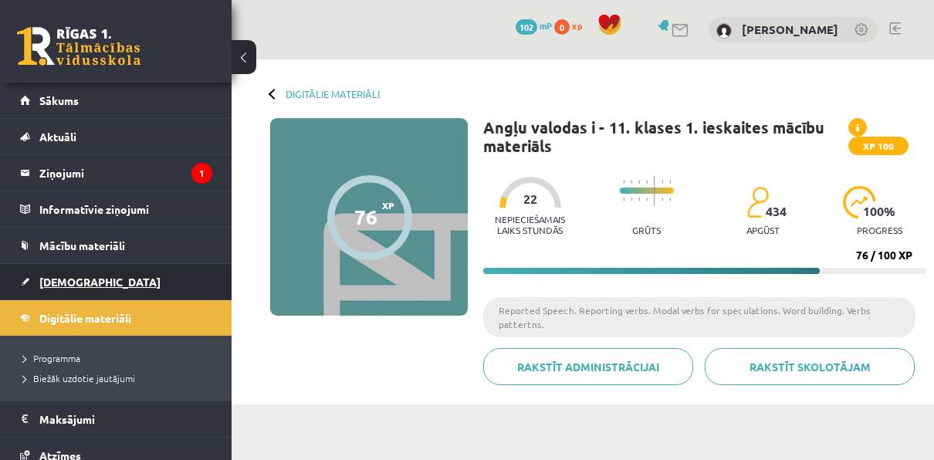
click at [164, 284] on link "[DEMOGRAPHIC_DATA]" at bounding box center [116, 282] width 192 height 36
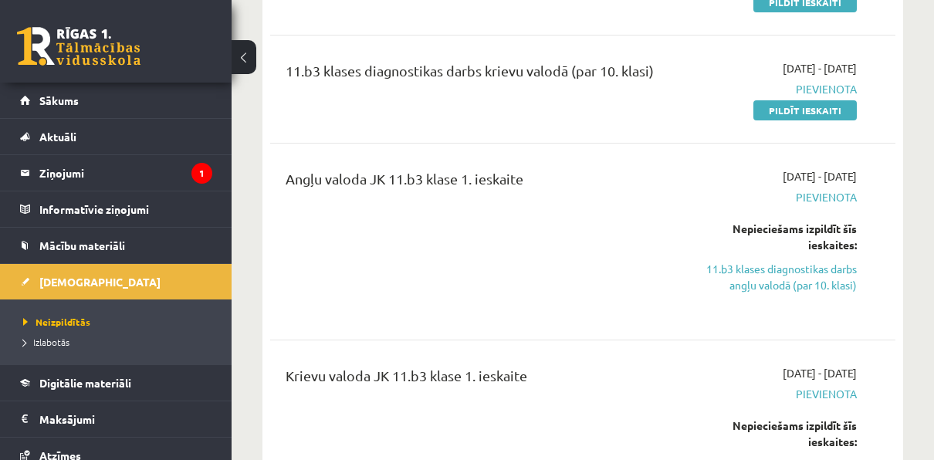
scroll to position [269, 0]
click at [768, 263] on link "11.b3 klases diagnostikas darbs angļu valodā (par 10. klasi)" at bounding box center [769, 276] width 175 height 32
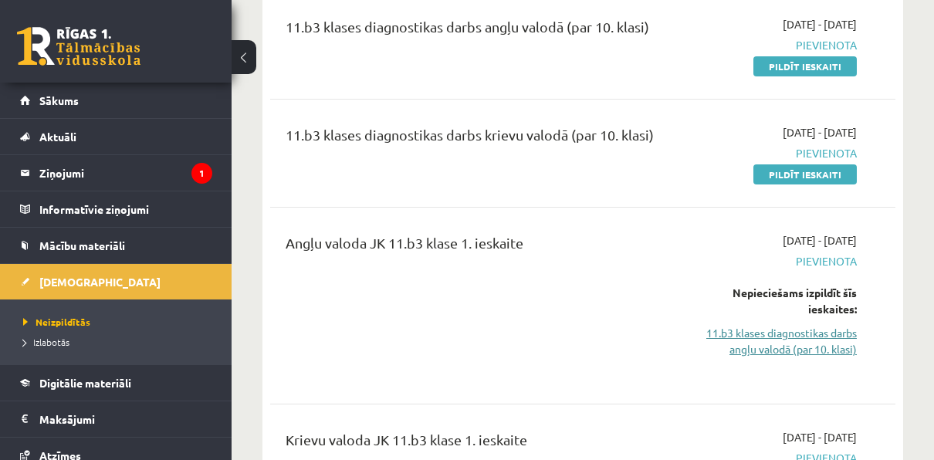
click at [776, 350] on link "11.b3 klases diagnostikas darbs angļu valodā (par 10. klasi)" at bounding box center [769, 341] width 175 height 32
click at [772, 344] on link "11.b3 klases diagnostikas darbs angļu valodā (par 10. klasi)" at bounding box center [769, 341] width 175 height 32
click at [758, 340] on link "11.b3 klases diagnostikas darbs angļu valodā (par 10. klasi)" at bounding box center [769, 341] width 175 height 32
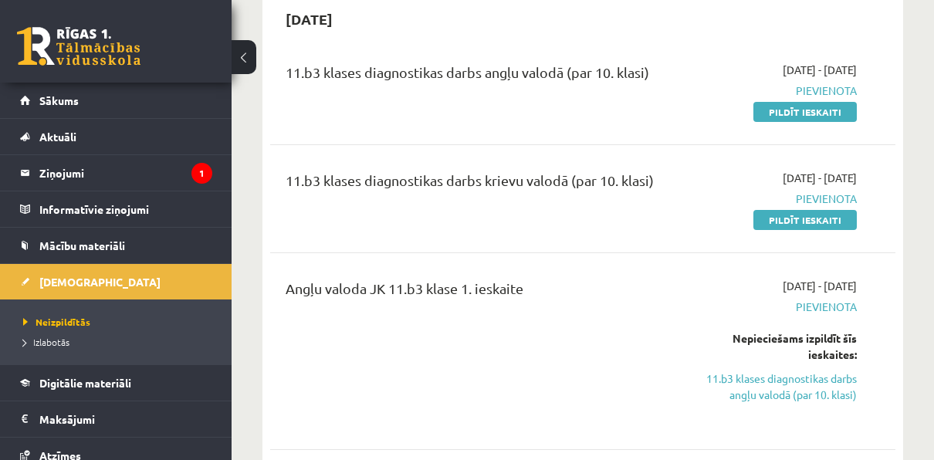
scroll to position [158, 0]
click at [807, 114] on link "Pildīt ieskaiti" at bounding box center [804, 113] width 103 height 20
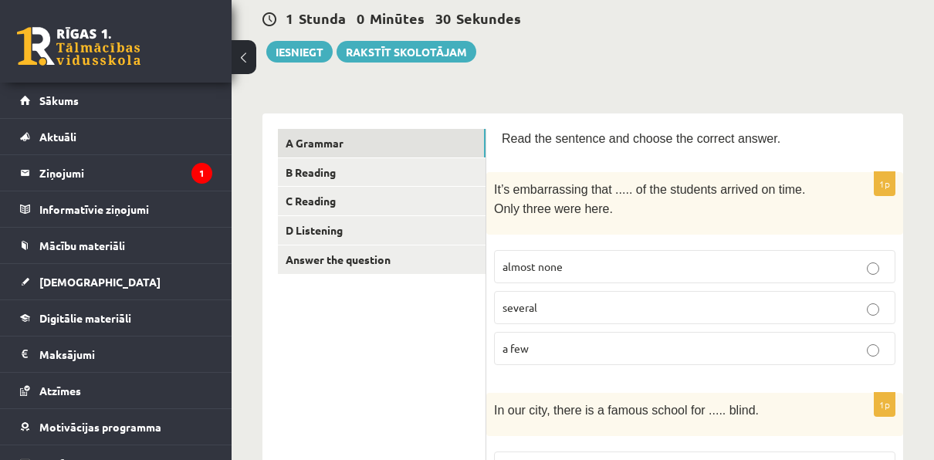
scroll to position [145, 0]
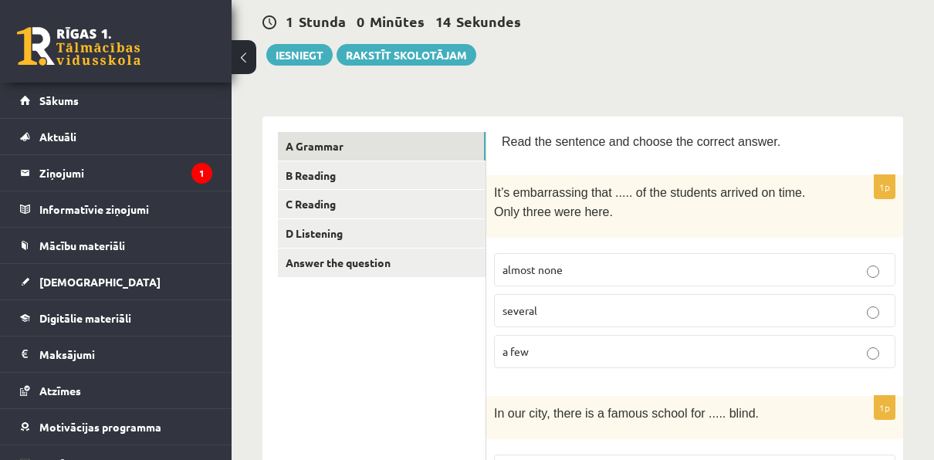
click at [638, 269] on p "almost none" at bounding box center [694, 270] width 384 height 16
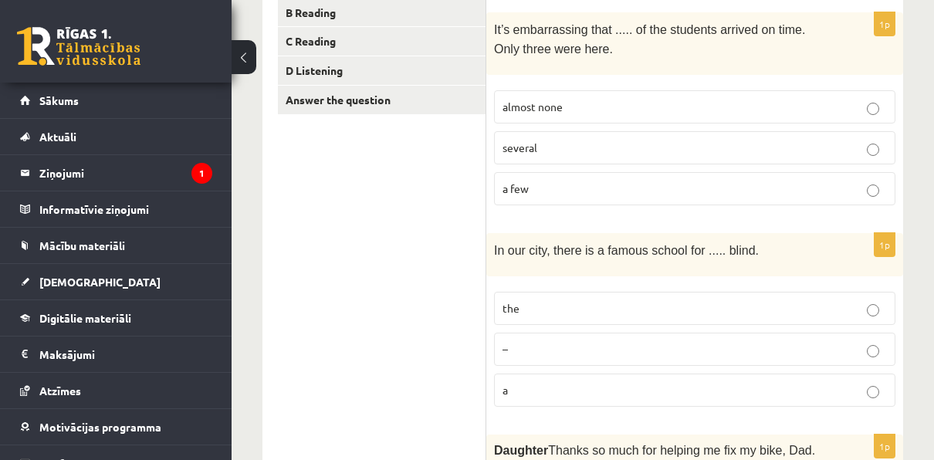
scroll to position [309, 0]
click at [618, 343] on p "–" at bounding box center [694, 348] width 384 height 16
click at [631, 315] on label "the" at bounding box center [694, 307] width 401 height 33
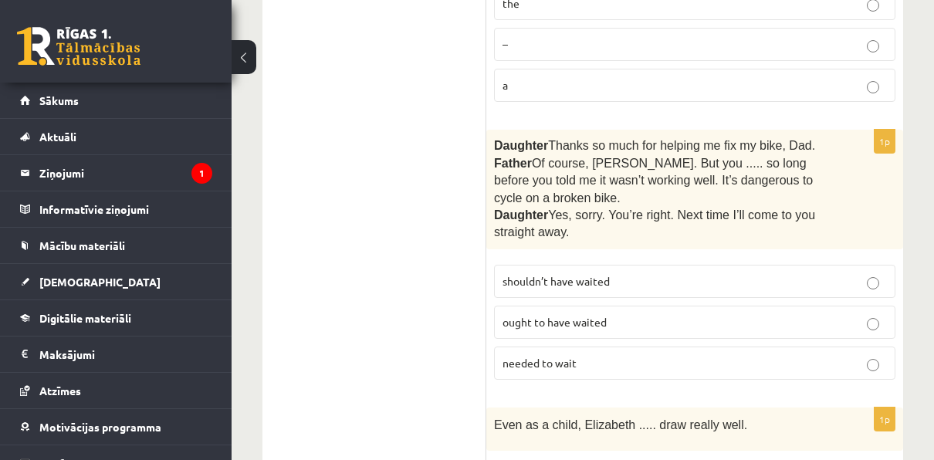
scroll to position [614, 0]
click at [669, 272] on p "shouldn’t have waited" at bounding box center [694, 280] width 384 height 16
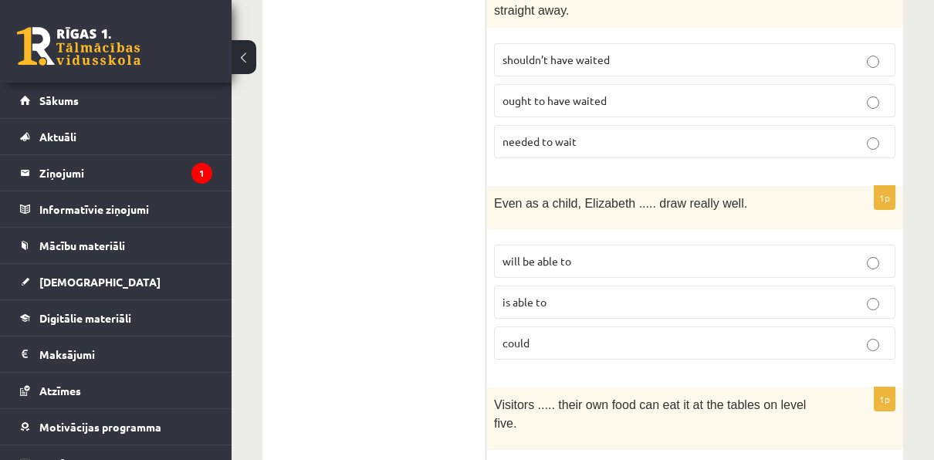
scroll to position [835, 0]
click at [681, 293] on p "is able to" at bounding box center [694, 301] width 384 height 16
click at [680, 334] on p "could" at bounding box center [694, 342] width 384 height 16
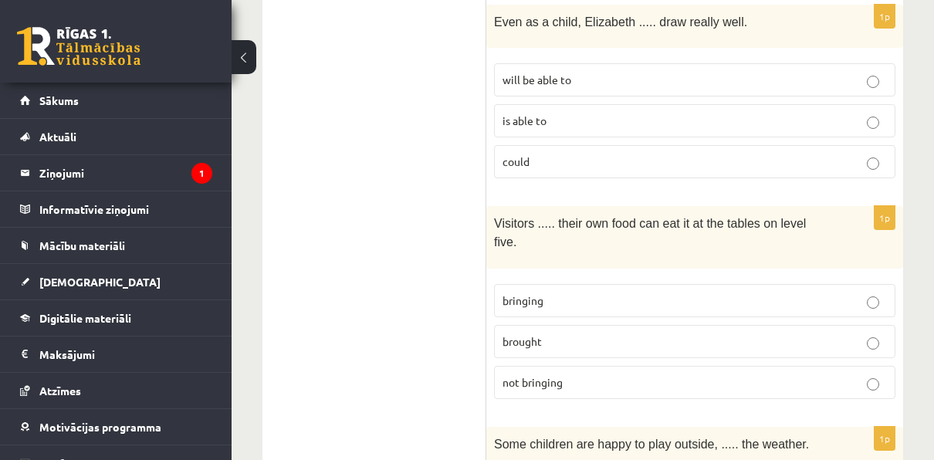
scroll to position [1019, 0]
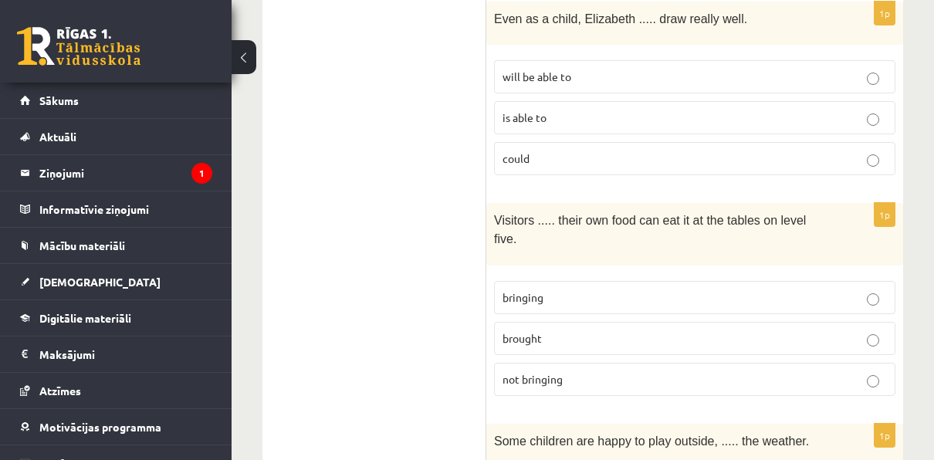
click at [658, 330] on p "brought" at bounding box center [694, 338] width 384 height 16
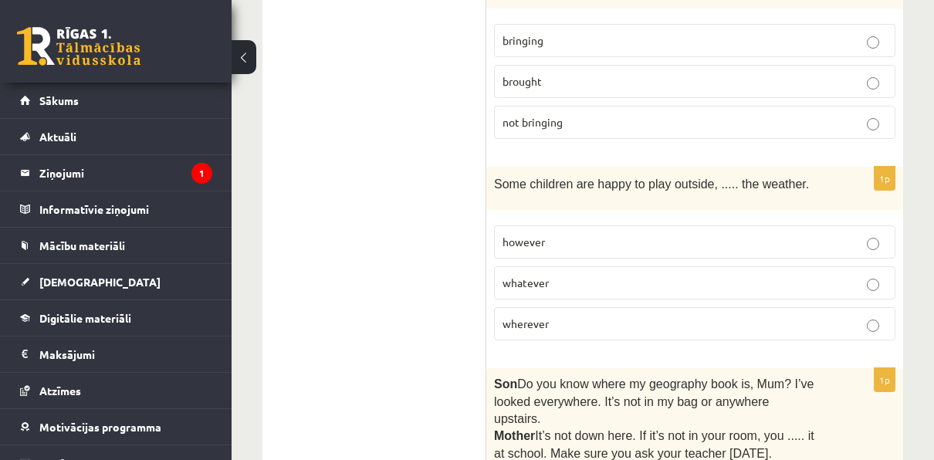
scroll to position [1277, 0]
click at [583, 274] on p "whatever" at bounding box center [694, 282] width 384 height 16
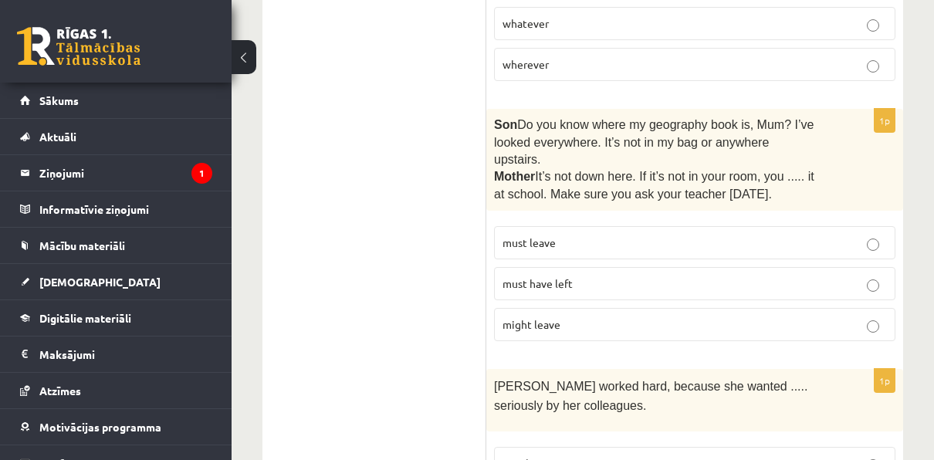
scroll to position [1530, 0]
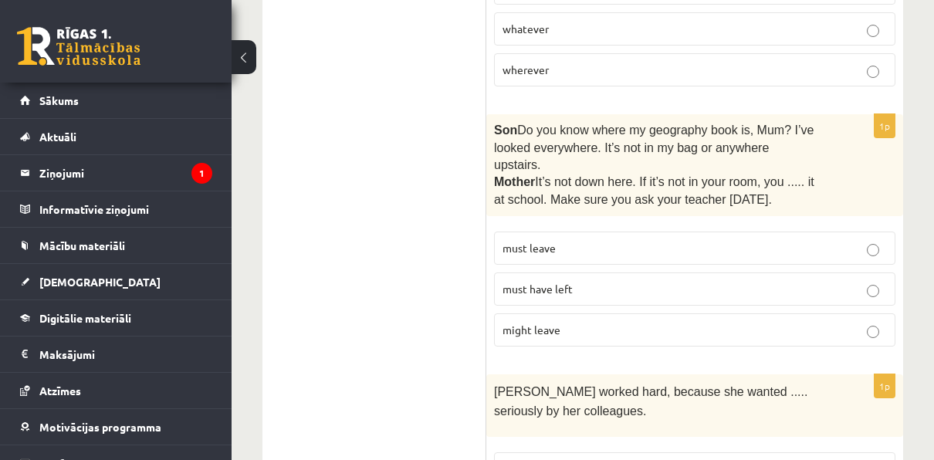
click at [583, 272] on label "must have left" at bounding box center [694, 288] width 401 height 33
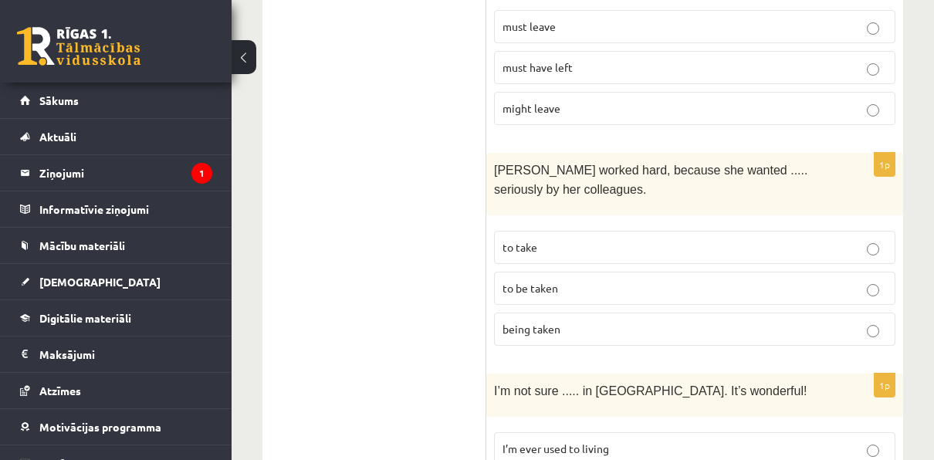
scroll to position [1752, 0]
click at [620, 271] on label "to be taken" at bounding box center [694, 287] width 401 height 33
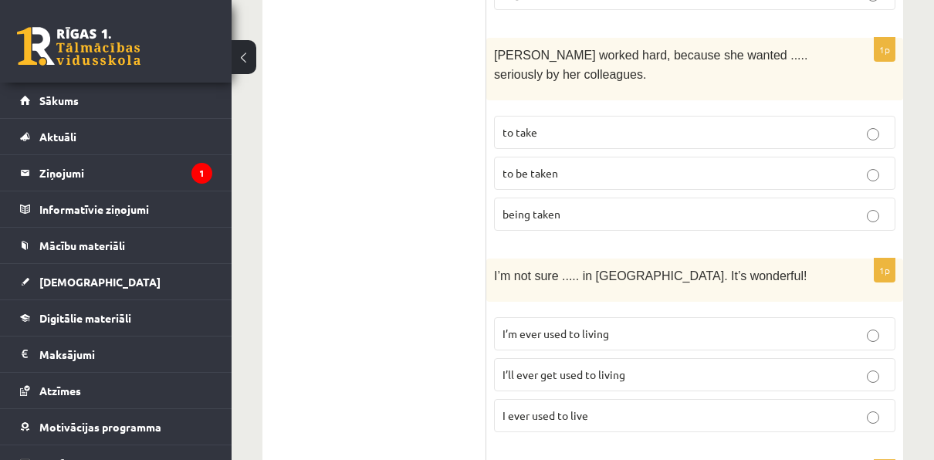
scroll to position [1920, 0]
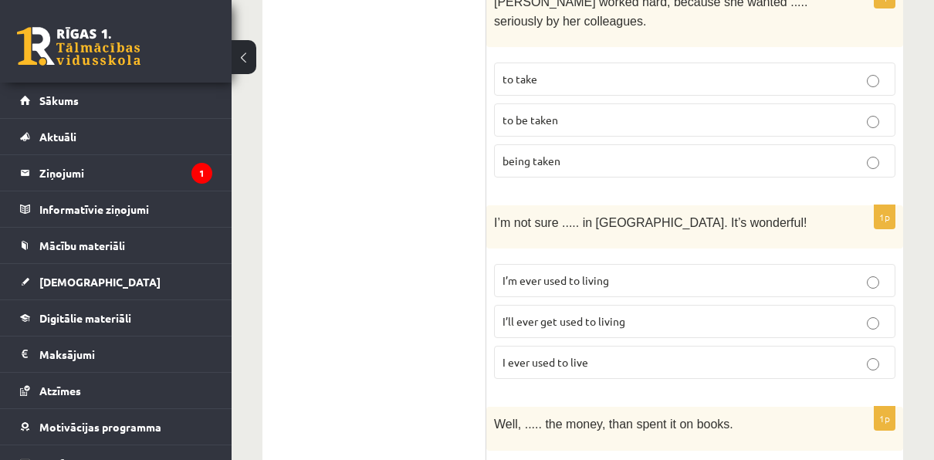
click at [631, 313] on p "I’ll ever get used to living" at bounding box center [694, 321] width 384 height 16
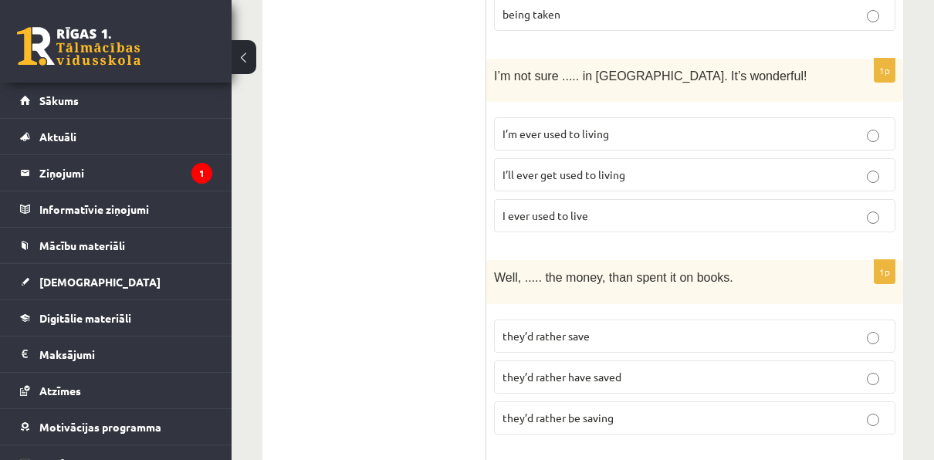
scroll to position [2068, 0]
click at [628, 318] on label "they’d rather save" at bounding box center [694, 334] width 401 height 33
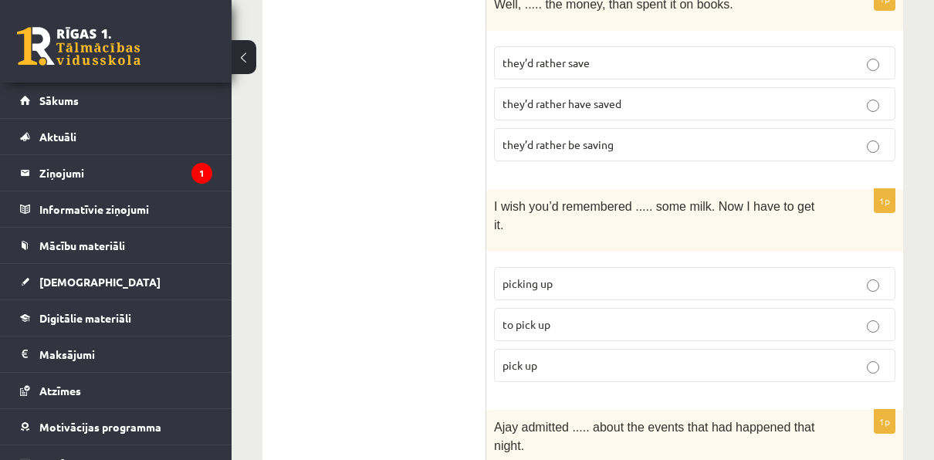
scroll to position [2343, 0]
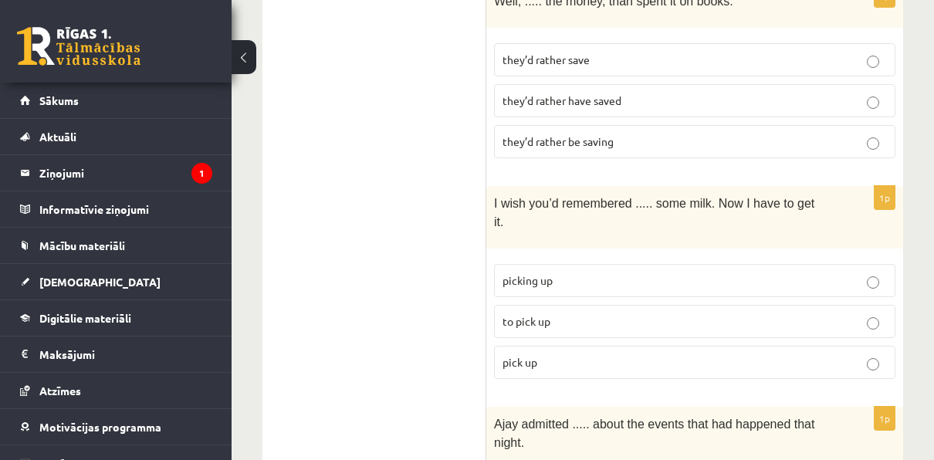
click at [640, 313] on p "to pick up" at bounding box center [694, 321] width 384 height 16
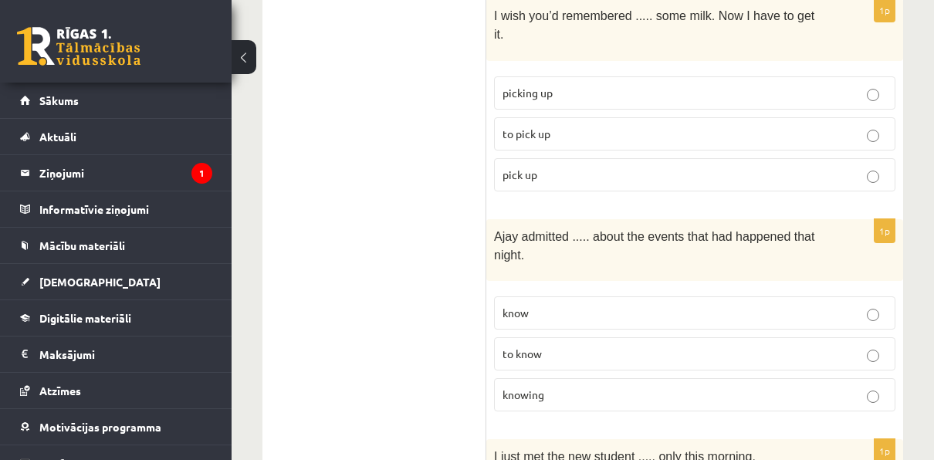
scroll to position [2531, 0]
click at [657, 345] on p "to know" at bounding box center [694, 353] width 384 height 16
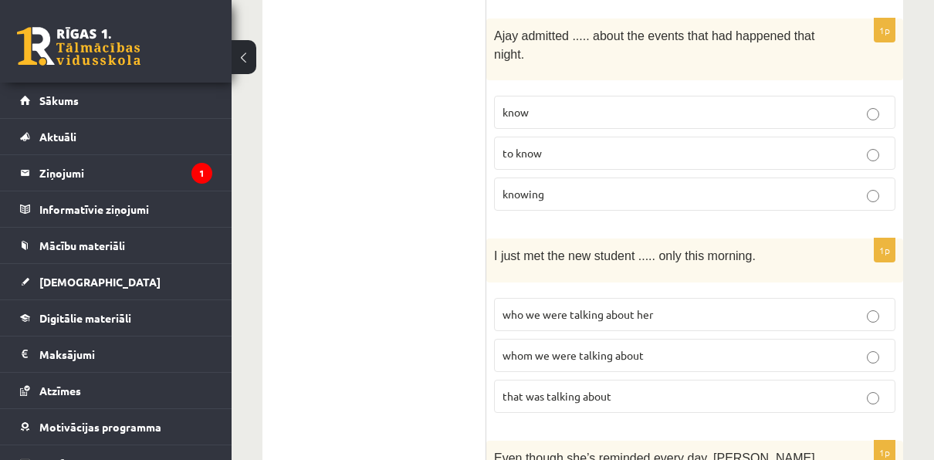
scroll to position [2744, 0]
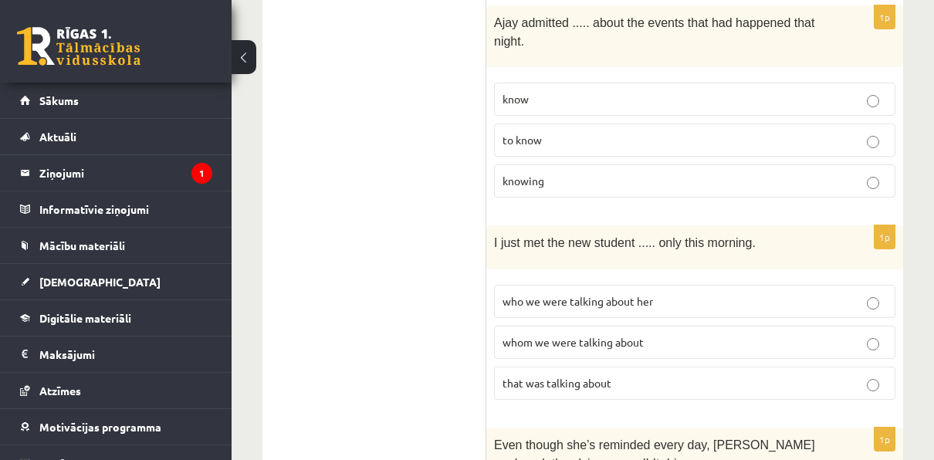
click at [657, 334] on p "whom we were talking about" at bounding box center [694, 342] width 384 height 16
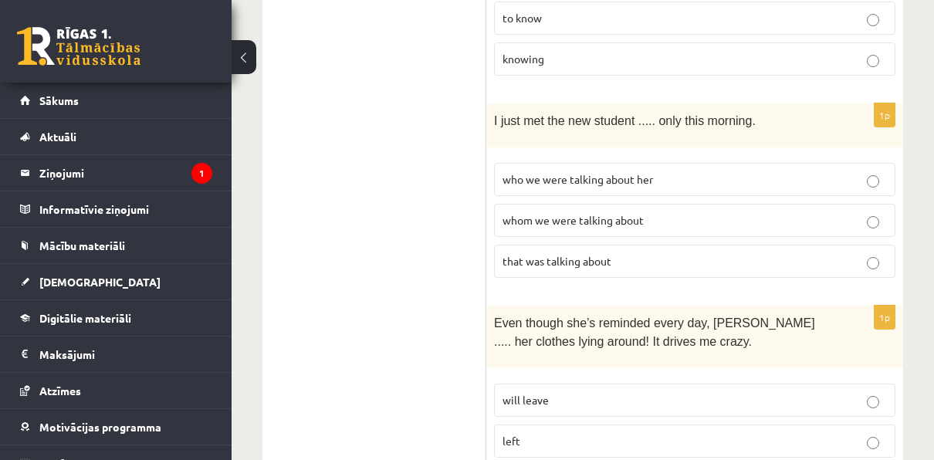
scroll to position [2917, 0]
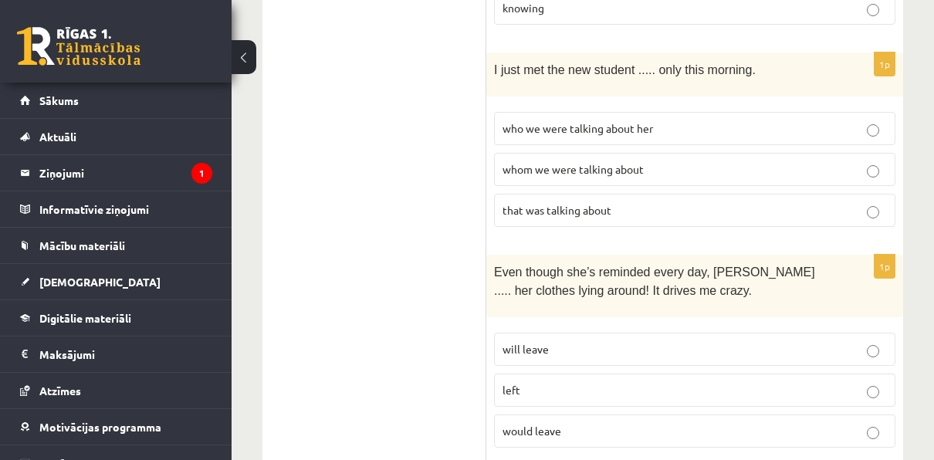
click at [682, 382] on p "left" at bounding box center [694, 390] width 384 height 16
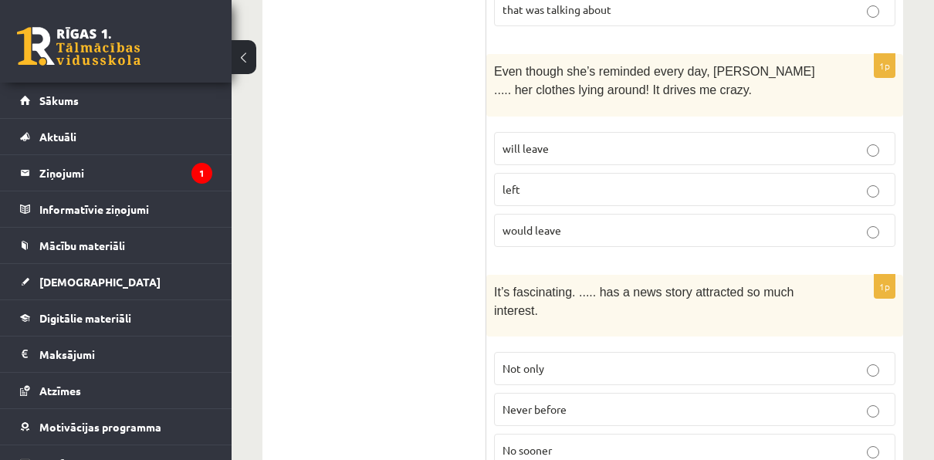
scroll to position [3120, 0]
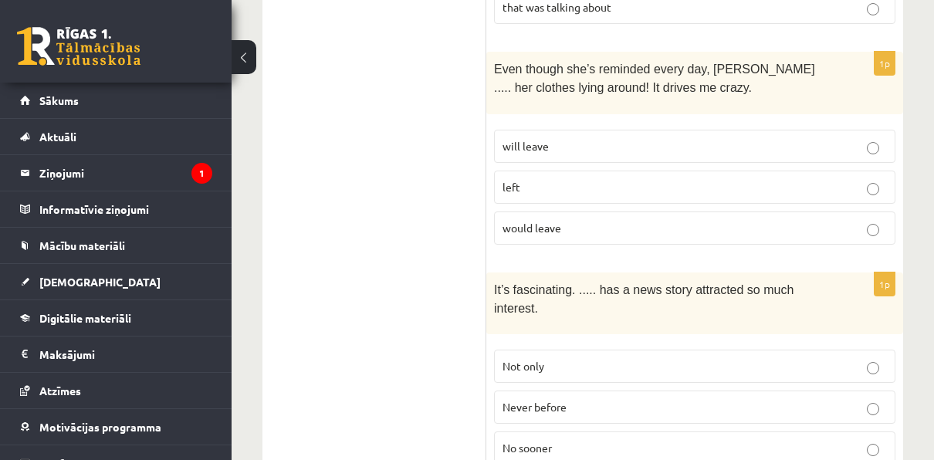
click at [687, 350] on label "Not only" at bounding box center [694, 366] width 401 height 33
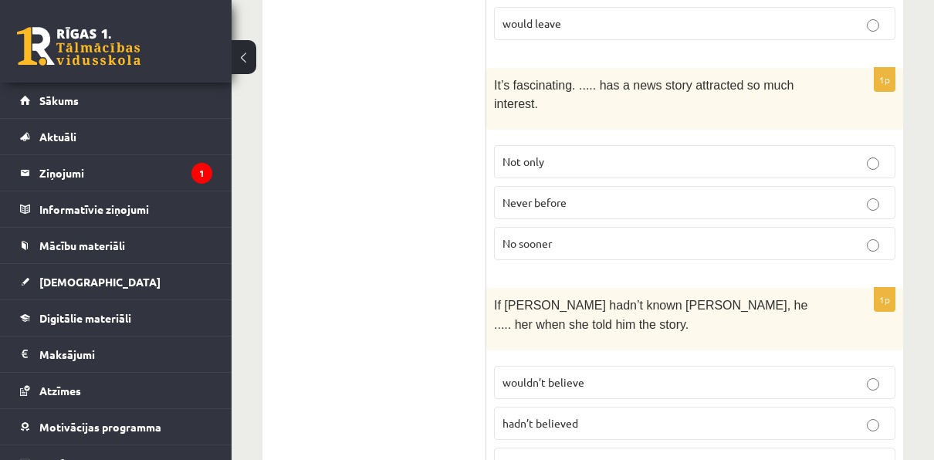
scroll to position [3325, 0]
click at [614, 374] on p "wouldn’t believe" at bounding box center [694, 382] width 384 height 16
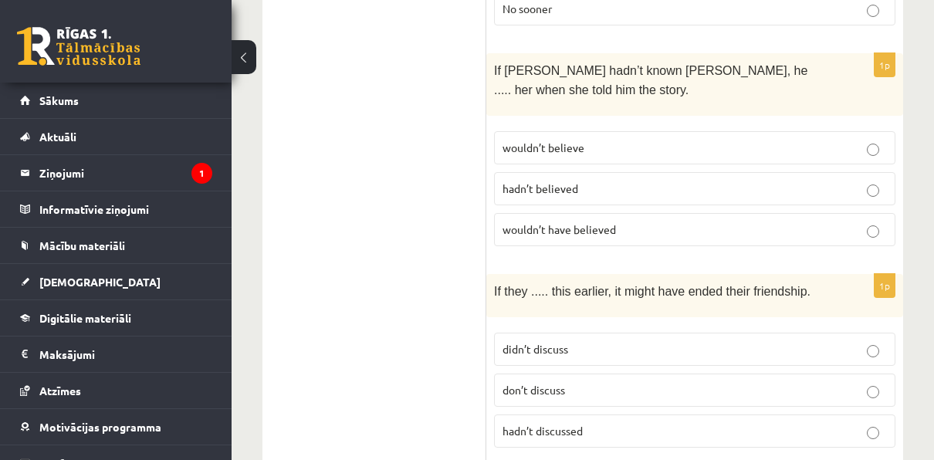
scroll to position [3561, 0]
click at [553, 340] on span "didn’t discuss" at bounding box center [535, 347] width 66 height 14
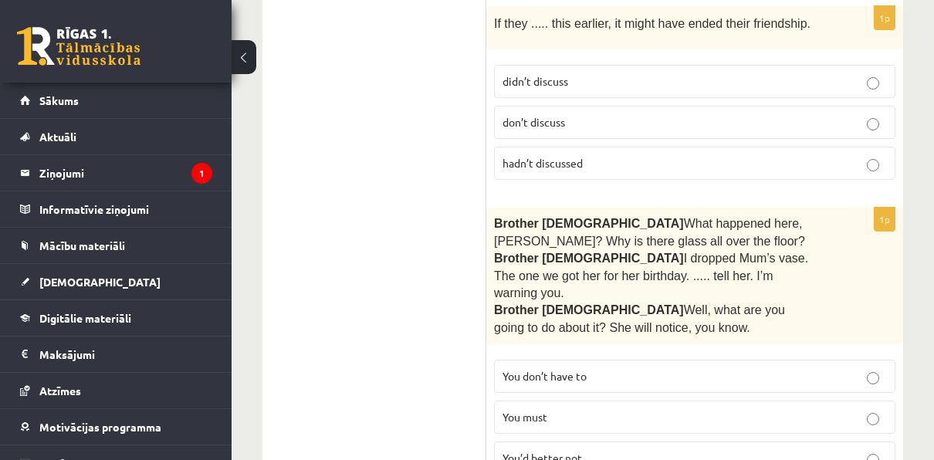
scroll to position [3830, 0]
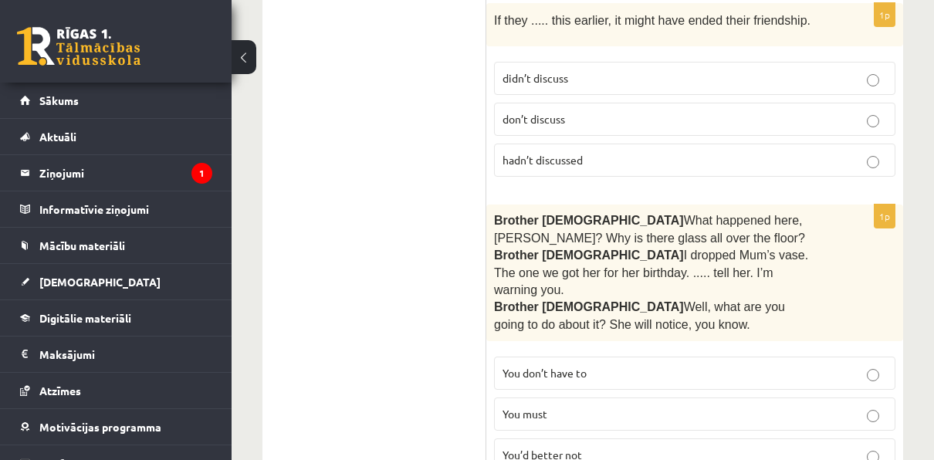
click at [586, 366] on span "You don’t have to" at bounding box center [544, 373] width 84 height 14
click at [549, 448] on span "You’d better not" at bounding box center [542, 455] width 80 height 14
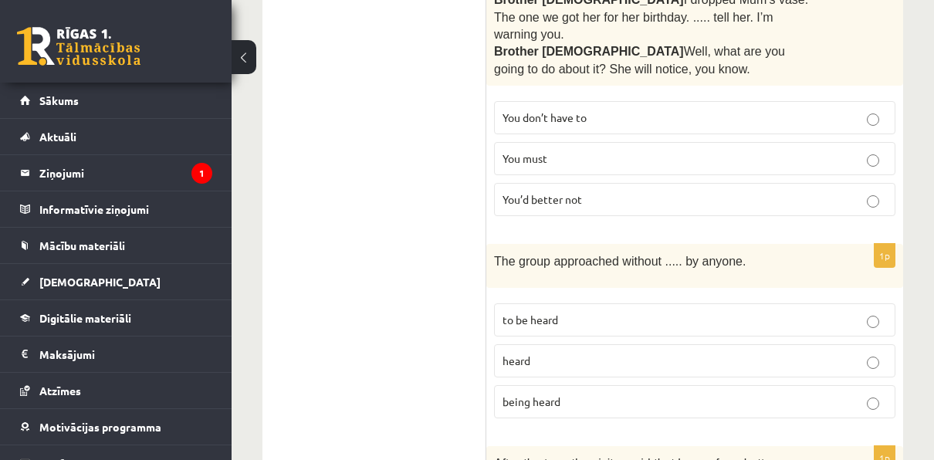
scroll to position [4086, 0]
click at [580, 393] on p "being heard" at bounding box center [694, 401] width 384 height 16
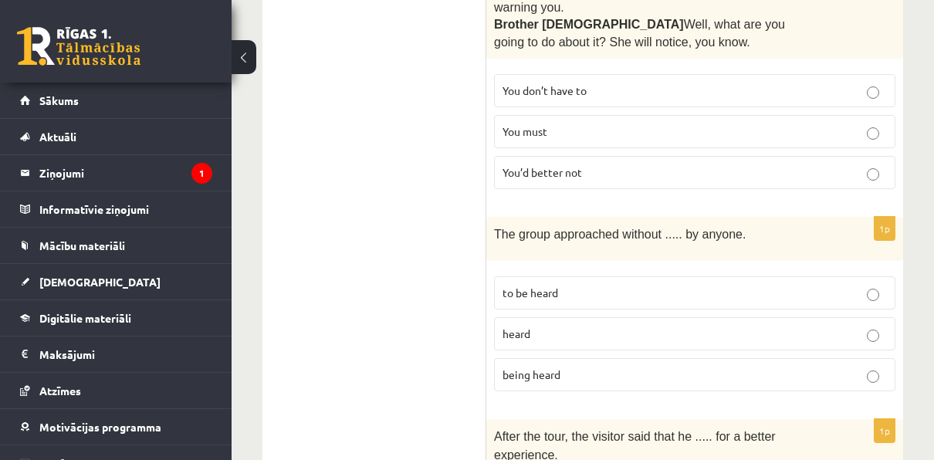
scroll to position [4148, 0]
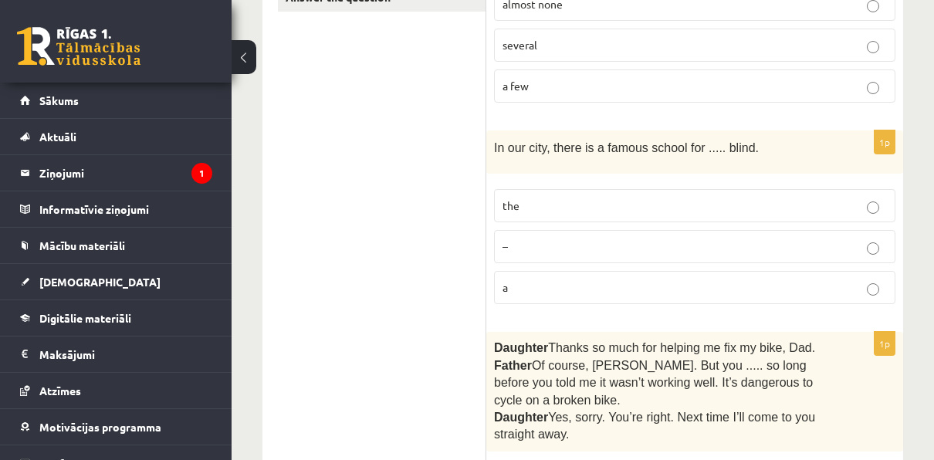
scroll to position [0, 0]
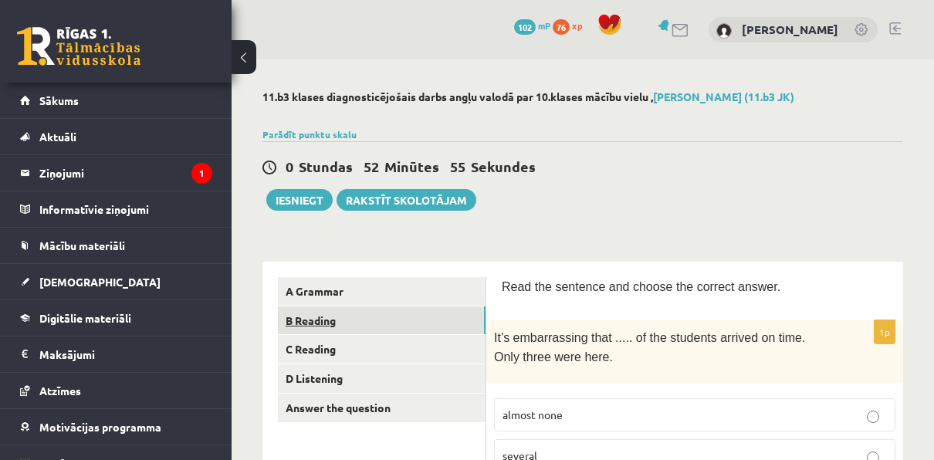
click at [432, 315] on link "B Reading" at bounding box center [382, 320] width 208 height 29
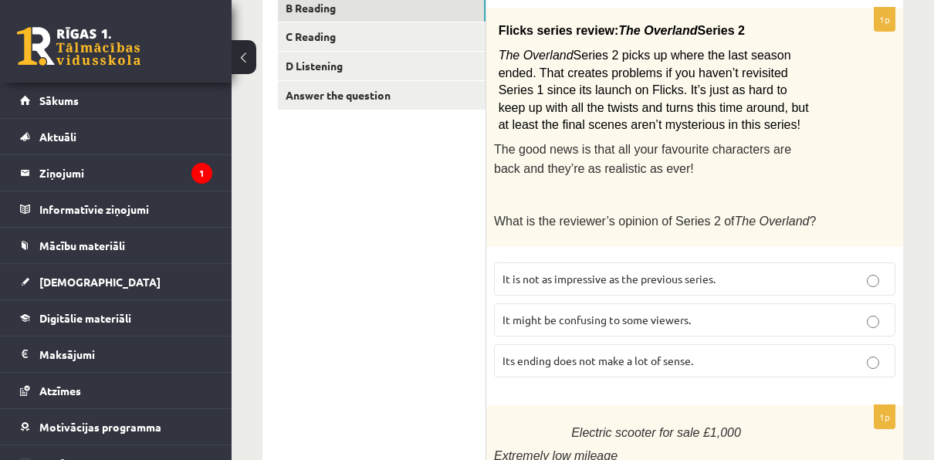
scroll to position [311, 0]
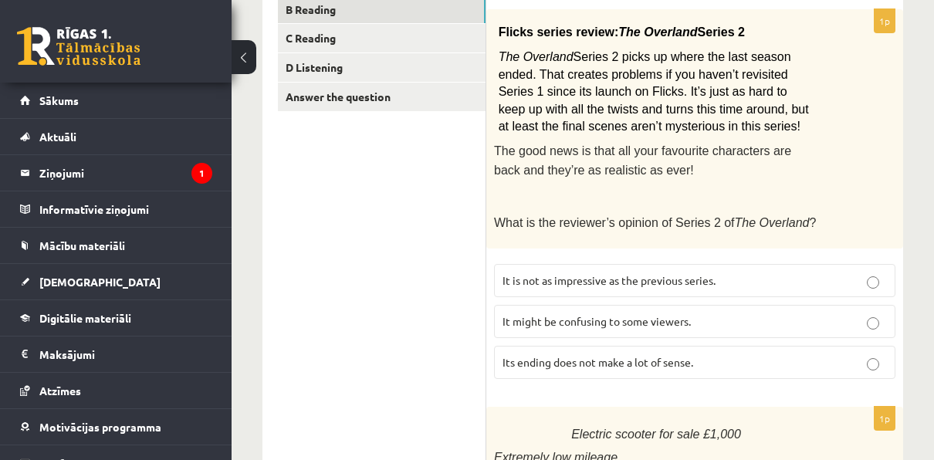
click at [688, 279] on p "It is not as impressive as the previous series." at bounding box center [694, 280] width 384 height 16
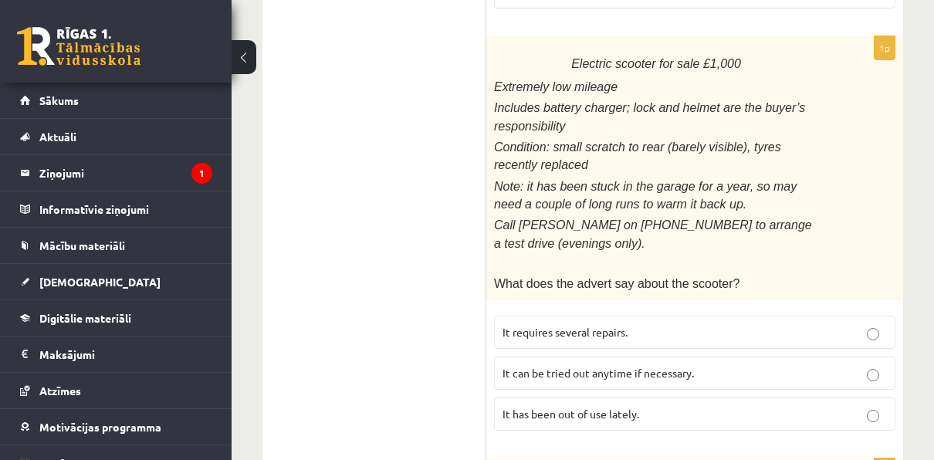
scroll to position [681, 0]
click at [681, 407] on p "It has been out of use lately." at bounding box center [694, 415] width 384 height 16
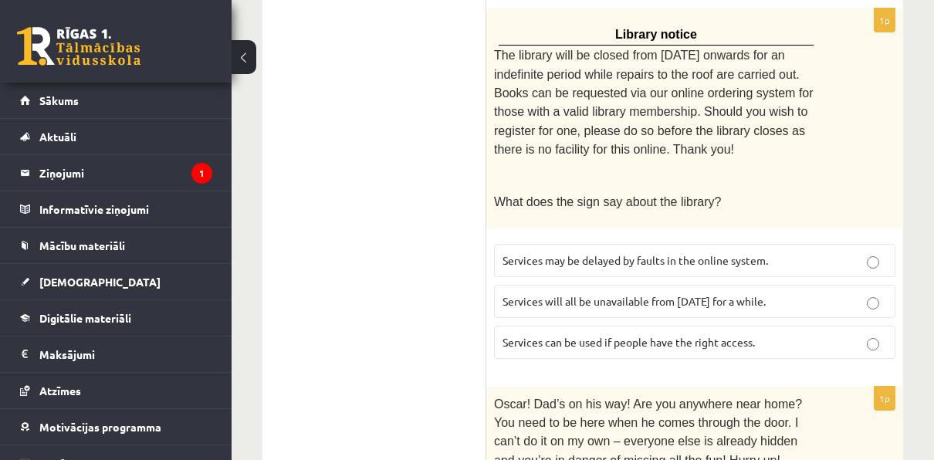
scroll to position [1132, 0]
click at [703, 293] on p "Services will all be unavailable from Monday for a while." at bounding box center [694, 301] width 384 height 16
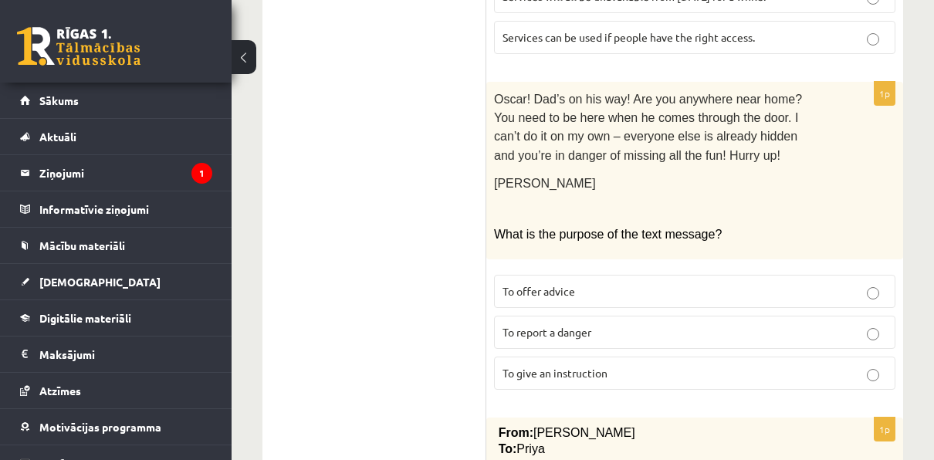
scroll to position [1437, 0]
click at [617, 364] on p "To give an instruction" at bounding box center [694, 372] width 384 height 16
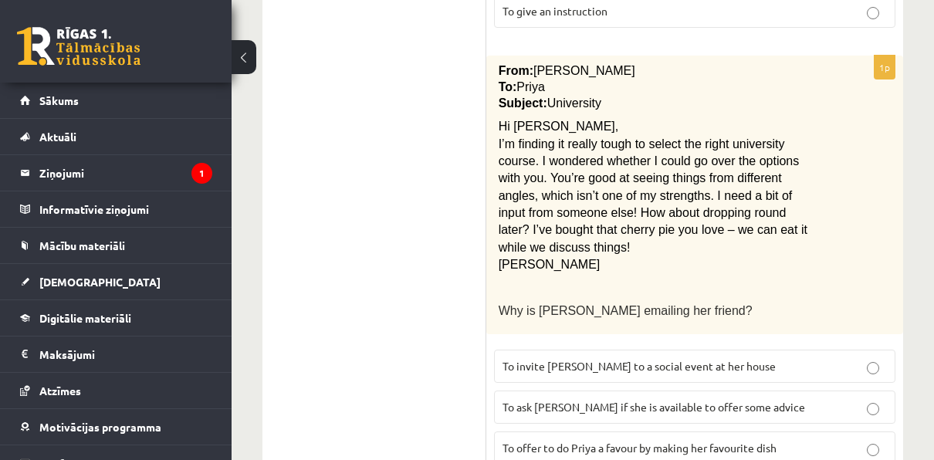
scroll to position [1801, 0]
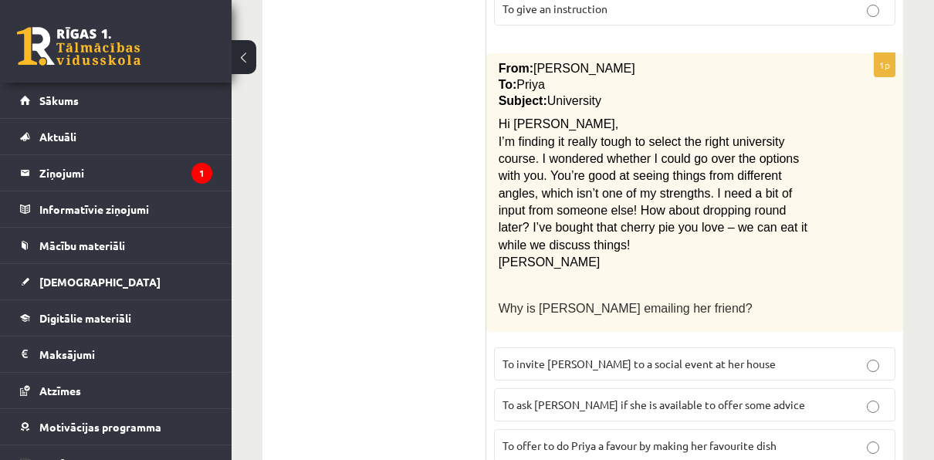
click at [664, 398] on span "To ask Priya if she is available to offer some advice" at bounding box center [653, 405] width 303 height 14
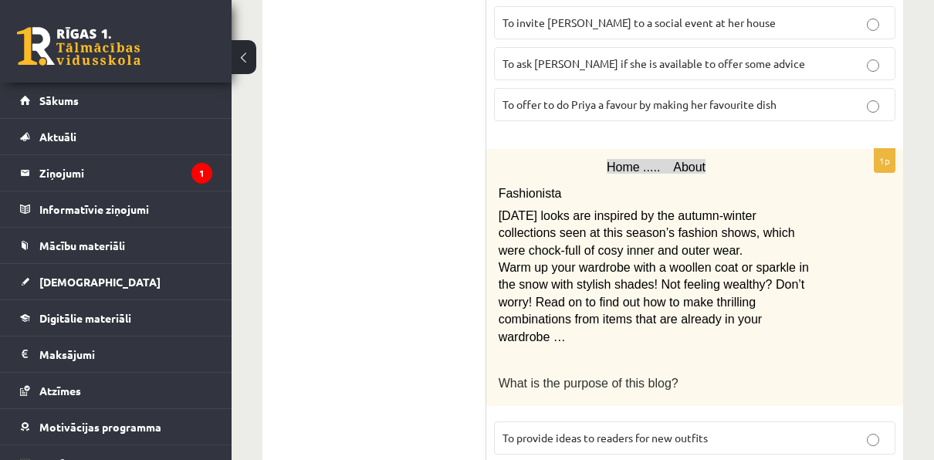
scroll to position [2191, 0]
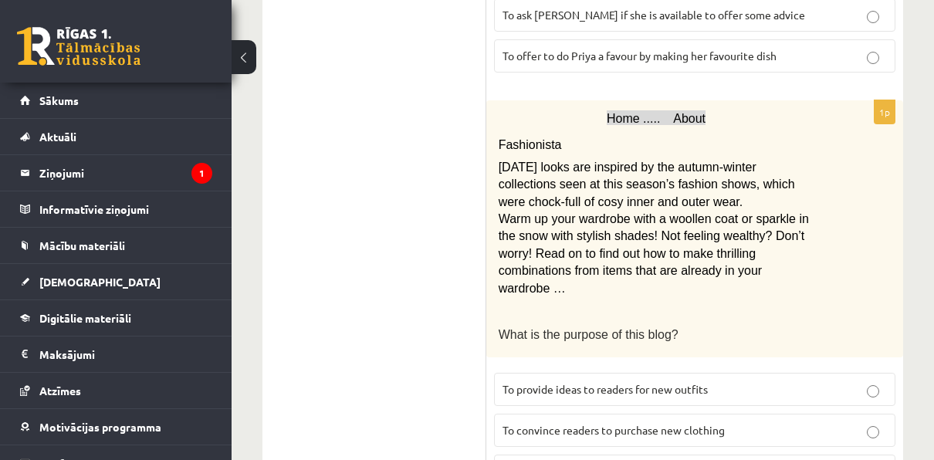
click at [703, 422] on p "To convince readers to purchase new clothing" at bounding box center [694, 430] width 384 height 16
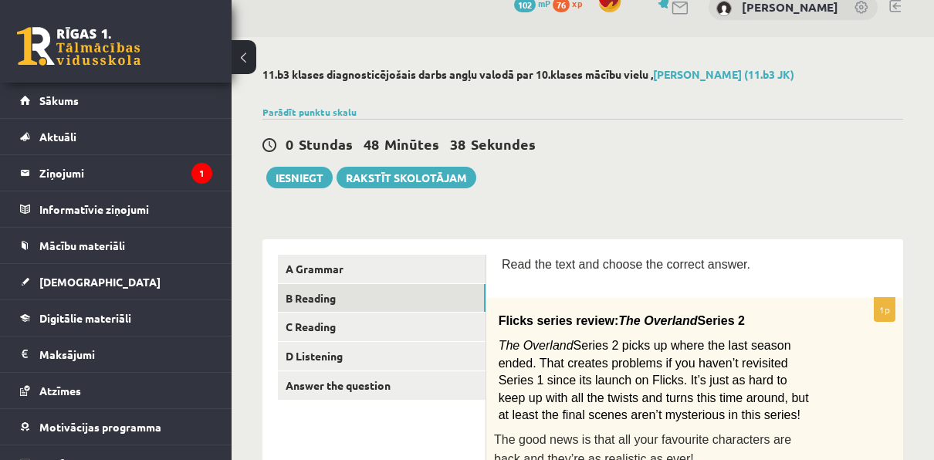
scroll to position [0, 0]
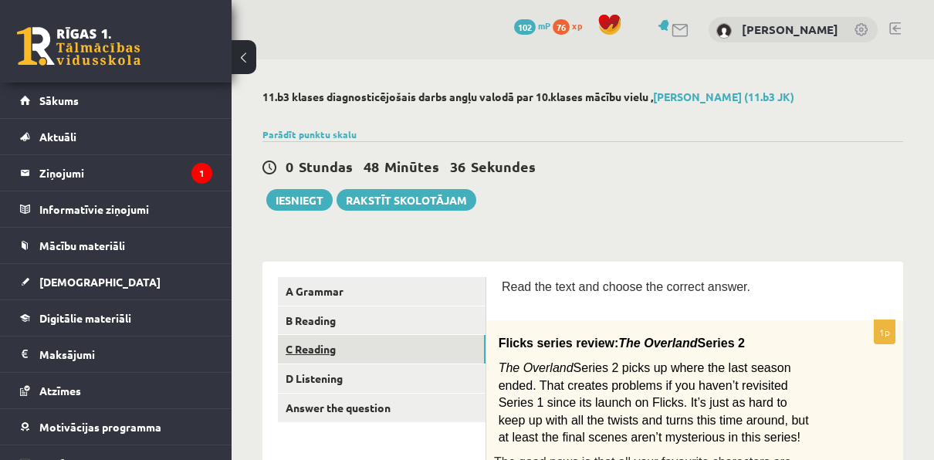
click at [347, 354] on link "C Reading" at bounding box center [382, 349] width 208 height 29
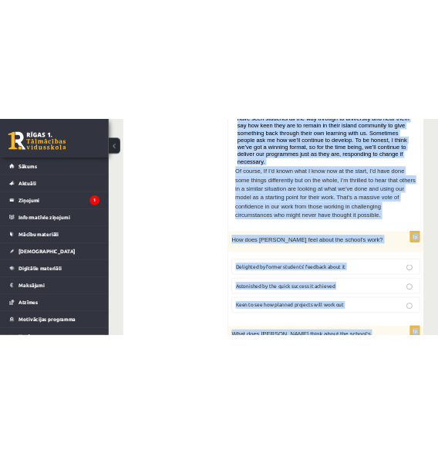
scroll to position [1020, 0]
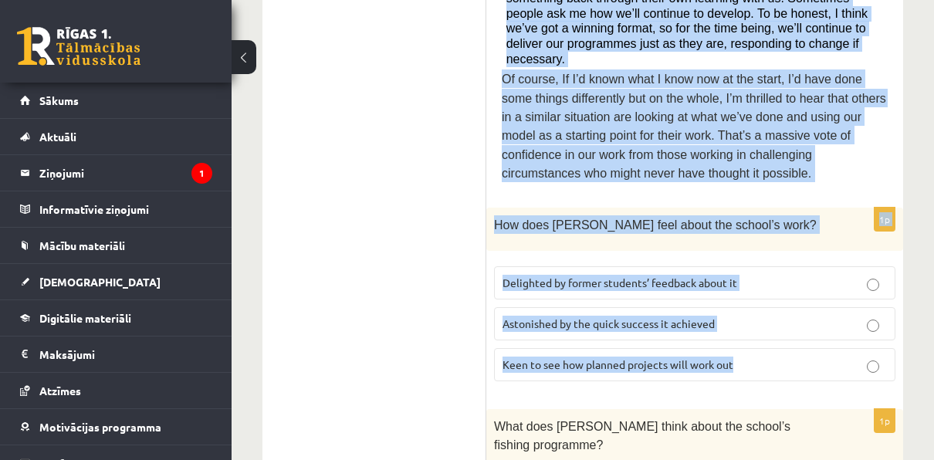
drag, startPoint x: 506, startPoint y: 108, endPoint x: 881, endPoint y: 299, distance: 420.8
click at [881, 299] on form "Read the article about an unusual school and choose the correct answer for each…" at bounding box center [695, 394] width 386 height 2274
copy form "A floating school By founder, Anna Domingo I coordinate a floating school which…"
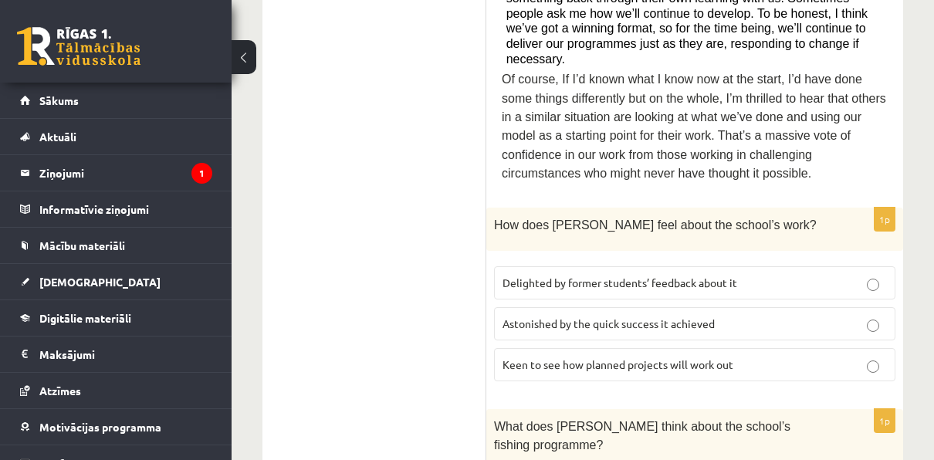
click at [470, 186] on ul "A Grammar B Reading C Reading D Listening Answer the question" at bounding box center [382, 394] width 208 height 2274
click at [553, 276] on span "Delighted by former students’ feedback about it" at bounding box center [619, 283] width 235 height 14
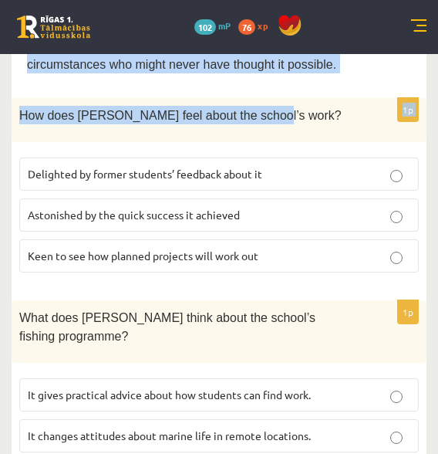
scroll to position [1128, 0]
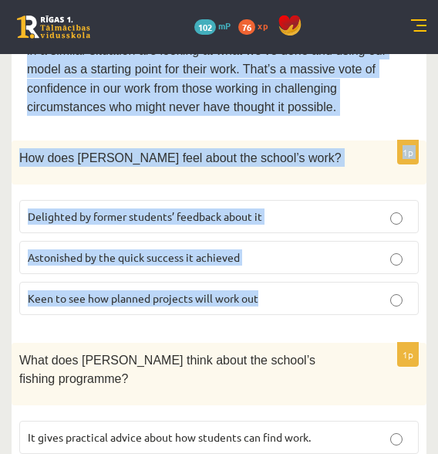
drag, startPoint x: 33, startPoint y: 268, endPoint x: 346, endPoint y: 217, distance: 316.7
click at [346, 217] on form "Read the article about an unusual school and choose the correct answer for each…" at bounding box center [219, 328] width 384 height 2274
copy form "A floating school By founder, Anna Domingo I coordinate a floating school which…"
click at [269, 140] on div "1p How does Anna feel about the school’s work? Delighted by former students’ fe…" at bounding box center [219, 233] width 415 height 186
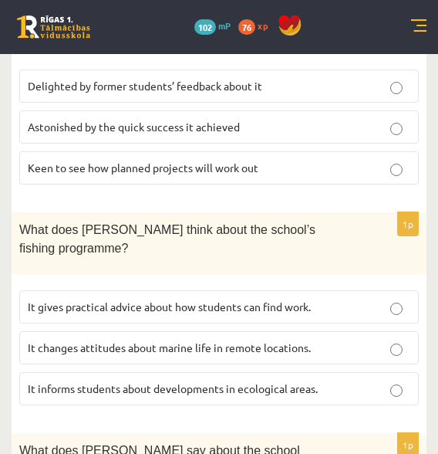
scroll to position [1260, 0]
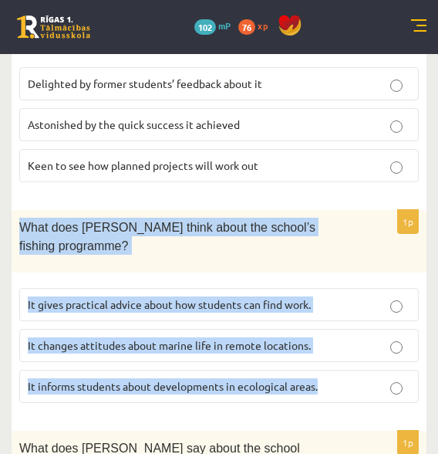
drag, startPoint x: 18, startPoint y: 143, endPoint x: 342, endPoint y: 302, distance: 361.1
click at [342, 302] on div "1p What does Anna think about the school’s fishing programme? It gives practica…" at bounding box center [219, 312] width 415 height 205
copy div "What does Anna think about the school’s fishing programme? It gives practical a…"
click at [332, 370] on label "It informs students about developments in ecological areas." at bounding box center [219, 386] width 400 height 33
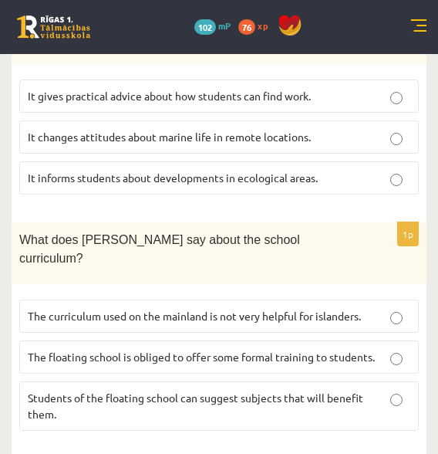
scroll to position [1473, 0]
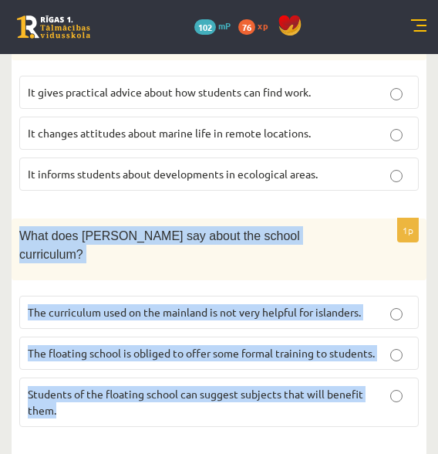
drag, startPoint x: 22, startPoint y: 131, endPoint x: 200, endPoint y: 289, distance: 237.8
click at [200, 289] on div "1p What does Anna say about the school curriculum? The curriculum used on the m…" at bounding box center [219, 329] width 415 height 222
copy div "What does Anna say about the school curriculum? The curriculum used on the main…"
click at [347, 305] on span "The curriculum used on the mainland is not very helpful for islanders." at bounding box center [194, 312] width 333 height 14
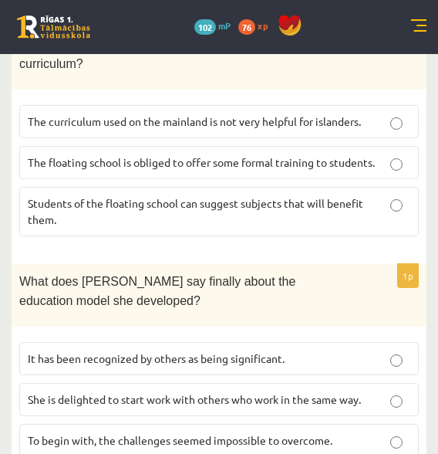
scroll to position [1705, 0]
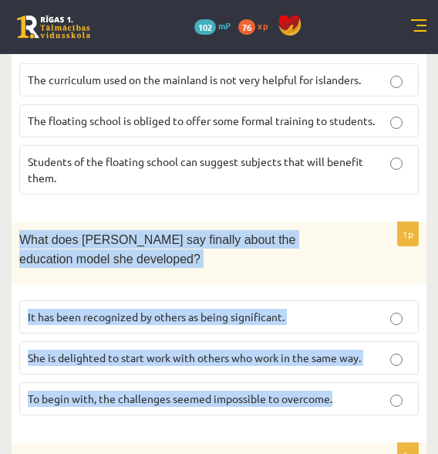
drag, startPoint x: 21, startPoint y: 113, endPoint x: 344, endPoint y: 283, distance: 365.3
click at [344, 283] on div "1p What does Anna say finally about the education model she developed? It has b…" at bounding box center [219, 324] width 415 height 205
copy div "What does Anna say finally about the education model she developed? It has been…"
click at [295, 300] on label "It has been recognized by others as being significant." at bounding box center [219, 316] width 400 height 33
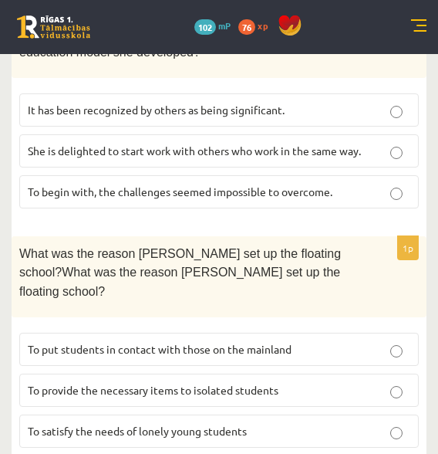
scroll to position [1913, 0]
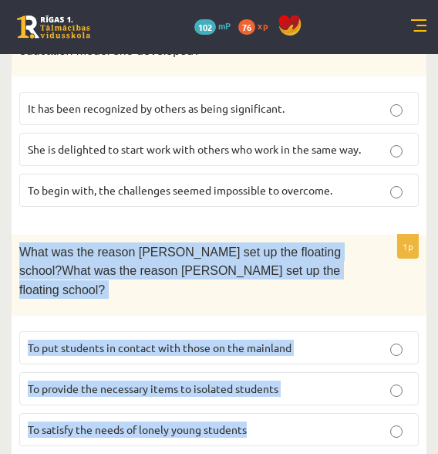
drag, startPoint x: 19, startPoint y: 120, endPoint x: 260, endPoint y: 291, distance: 295.1
click at [260, 291] on div "1p What was the reason Anna set up the floating school?What was the reason Anna…" at bounding box center [219, 347] width 415 height 224
copy div "What was the reason Anna set up the floating school?What was the reason Anna se…"
click at [266, 381] on p "To provide the necessary items to isolated students" at bounding box center [219, 389] width 383 height 16
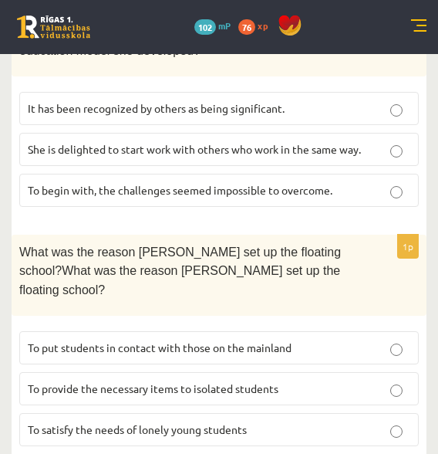
scroll to position [1993, 0]
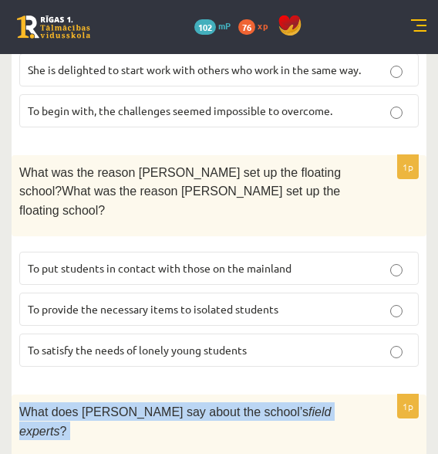
drag, startPoint x: 18, startPoint y: 260, endPoint x: 398, endPoint y: 408, distance: 407.6
copy div "What does Anna say about the school’s field experts ? They provide useful netwo…"
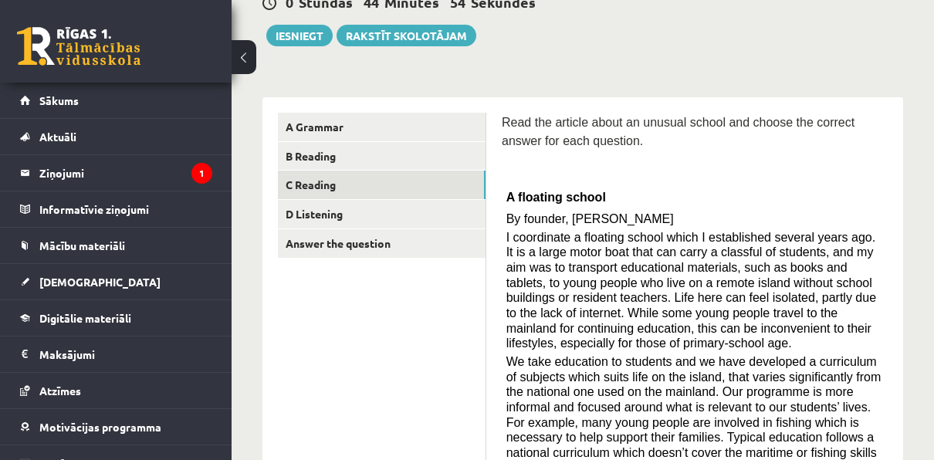
scroll to position [167, 0]
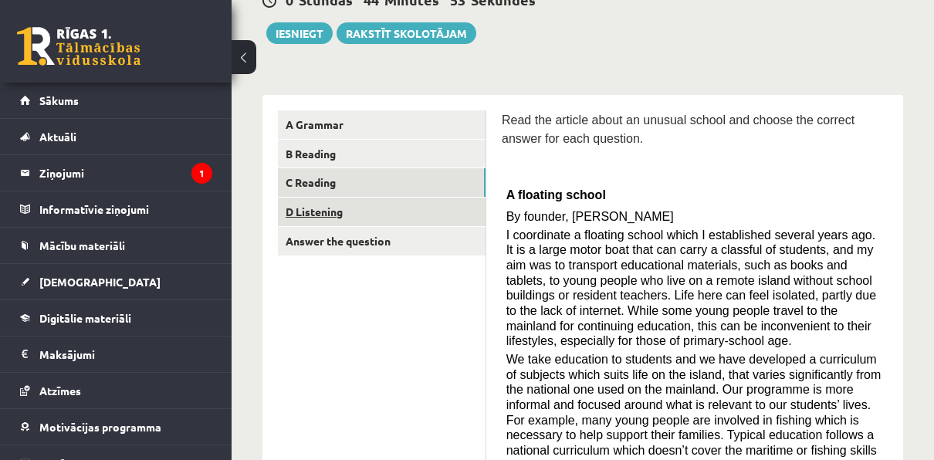
click at [426, 204] on link "D Listening" at bounding box center [382, 212] width 208 height 29
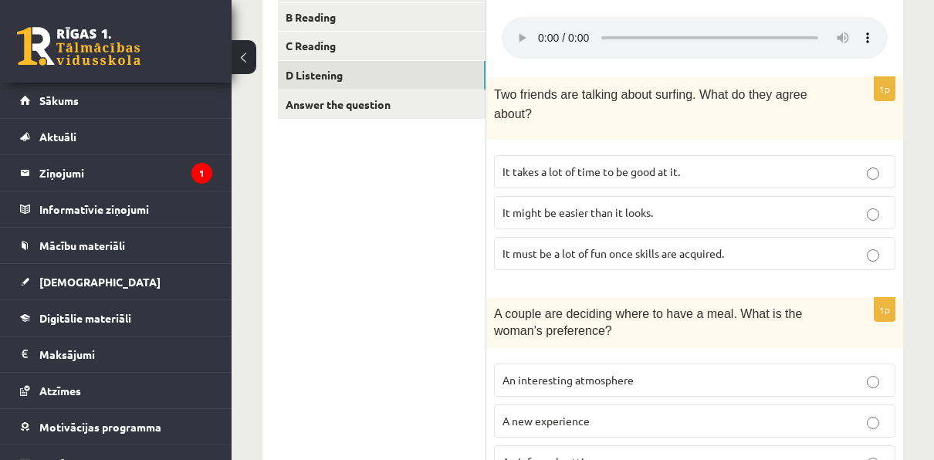
scroll to position [303, 0]
click at [569, 165] on span "It takes a lot of time to be good at it." at bounding box center [591, 172] width 178 height 14
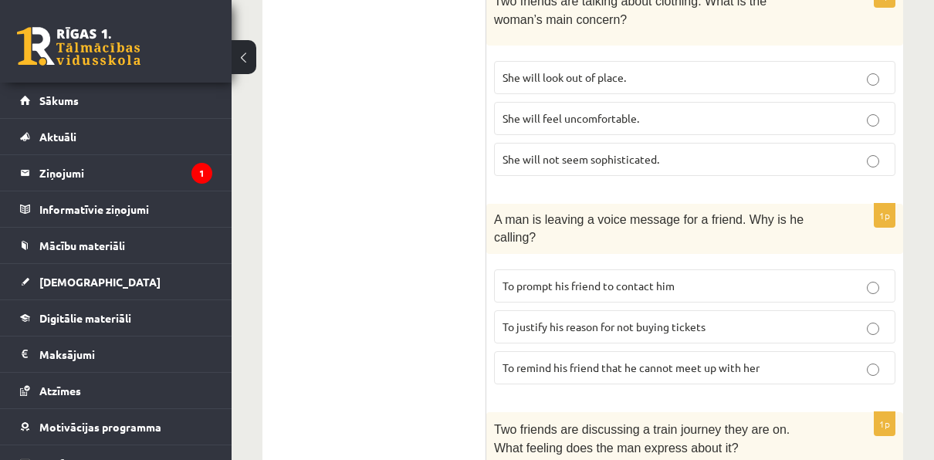
scroll to position [1047, 0]
click at [626, 269] on label "To prompt his friend to contact him" at bounding box center [694, 285] width 401 height 33
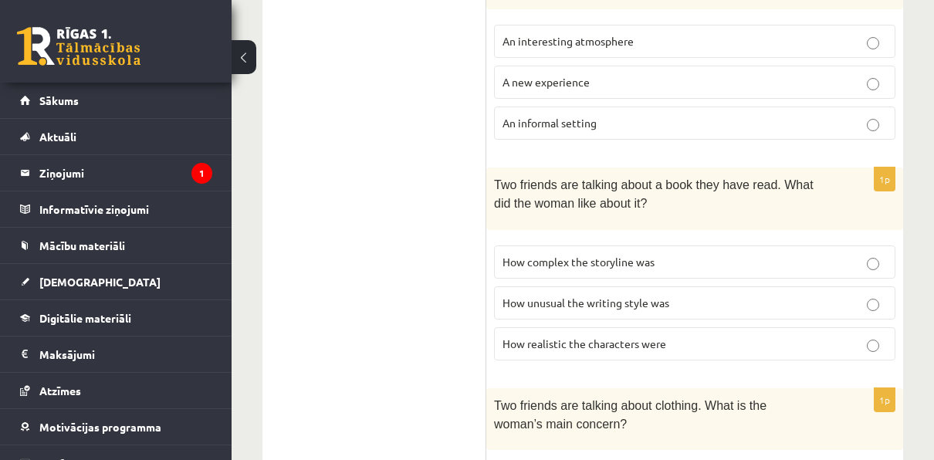
scroll to position [643, 0]
click at [644, 336] on span "How realistic the characters were" at bounding box center [584, 343] width 164 height 14
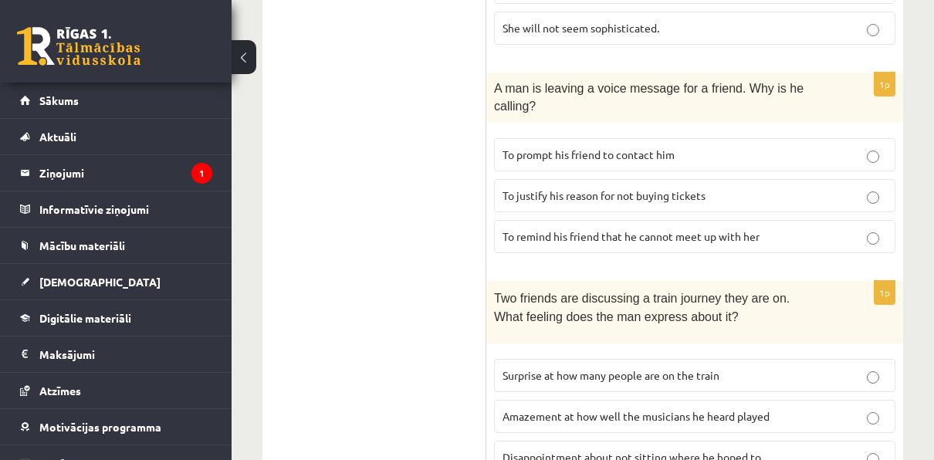
scroll to position [1210, 0]
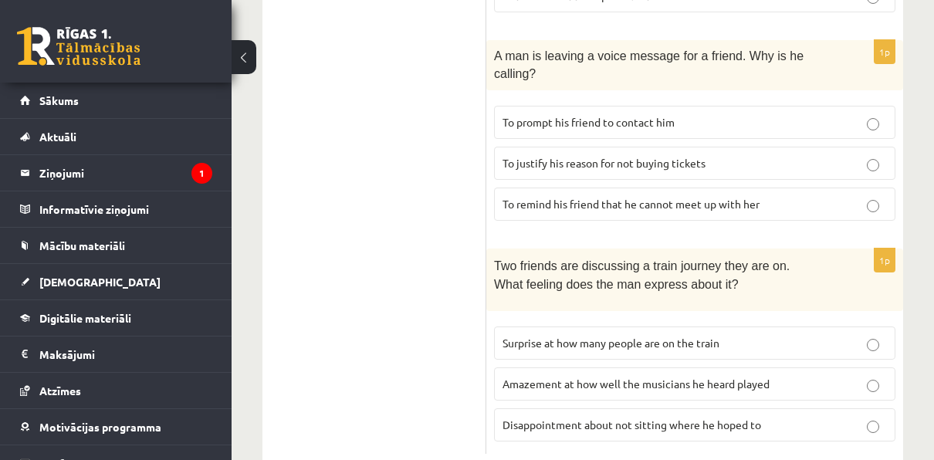
click at [675, 336] on span "Surprise at how many people are on the train" at bounding box center [610, 343] width 217 height 14
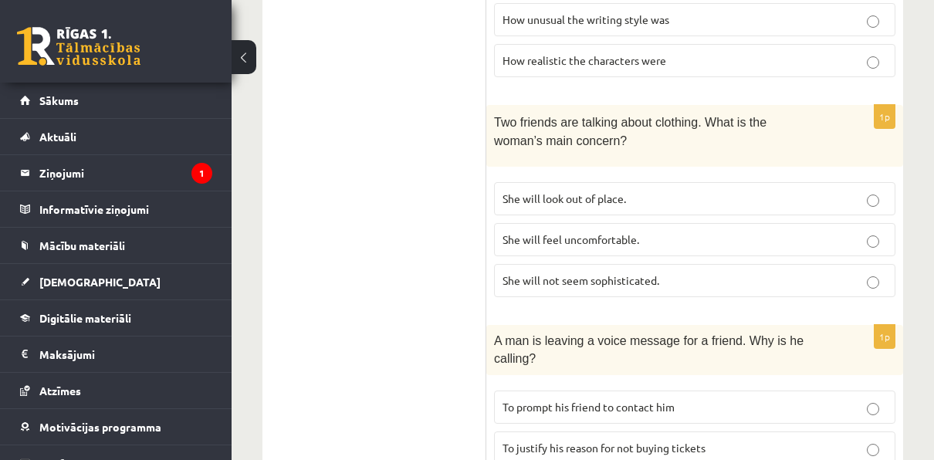
scroll to position [918, 0]
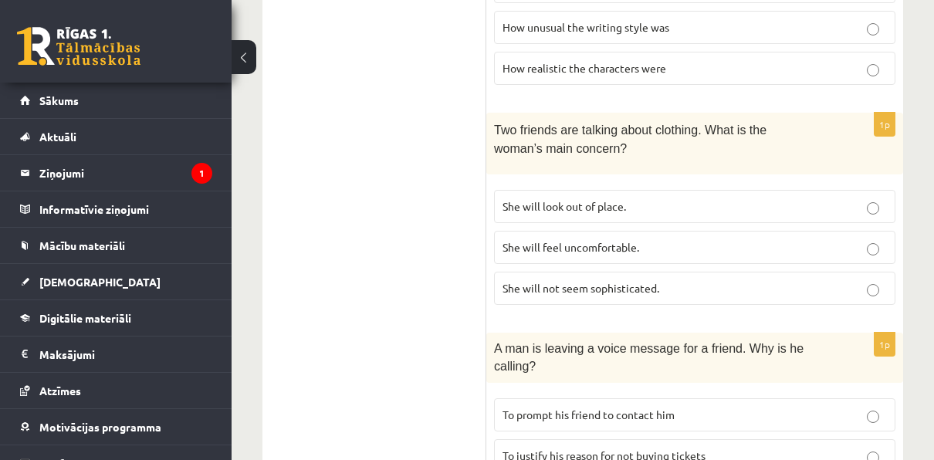
click at [623, 199] on span "She will look out of place." at bounding box center [563, 206] width 123 height 14
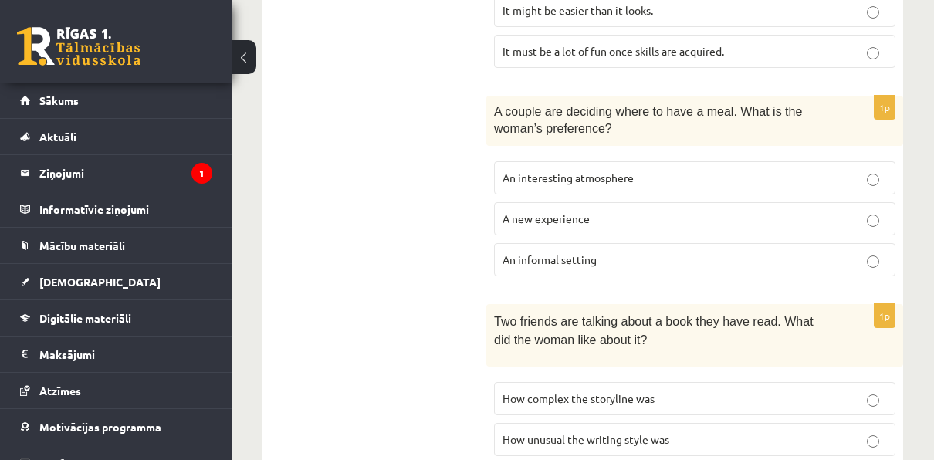
scroll to position [504, 0]
click at [650, 255] on p "An informal setting" at bounding box center [694, 261] width 384 height 16
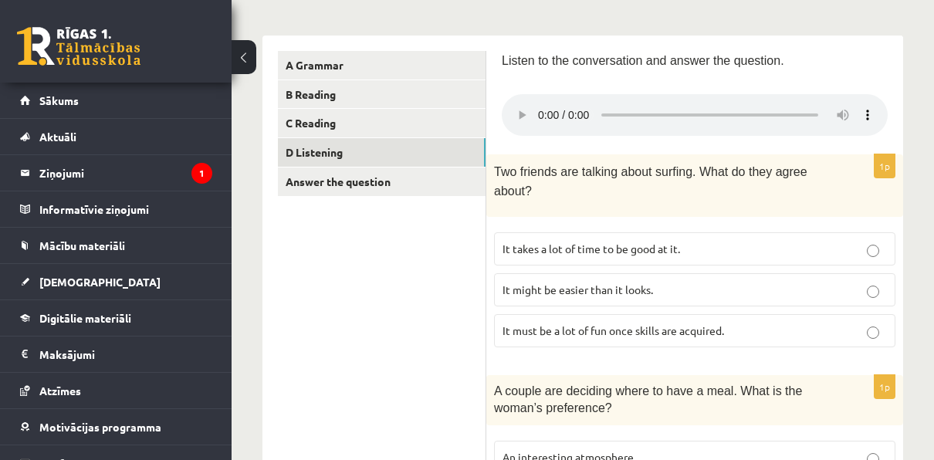
scroll to position [239, 0]
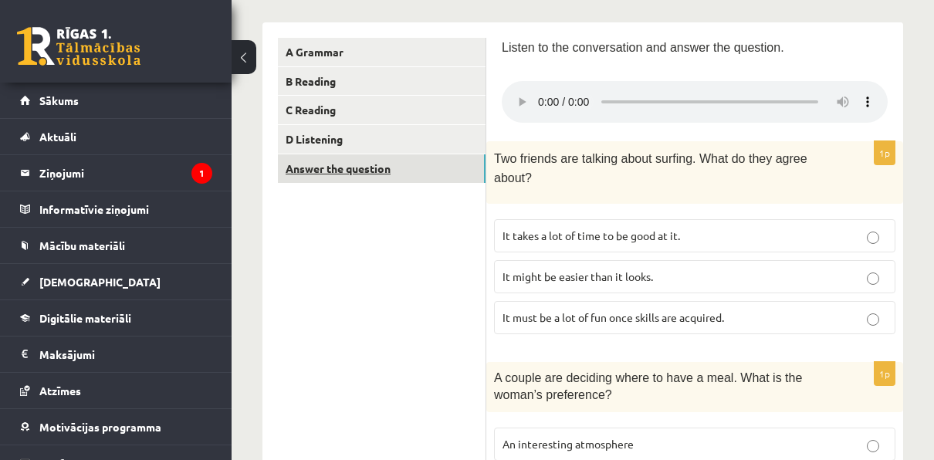
click at [452, 181] on link "Answer the question" at bounding box center [382, 168] width 208 height 29
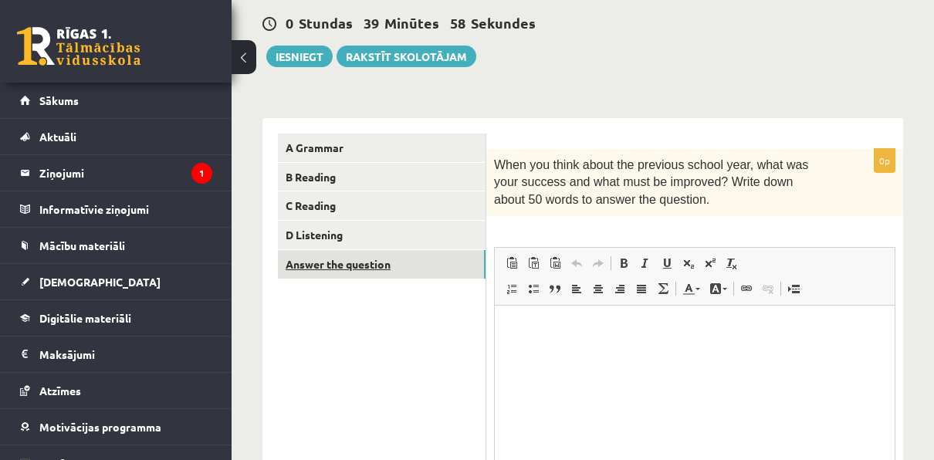
scroll to position [0, 0]
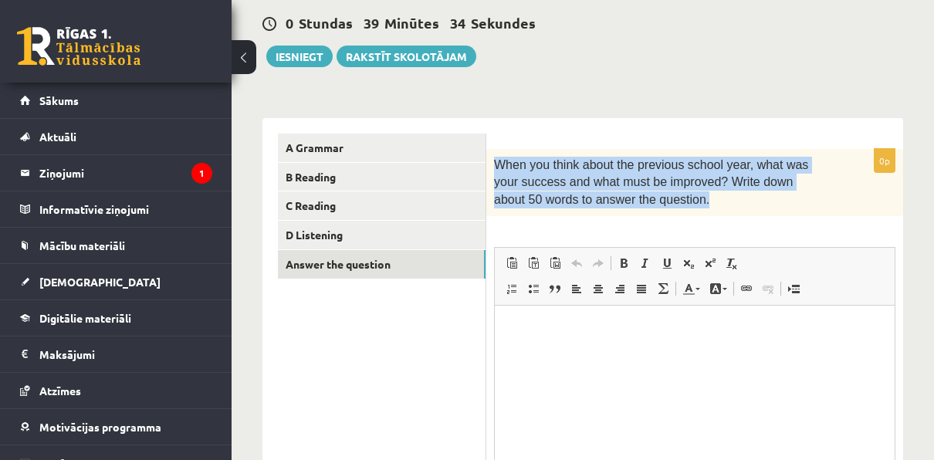
drag, startPoint x: 496, startPoint y: 166, endPoint x: 644, endPoint y: 205, distance: 153.9
click at [644, 205] on span "When you think about the previous school year, what was your success and what m…" at bounding box center [651, 182] width 314 height 48
copy span "When you think about the previous school year, what was your success and what m…"
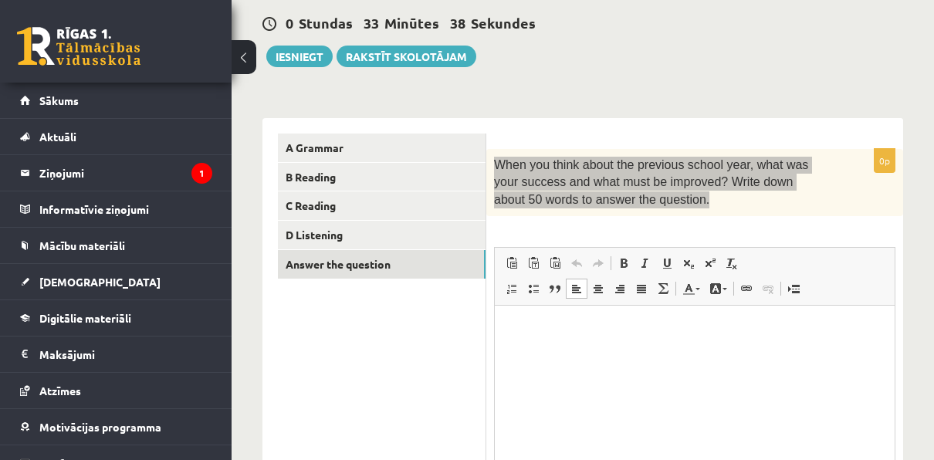
click at [623, 343] on html at bounding box center [695, 328] width 400 height 47
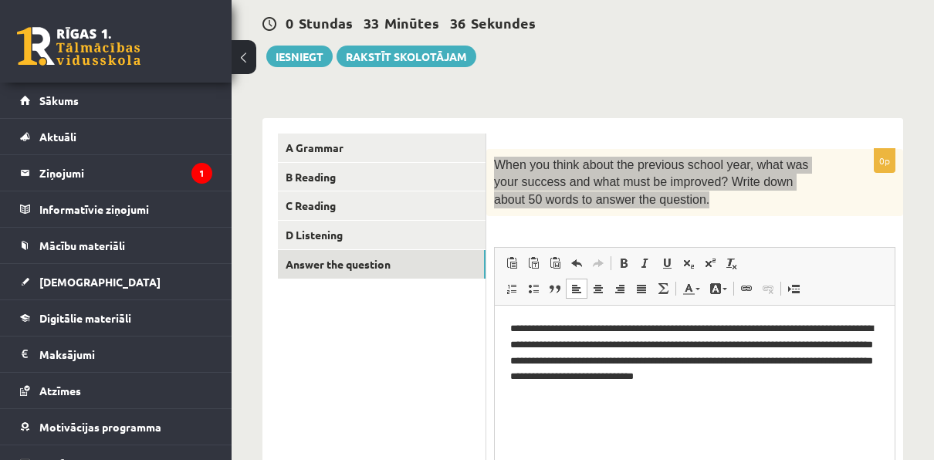
click at [742, 389] on html "**********" at bounding box center [695, 352] width 400 height 95
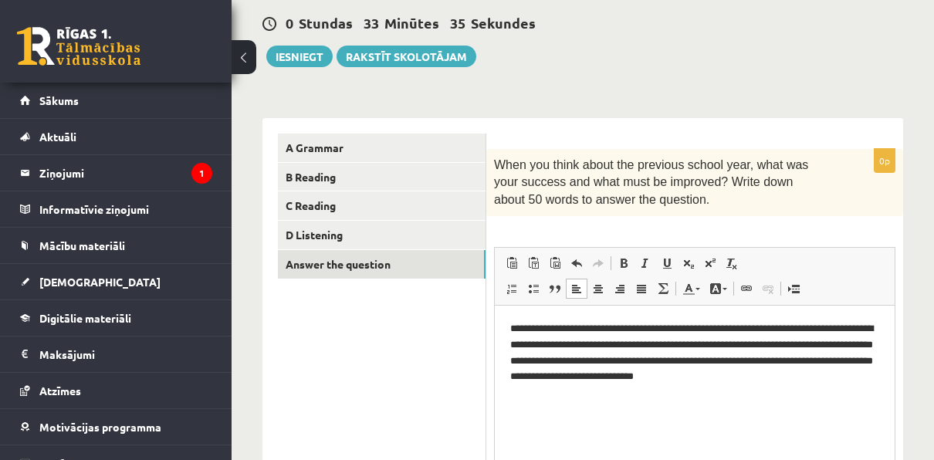
click at [907, 375] on div "11.b3 klases diagnosticējošais darbs angļu valodā par 10.klases mācību vielu , …" at bounding box center [583, 265] width 702 height 699
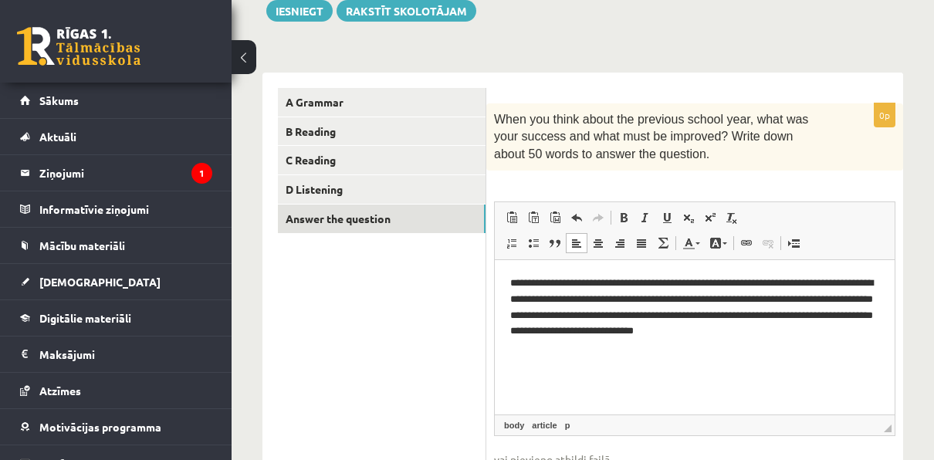
scroll to position [181, 0]
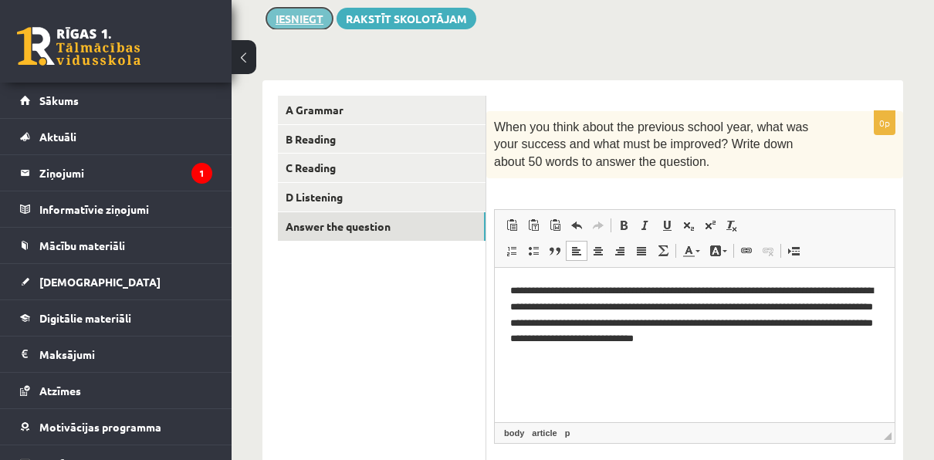
click at [298, 12] on button "Iesniegt" at bounding box center [299, 19] width 66 height 22
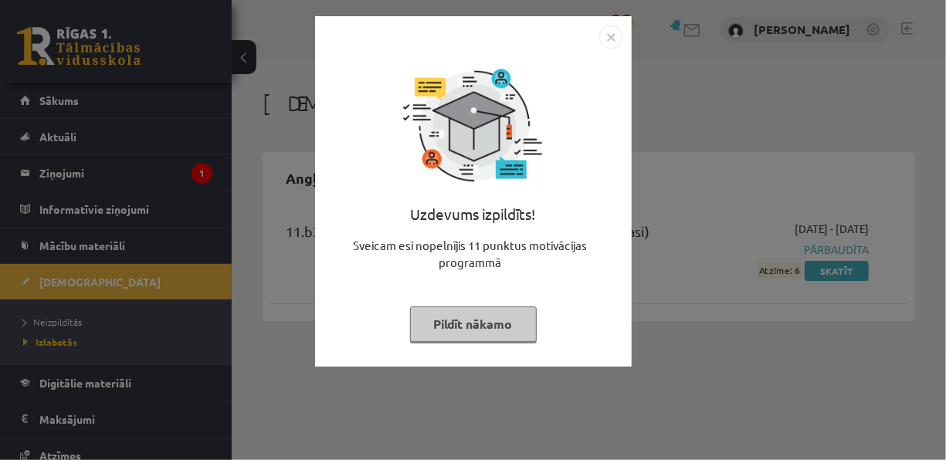
click at [733, 88] on div "Uzdevums izpildīts! Sveicam esi nopelnījis 11 punktus motivācijas programmā Pil…" at bounding box center [473, 230] width 946 height 460
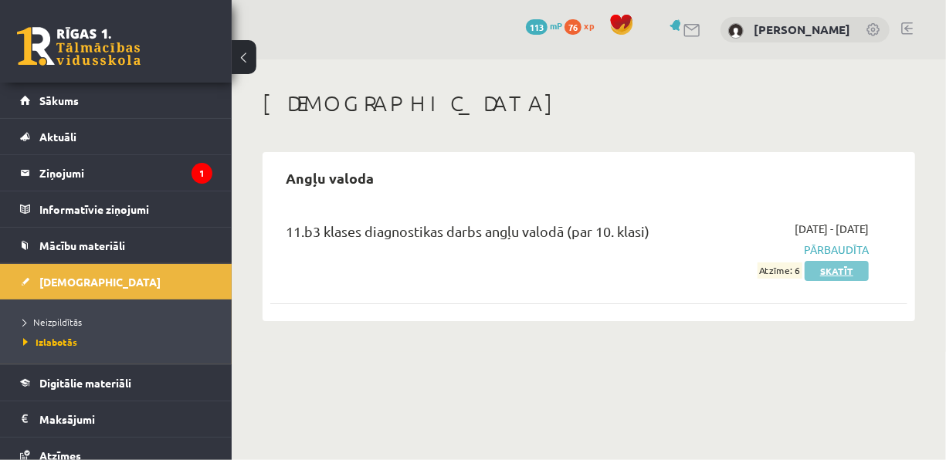
click at [831, 269] on link "Skatīt" at bounding box center [836, 271] width 64 height 20
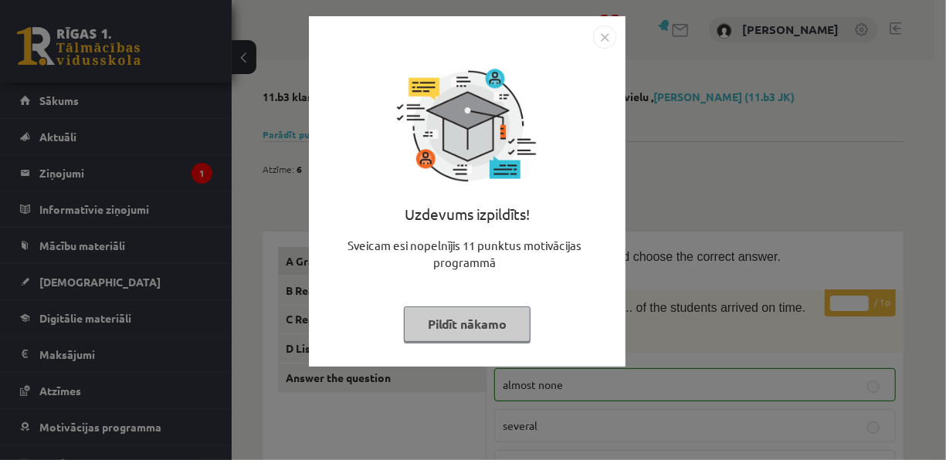
click at [594, 42] on img "Close" at bounding box center [604, 36] width 23 height 23
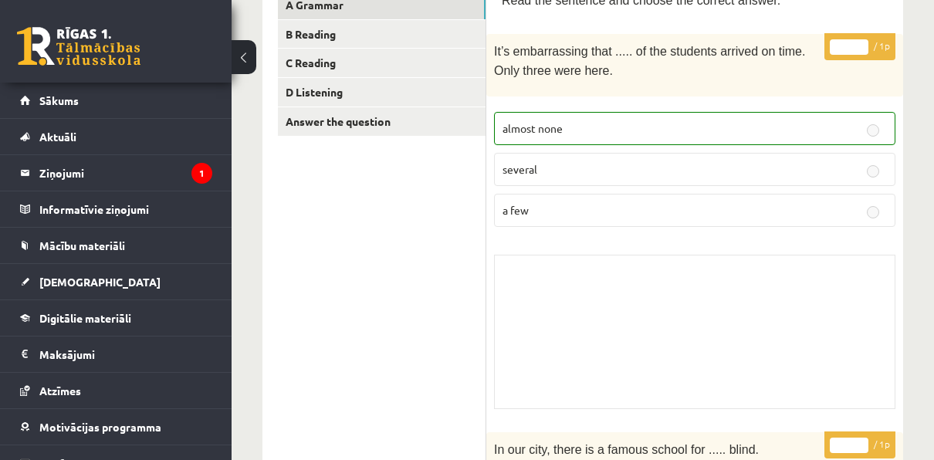
scroll to position [245, 0]
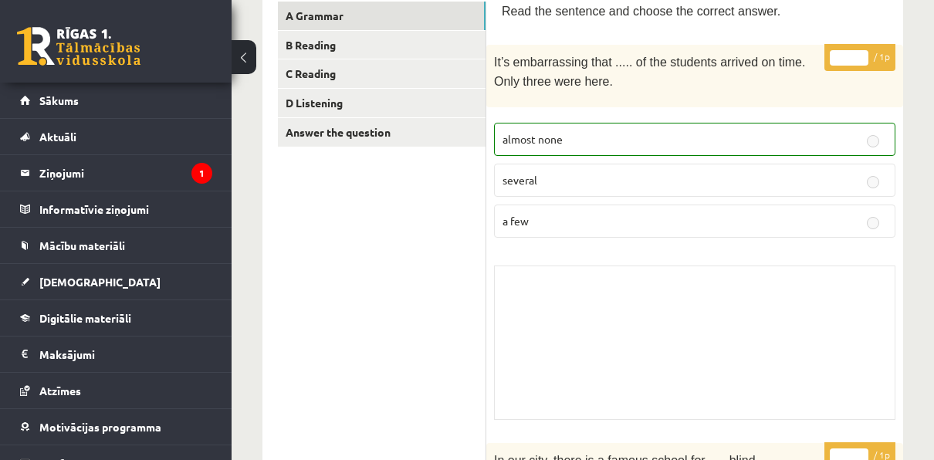
click at [690, 298] on div "Skolotāja pielikums" at bounding box center [694, 343] width 401 height 154
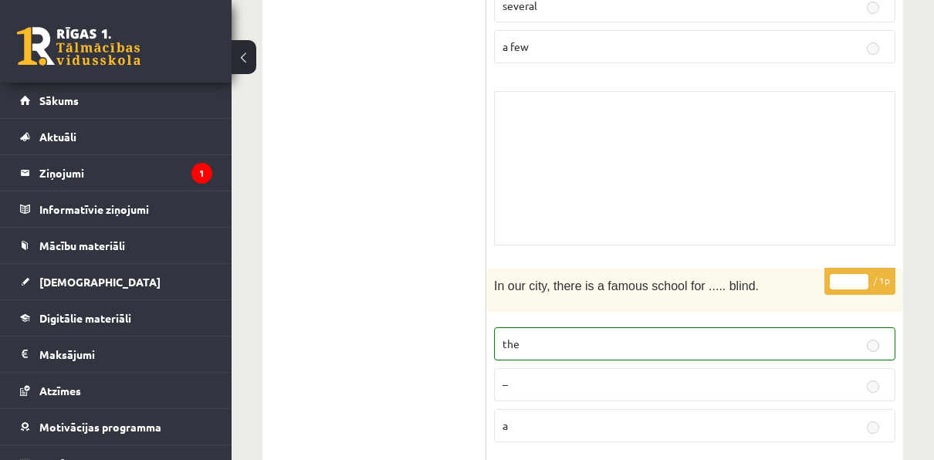
scroll to position [0, 0]
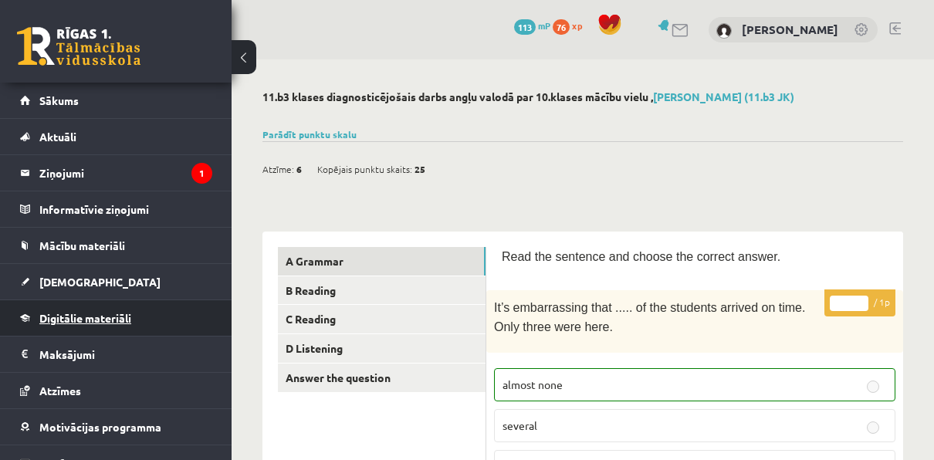
click at [121, 314] on span "Digitālie materiāli" at bounding box center [85, 318] width 92 height 14
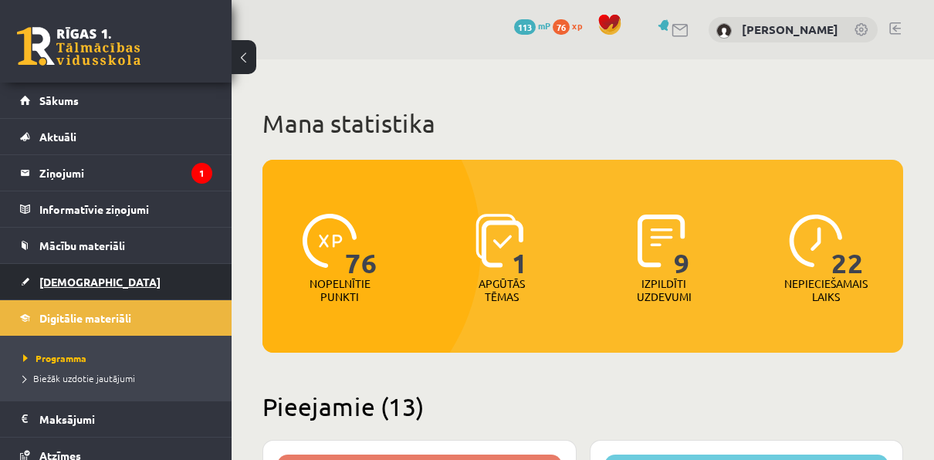
click at [70, 284] on span "[DEMOGRAPHIC_DATA]" at bounding box center [99, 282] width 121 height 14
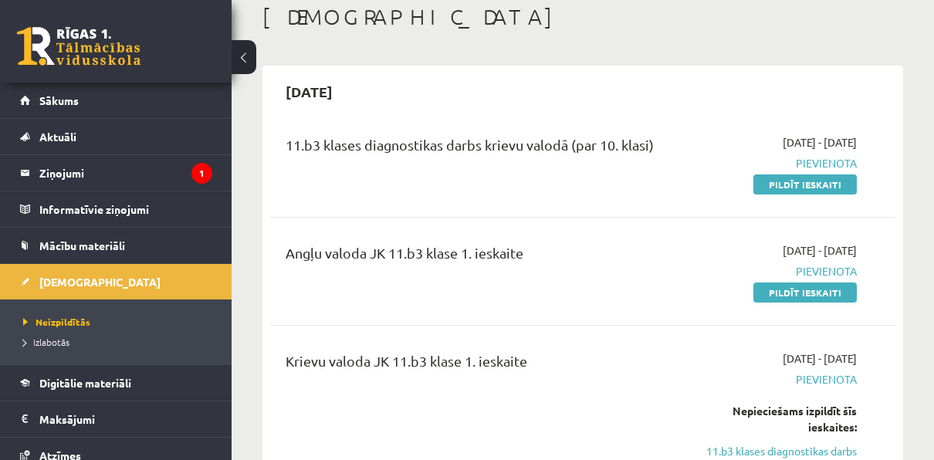
scroll to position [76, 0]
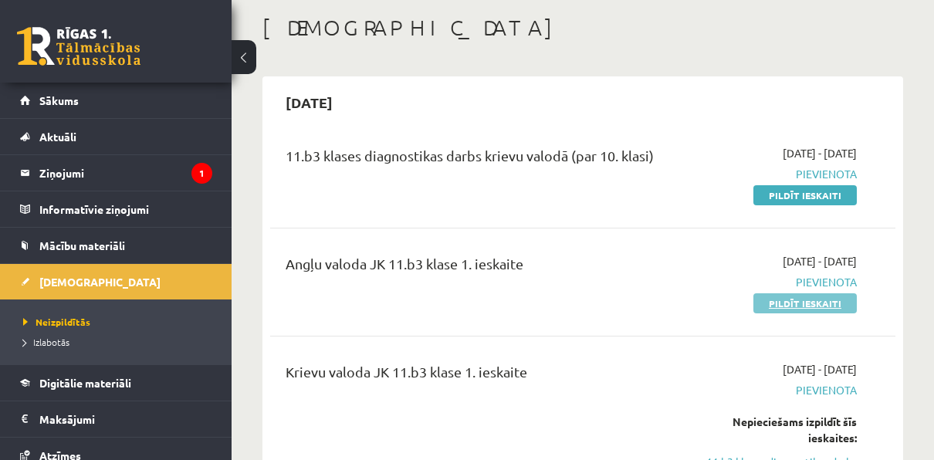
click at [827, 308] on link "Pildīt ieskaiti" at bounding box center [804, 303] width 103 height 20
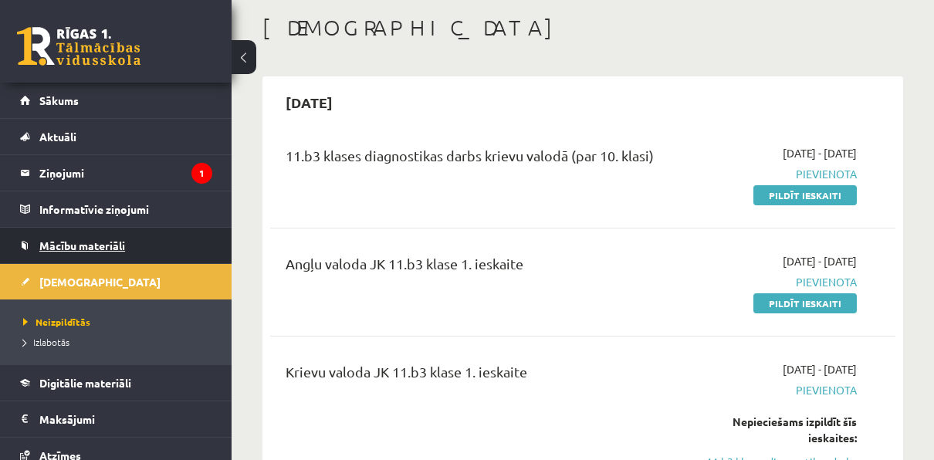
click at [92, 234] on link "Mācību materiāli" at bounding box center [116, 246] width 192 height 36
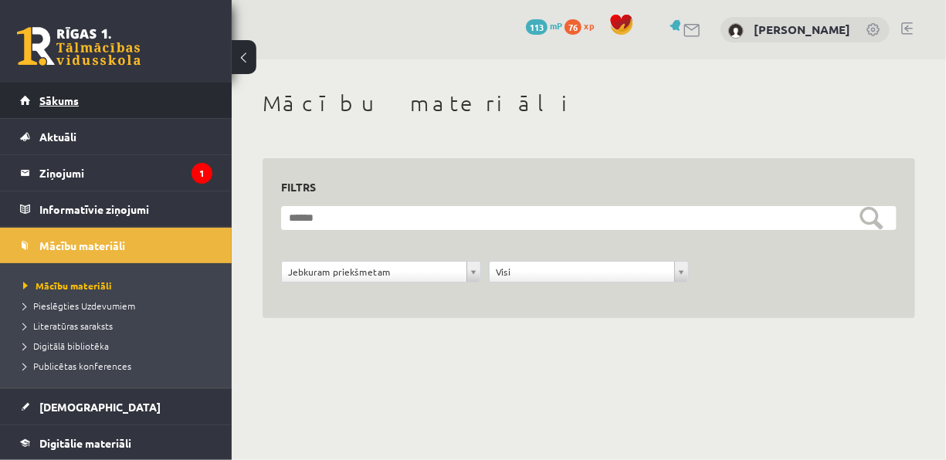
click at [121, 105] on link "Sākums" at bounding box center [116, 101] width 192 height 36
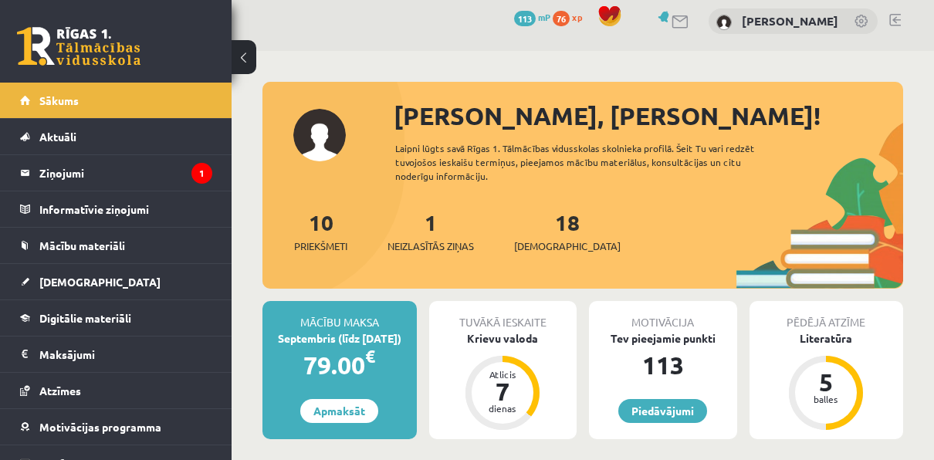
scroll to position [7, 0]
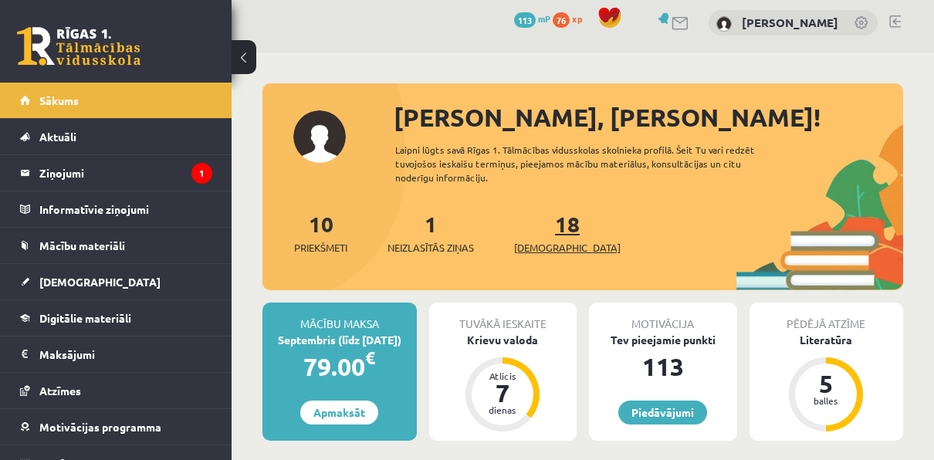
click at [551, 240] on span "[DEMOGRAPHIC_DATA]" at bounding box center [567, 247] width 107 height 15
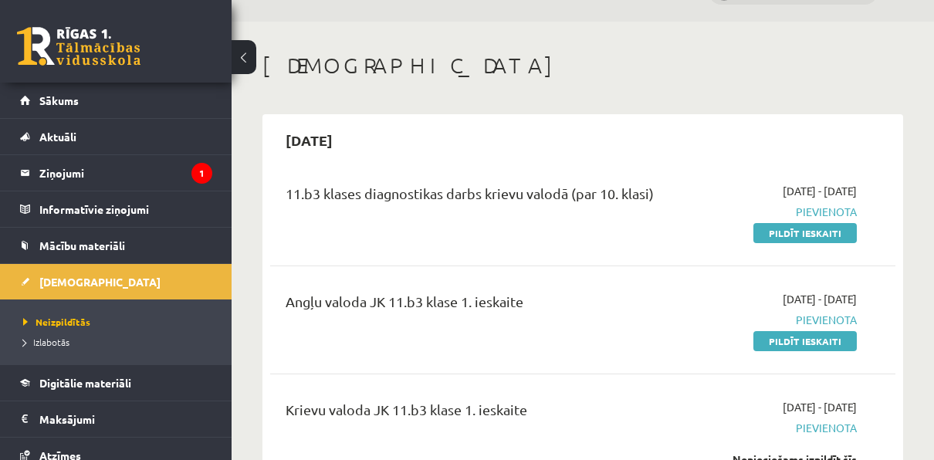
scroll to position [37, 0]
